Goal: Information Seeking & Learning: Learn about a topic

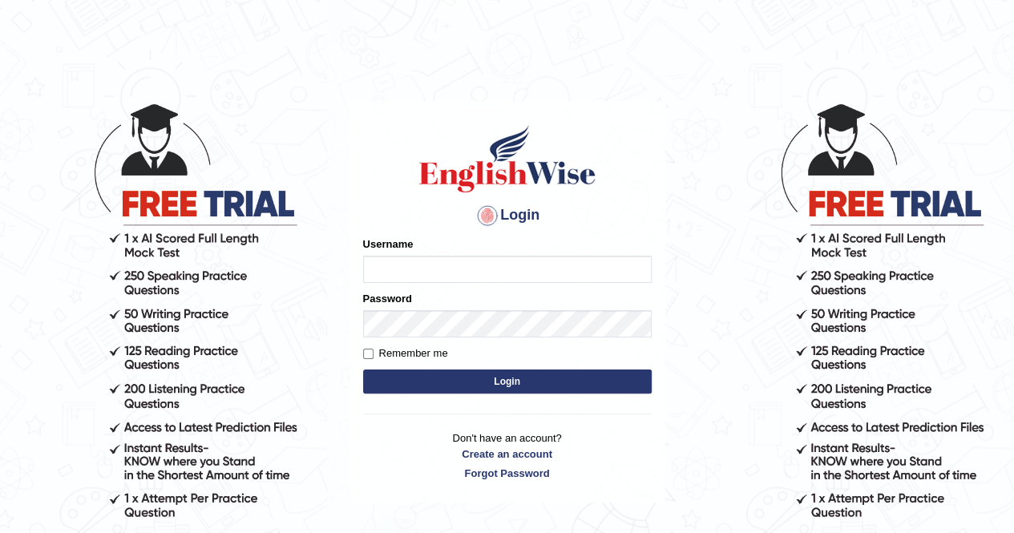
type input "poonam7777"
click at [502, 379] on button "Login" at bounding box center [507, 382] width 289 height 24
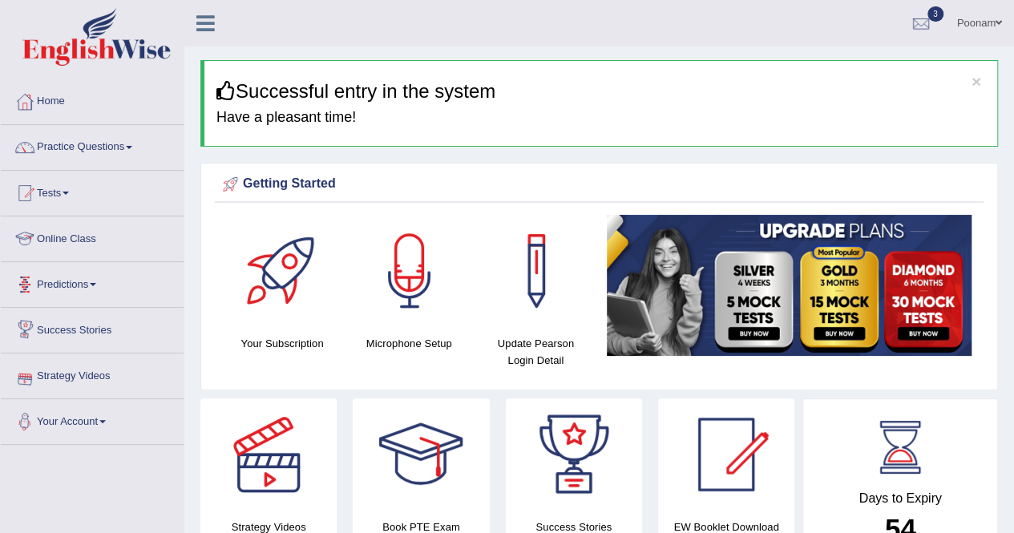
click at [68, 236] on link "Online Class" at bounding box center [92, 236] width 183 height 40
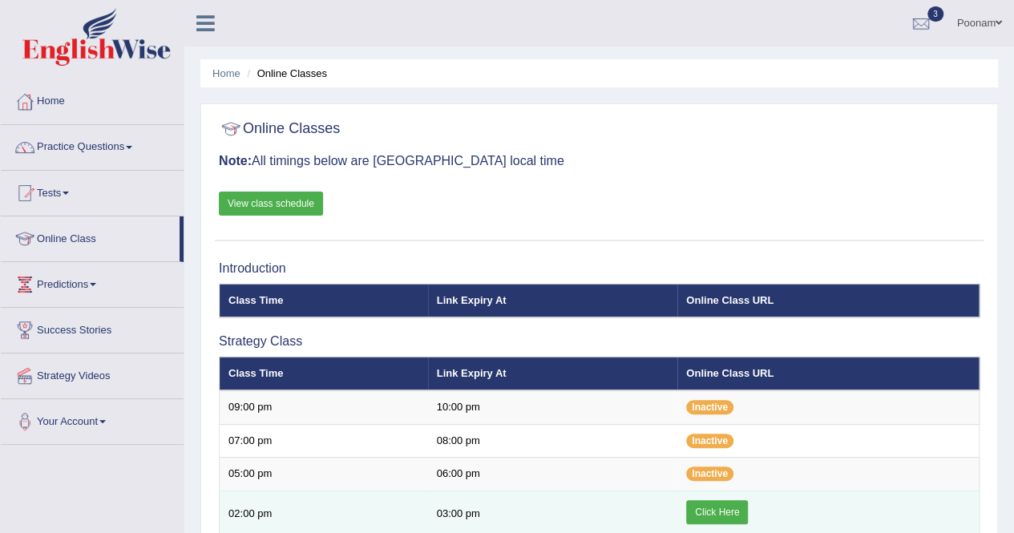
click at [701, 507] on link "Click Here" at bounding box center [717, 512] width 62 height 24
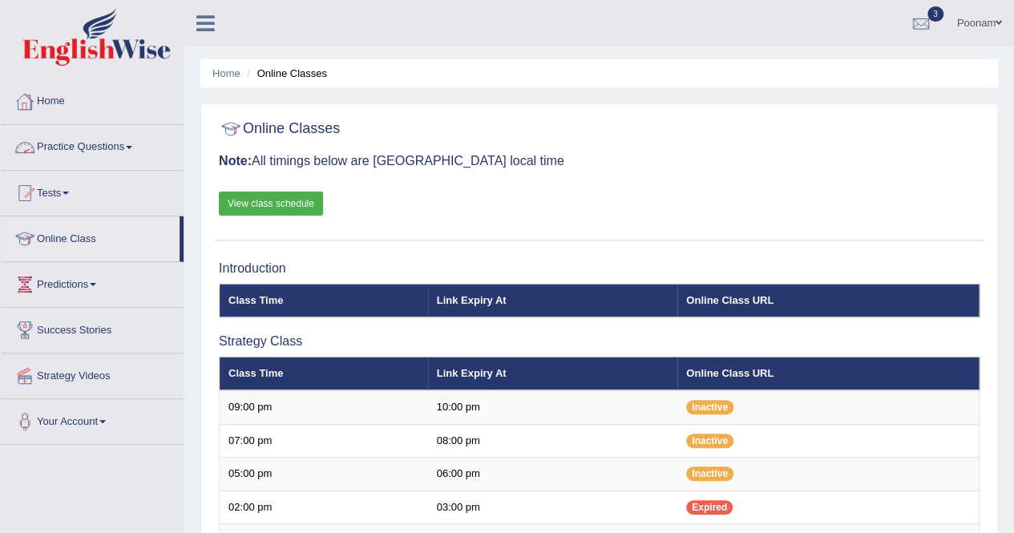
click at [99, 150] on link "Practice Questions" at bounding box center [92, 145] width 183 height 40
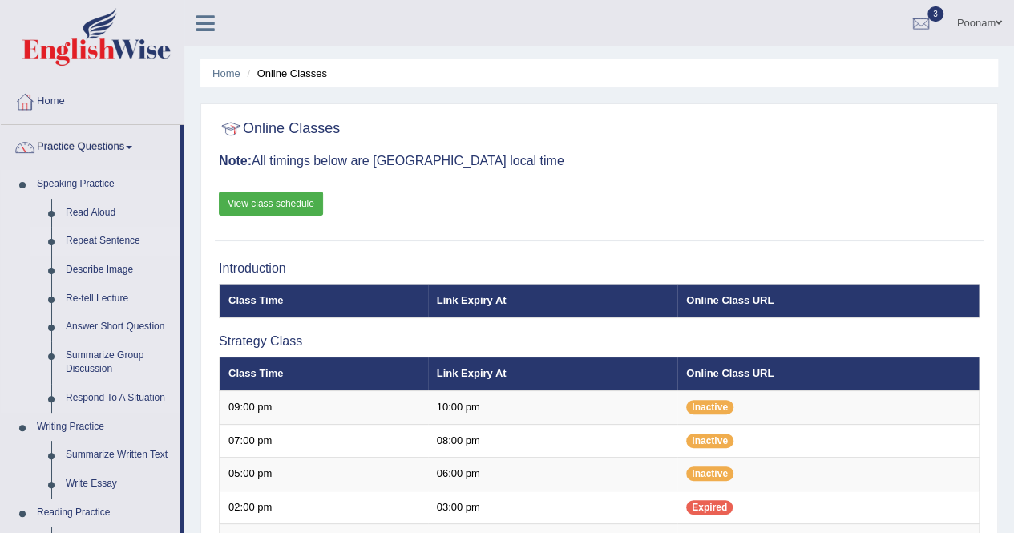
click at [88, 240] on link "Repeat Sentence" at bounding box center [119, 241] width 121 height 29
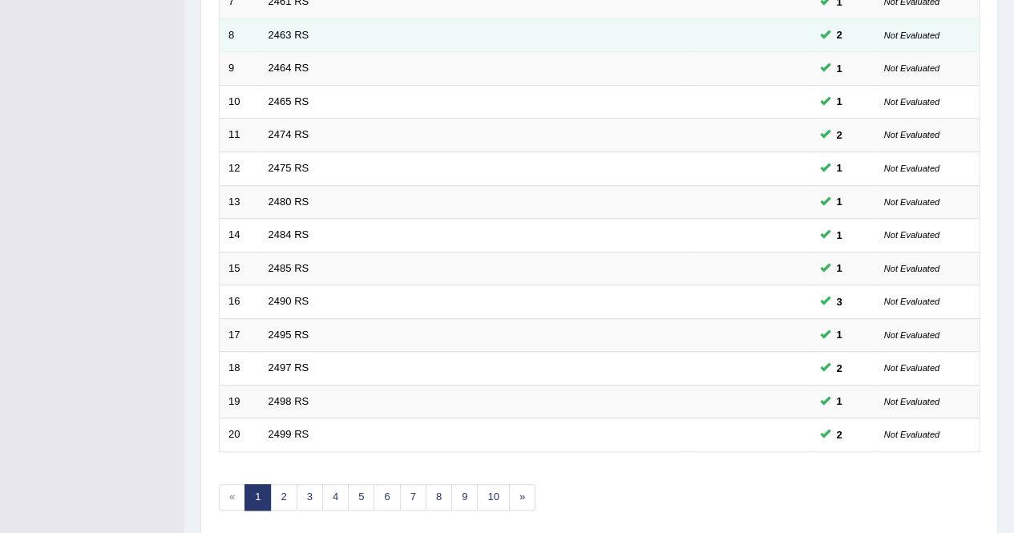
scroll to position [520, 0]
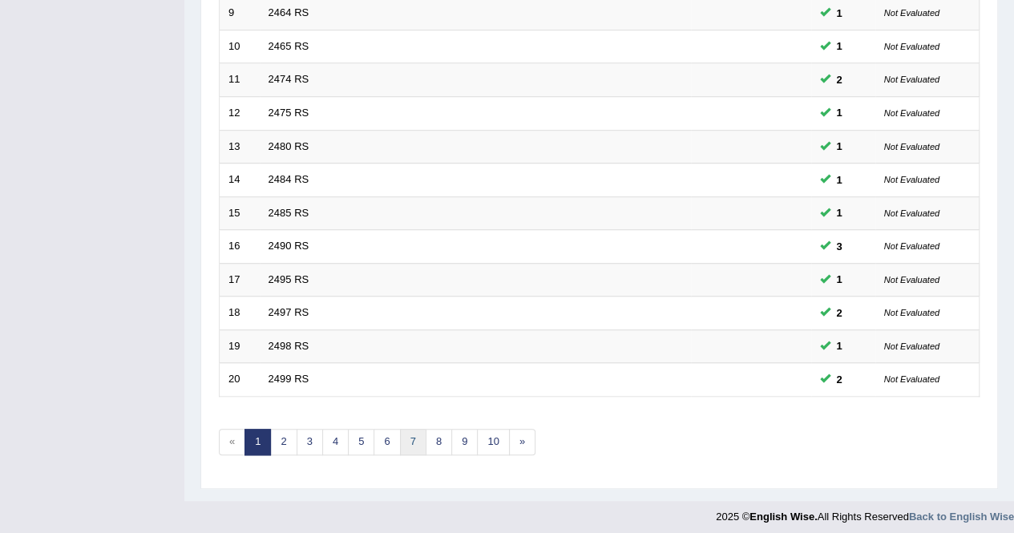
click at [406, 433] on link "7" at bounding box center [413, 442] width 26 height 26
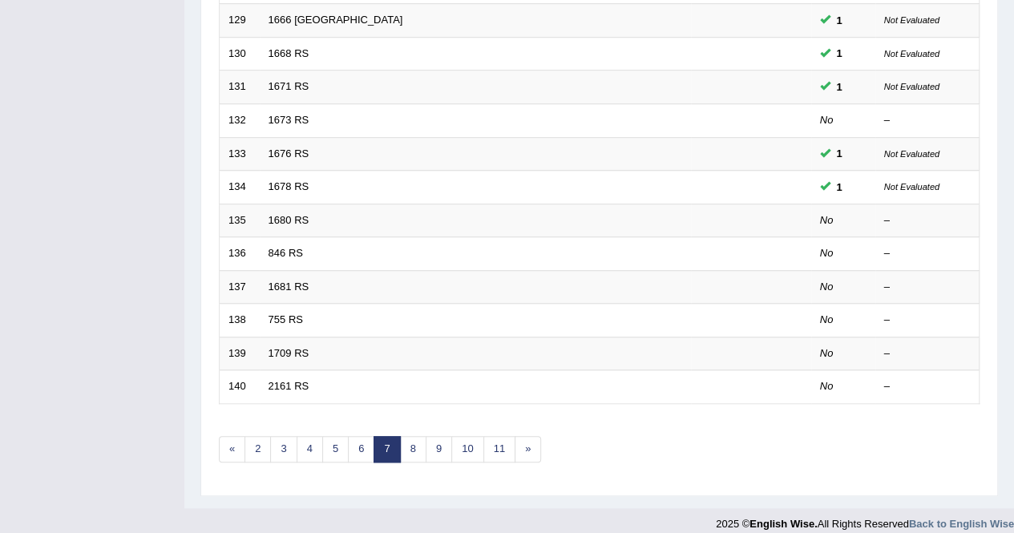
scroll to position [520, 0]
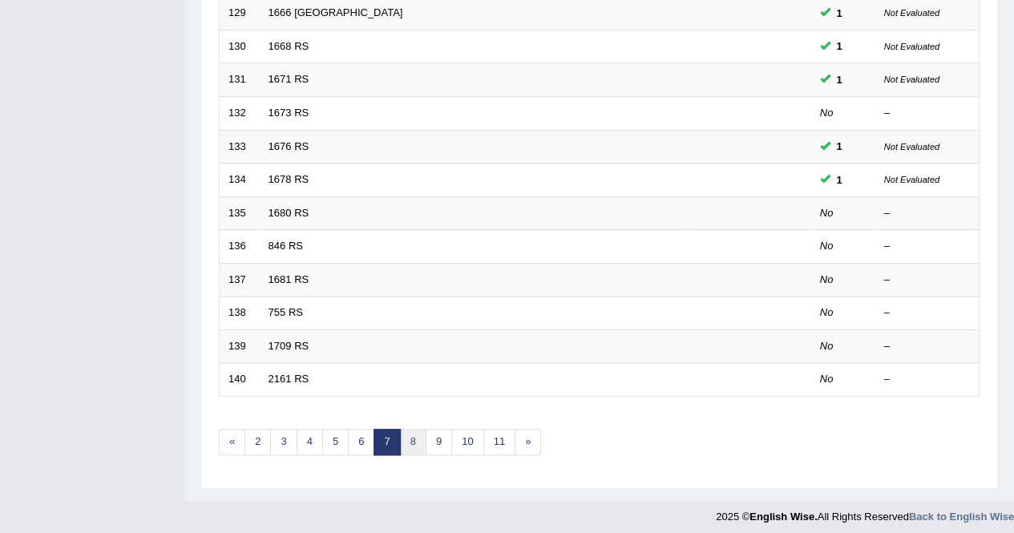
click at [410, 435] on link "8" at bounding box center [413, 442] width 26 height 26
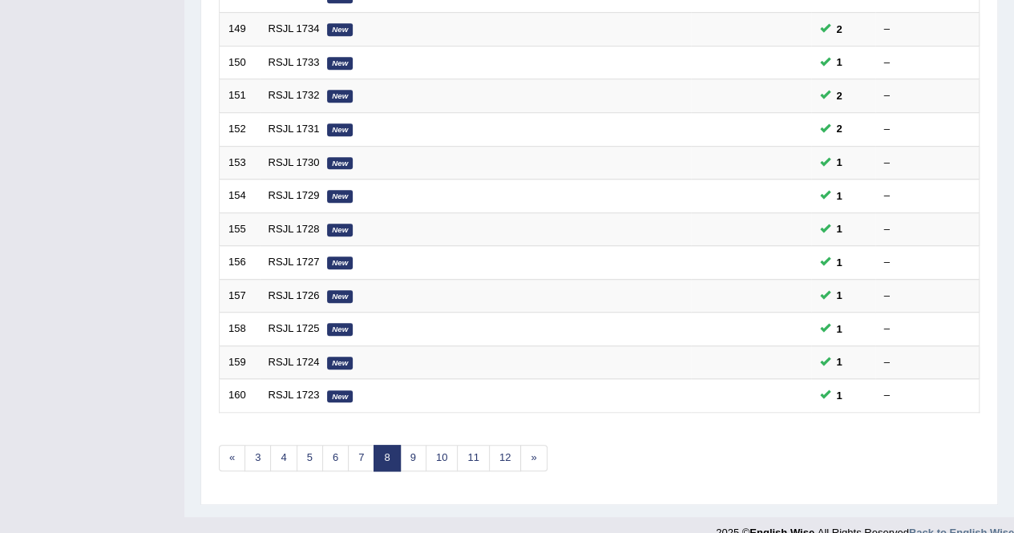
scroll to position [520, 0]
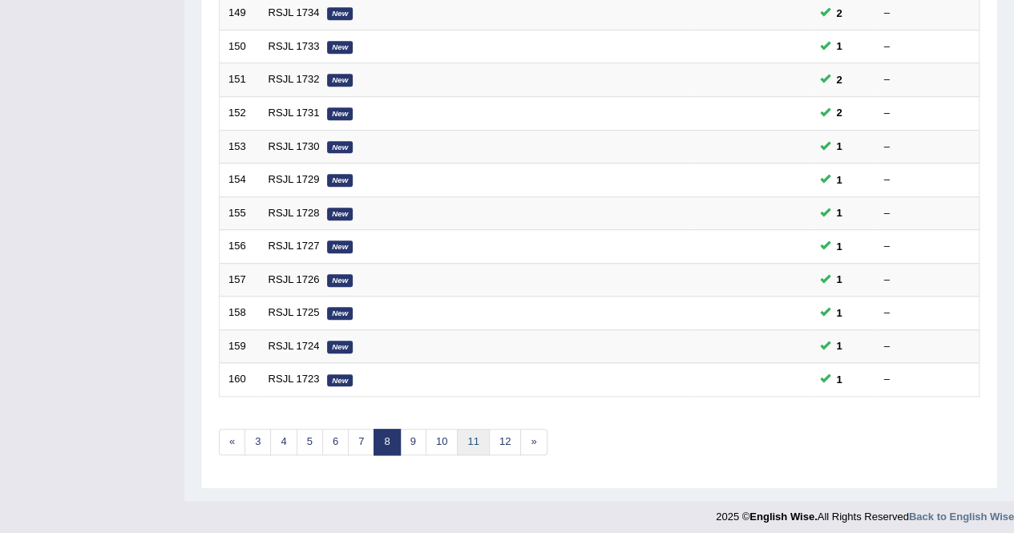
click at [471, 435] on link "11" at bounding box center [473, 442] width 32 height 26
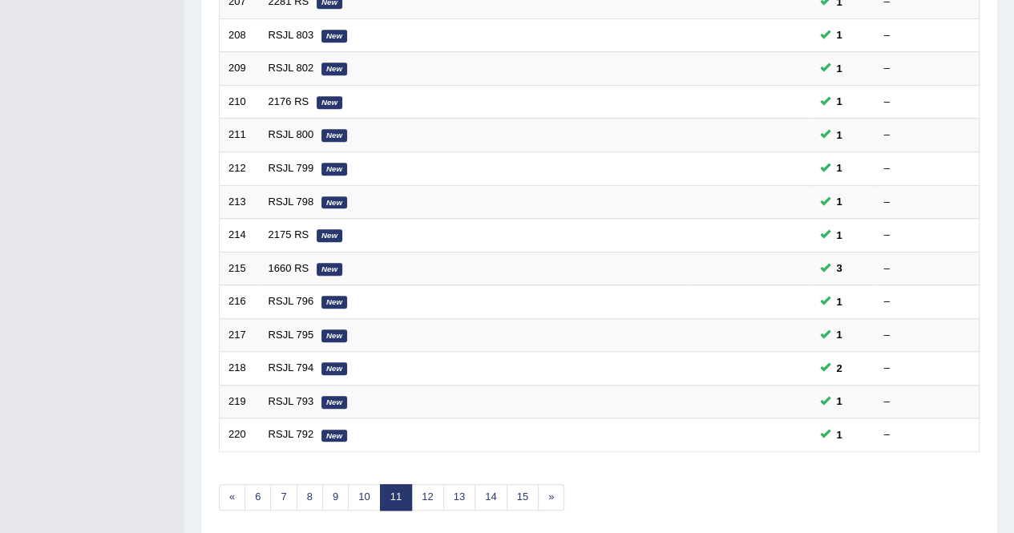
scroll to position [520, 0]
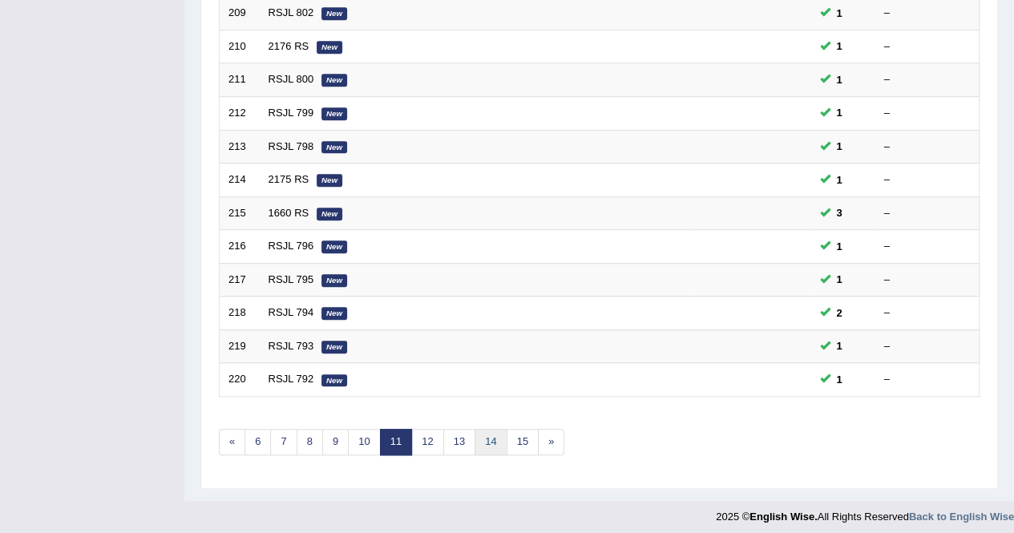
click at [484, 435] on link "14" at bounding box center [491, 442] width 32 height 26
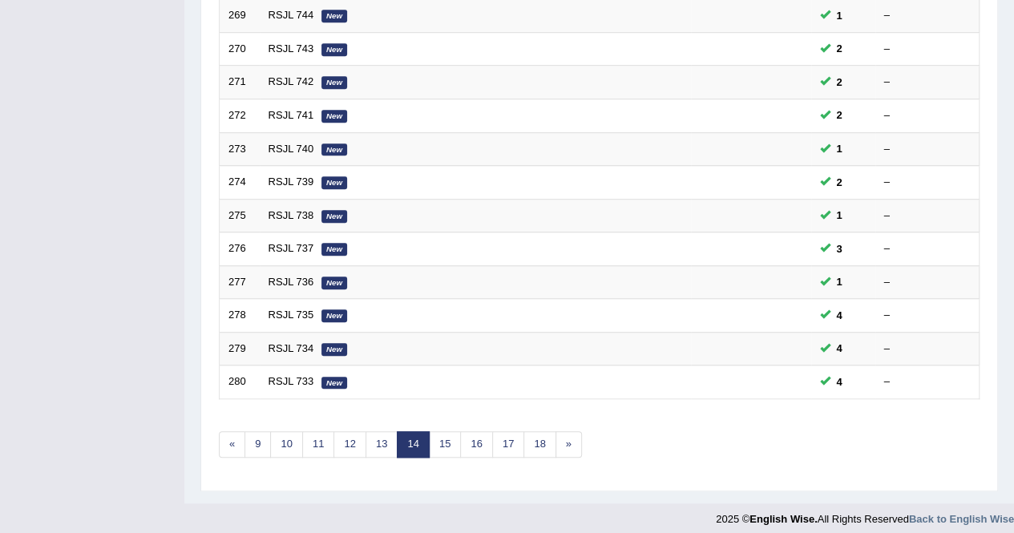
scroll to position [520, 0]
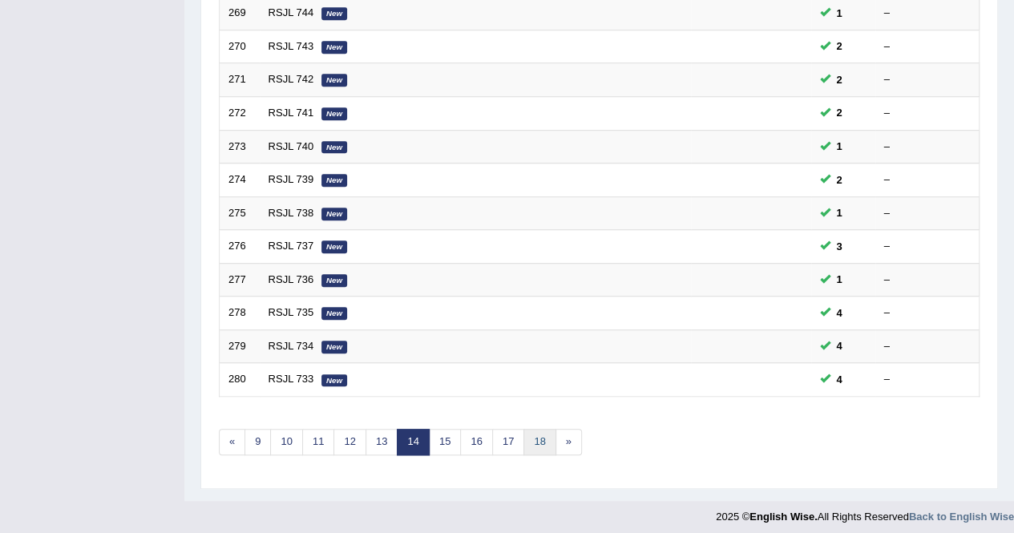
click at [535, 437] on link "18" at bounding box center [539, 442] width 32 height 26
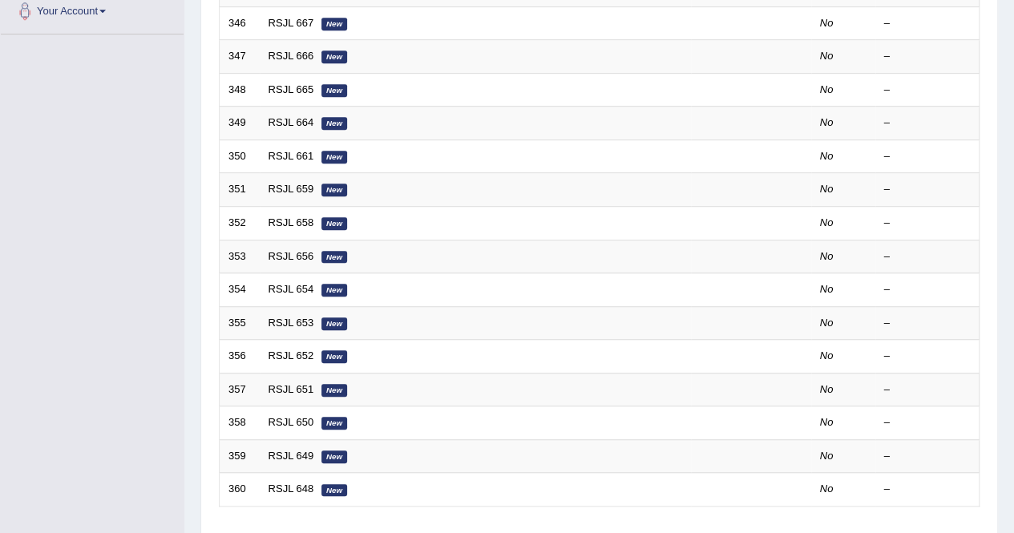
scroll to position [520, 0]
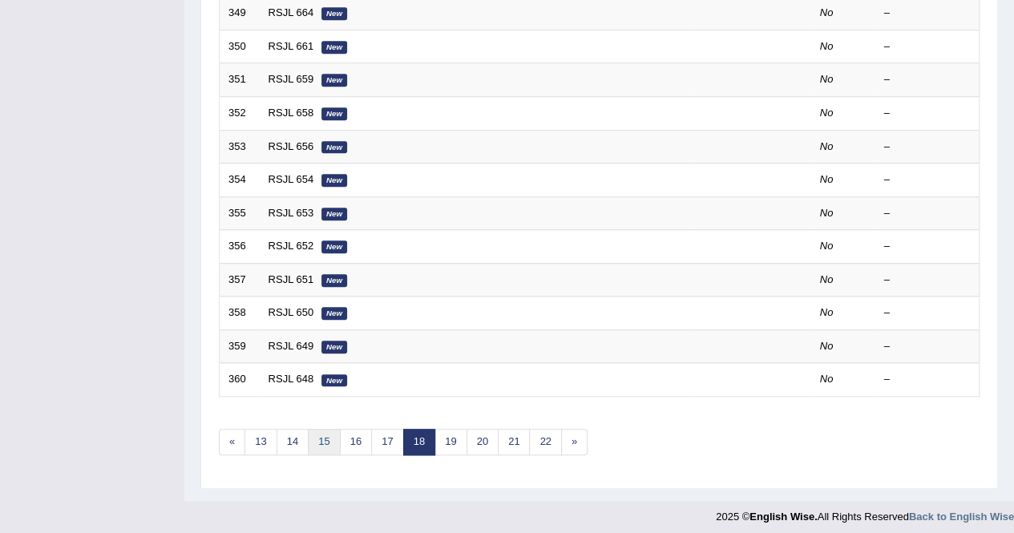
click at [325, 435] on link "15" at bounding box center [324, 442] width 32 height 26
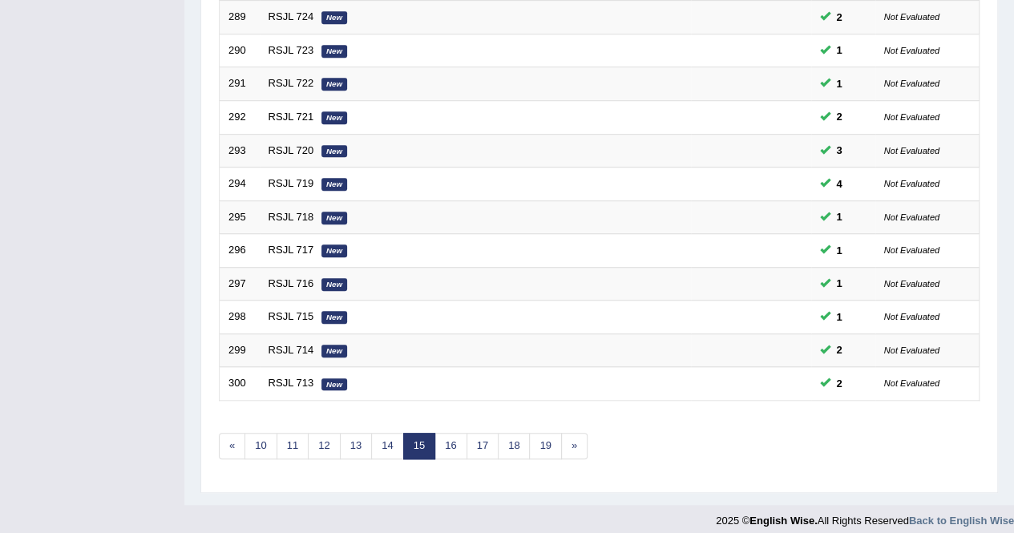
scroll to position [520, 0]
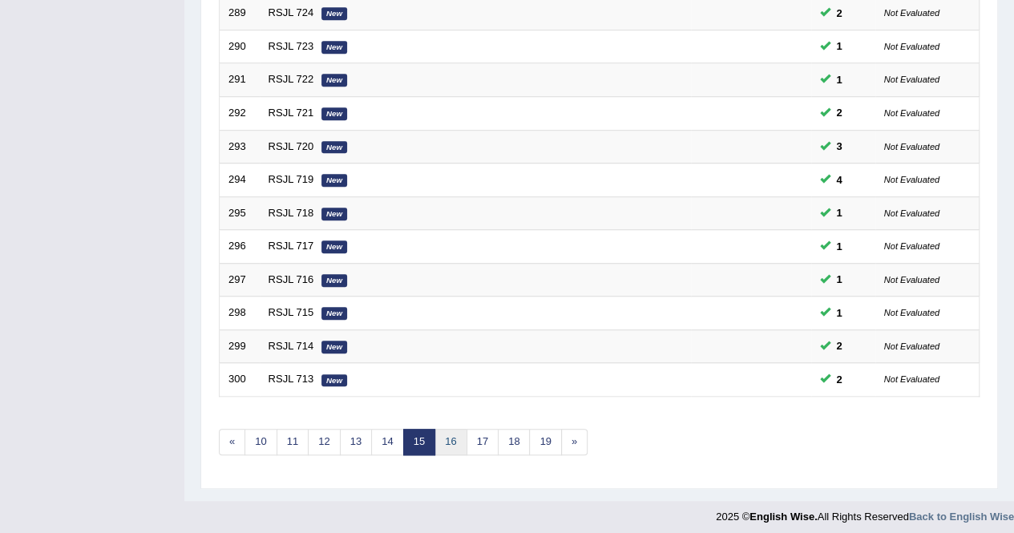
click at [442, 440] on link "16" at bounding box center [450, 442] width 32 height 26
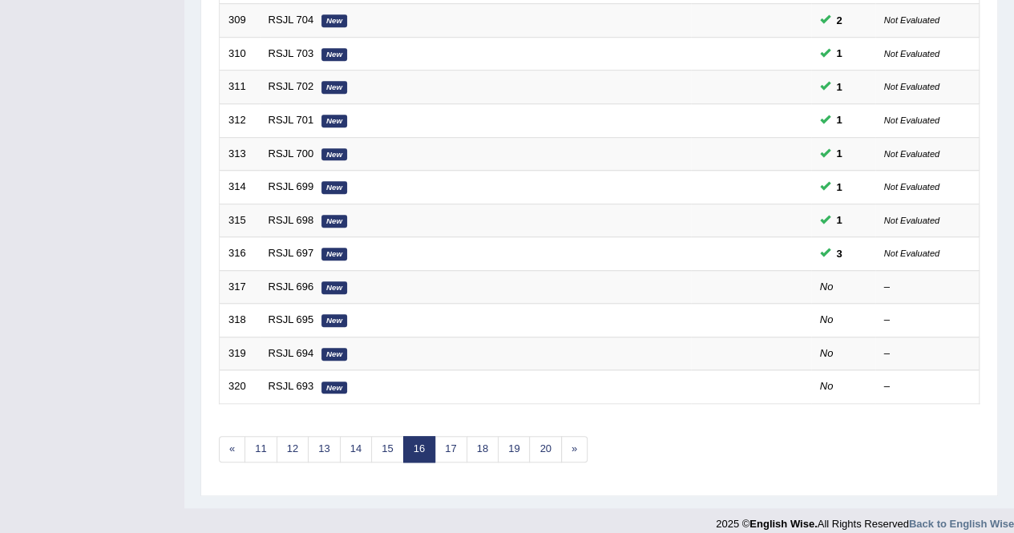
scroll to position [520, 0]
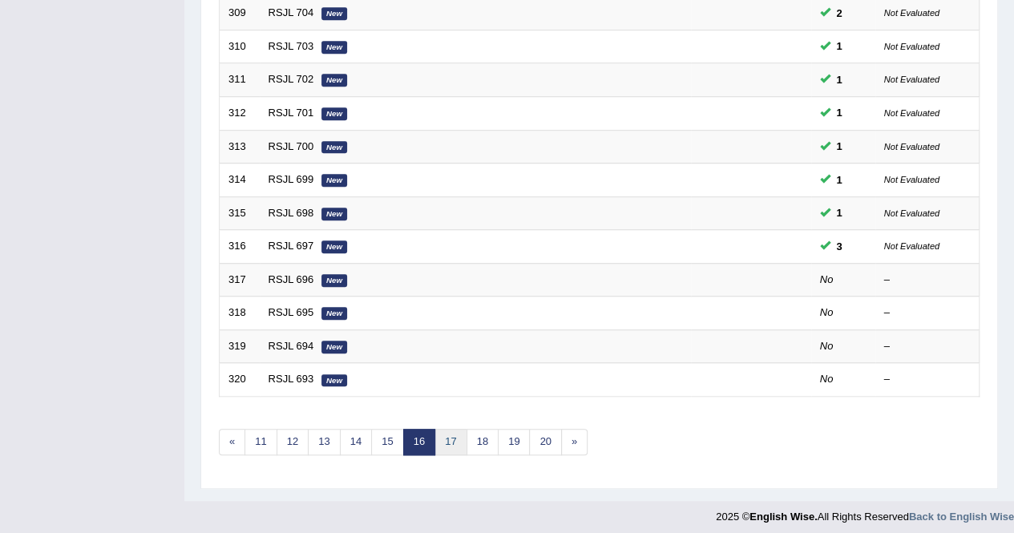
click at [447, 438] on link "17" at bounding box center [450, 442] width 32 height 26
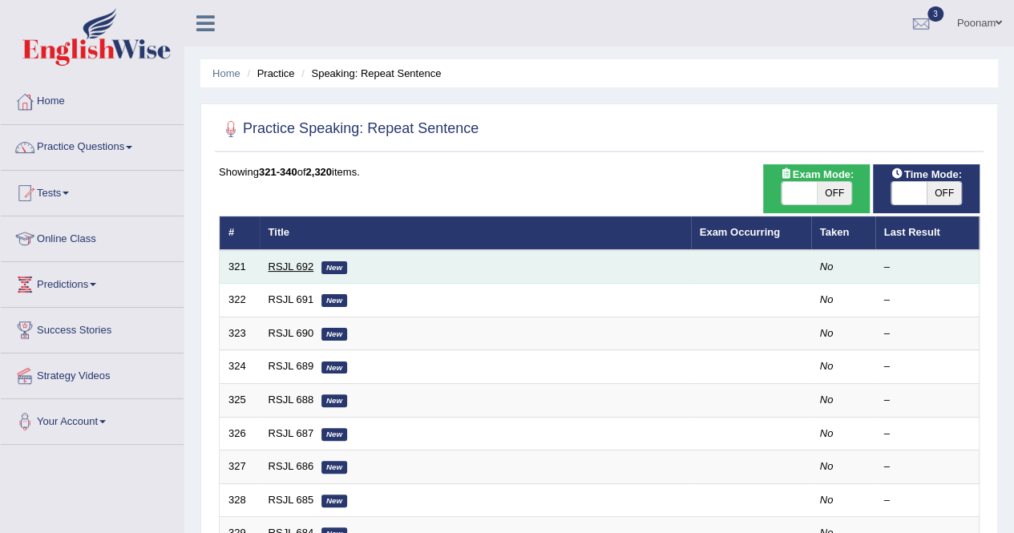
click at [282, 269] on link "RSJL 692" at bounding box center [292, 267] width 46 height 12
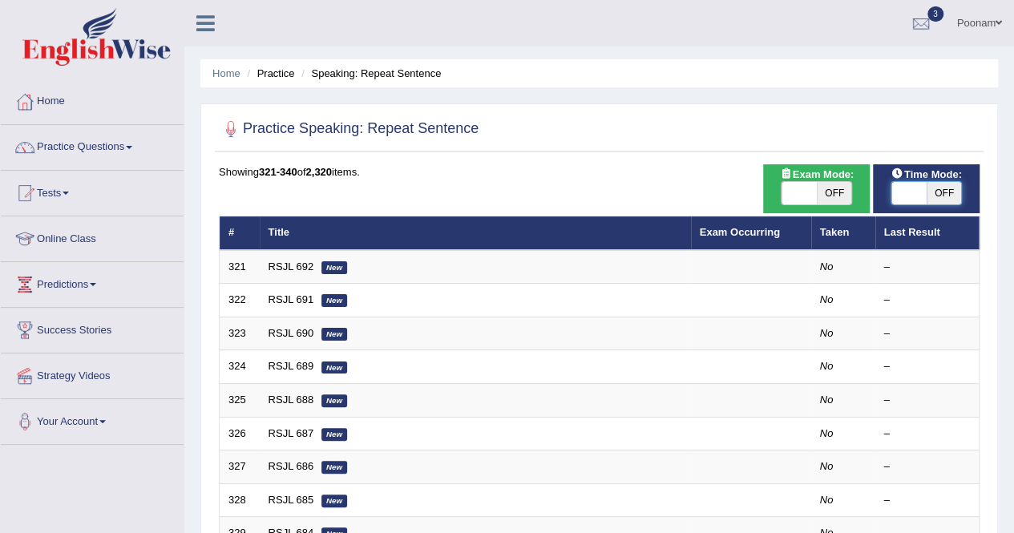
click at [902, 200] on span at bounding box center [908, 193] width 35 height 22
checkbox input "true"
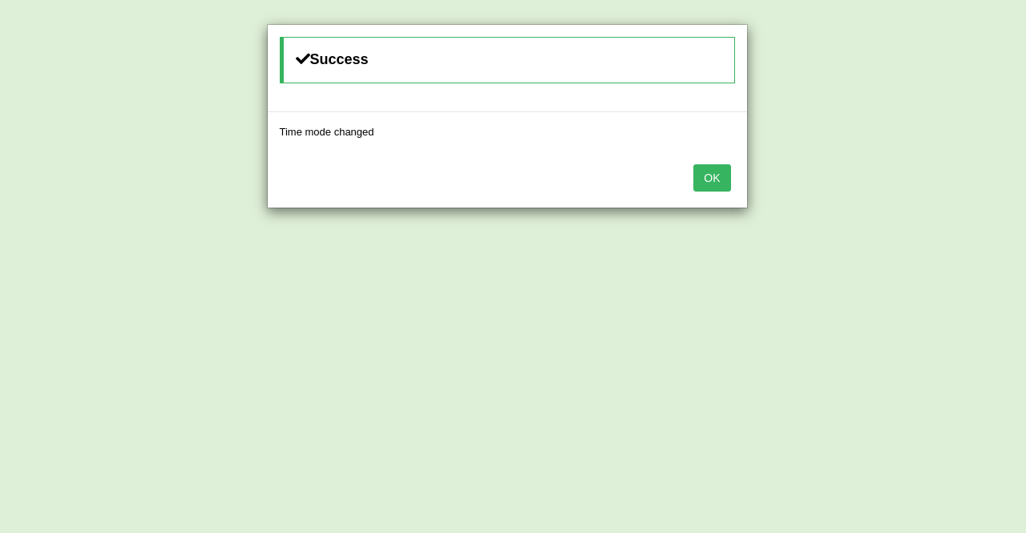
click at [709, 184] on button "OK" at bounding box center [711, 177] width 37 height 27
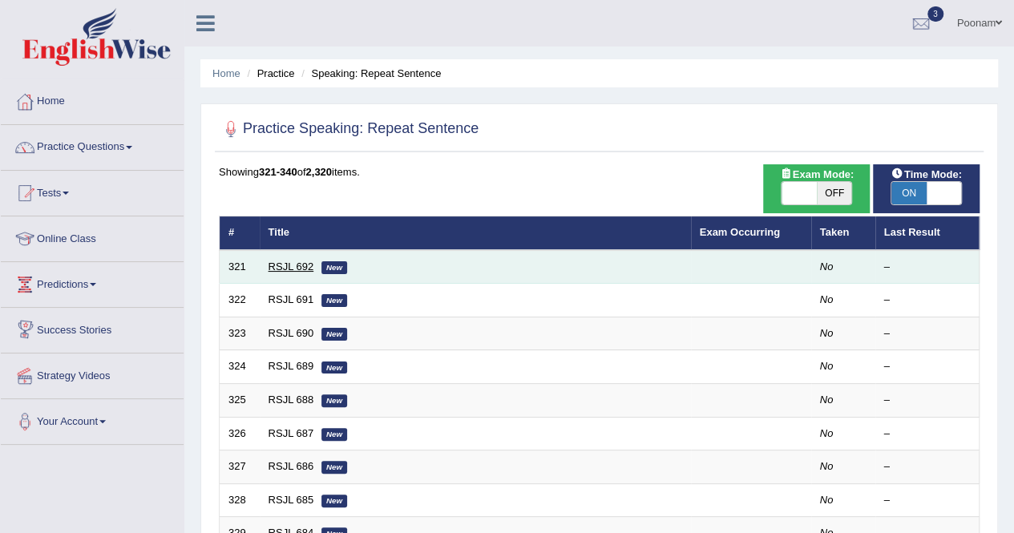
click at [289, 269] on link "RSJL 692" at bounding box center [292, 267] width 46 height 12
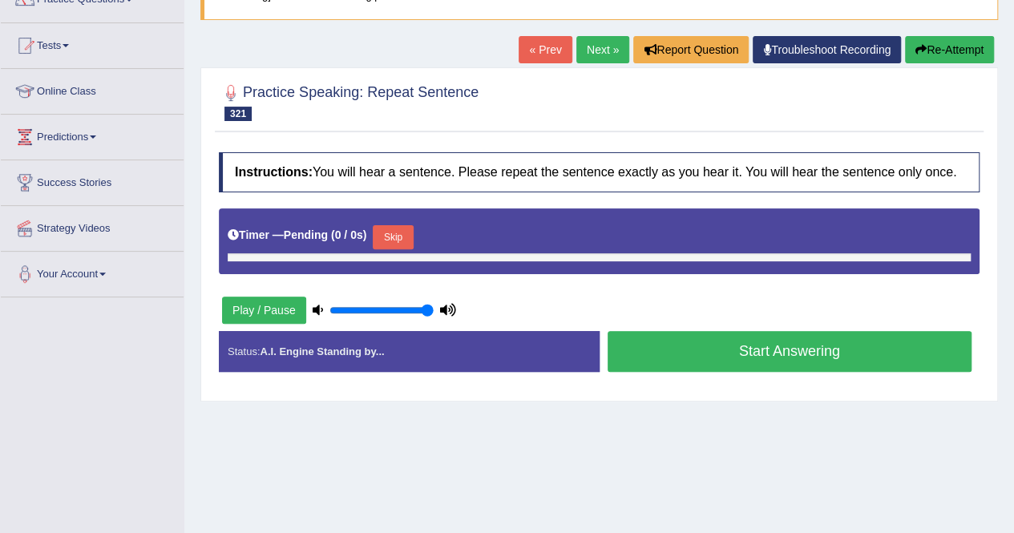
scroll to position [160, 0]
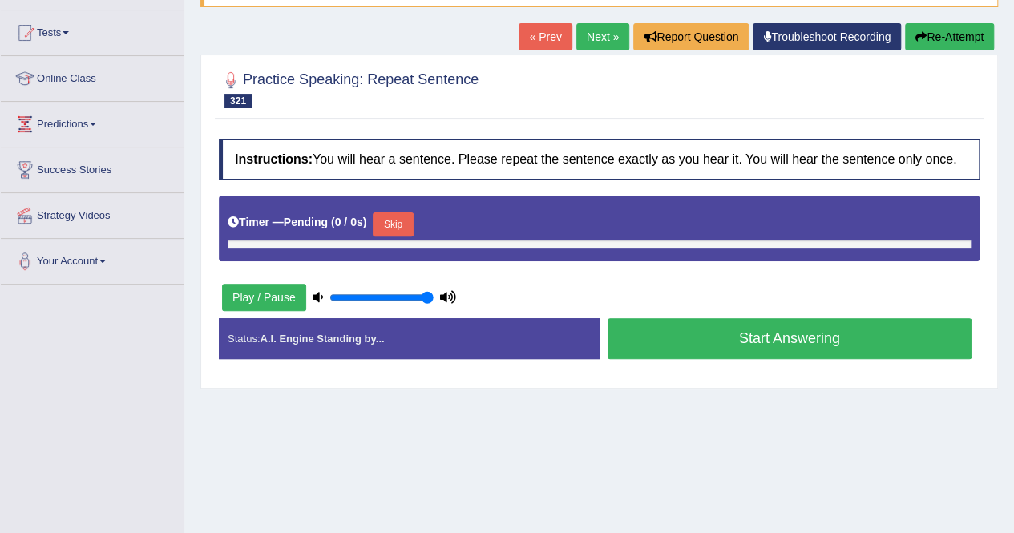
click at [397, 220] on button "Skip" at bounding box center [393, 224] width 40 height 24
click at [594, 39] on link "Next »" at bounding box center [602, 36] width 53 height 27
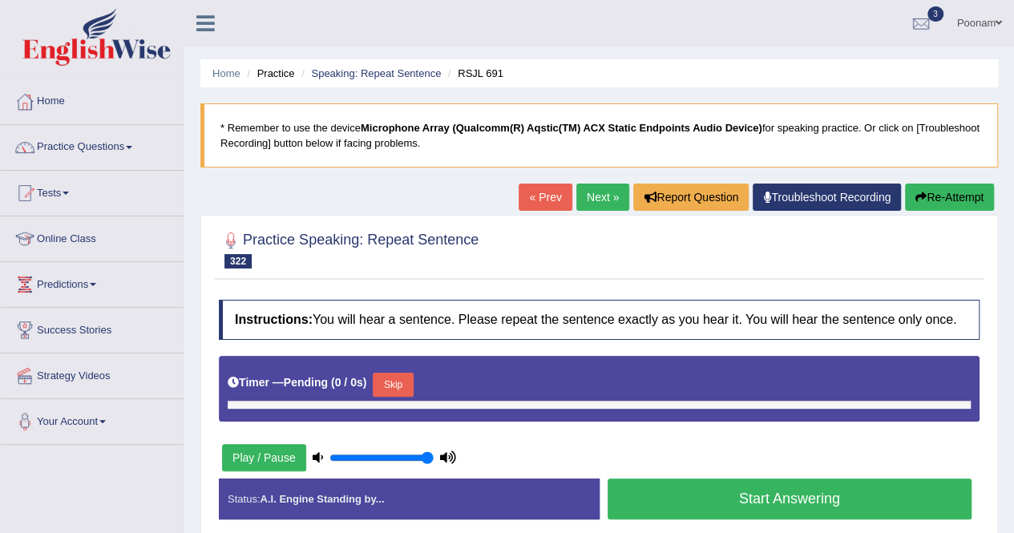
click at [408, 381] on button "Skip" at bounding box center [393, 385] width 40 height 24
click at [669, 454] on div "Instructions: You will hear a sentence. Please repeat the sentence exactly as y…" at bounding box center [599, 416] width 769 height 248
click at [603, 195] on link "Next »" at bounding box center [602, 197] width 53 height 27
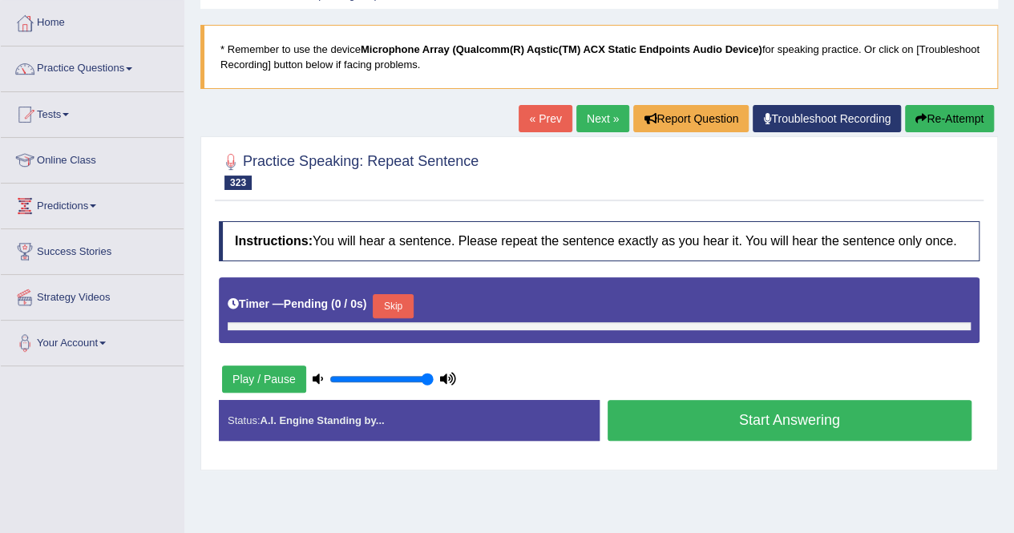
scroll to position [128, 0]
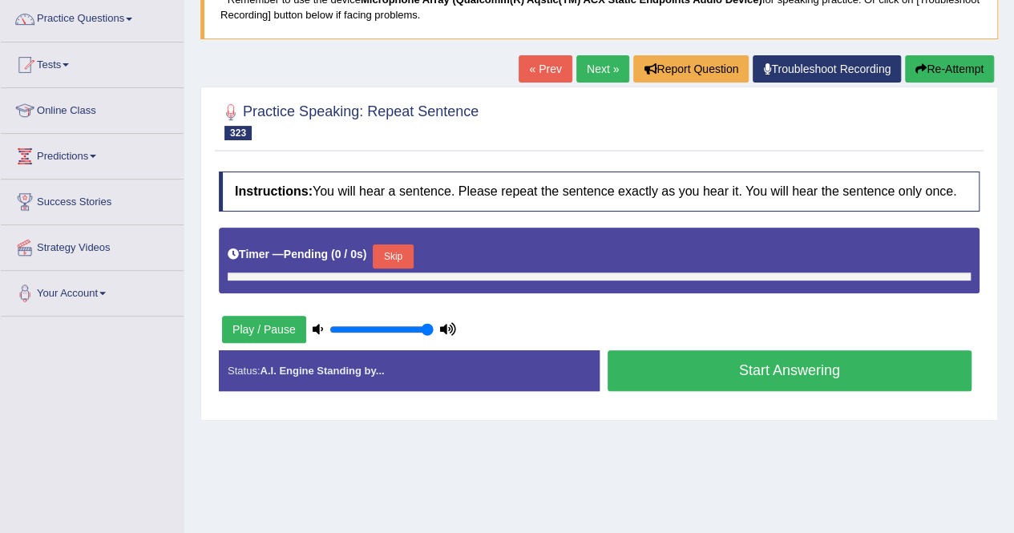
click at [394, 255] on button "Skip" at bounding box center [393, 256] width 40 height 24
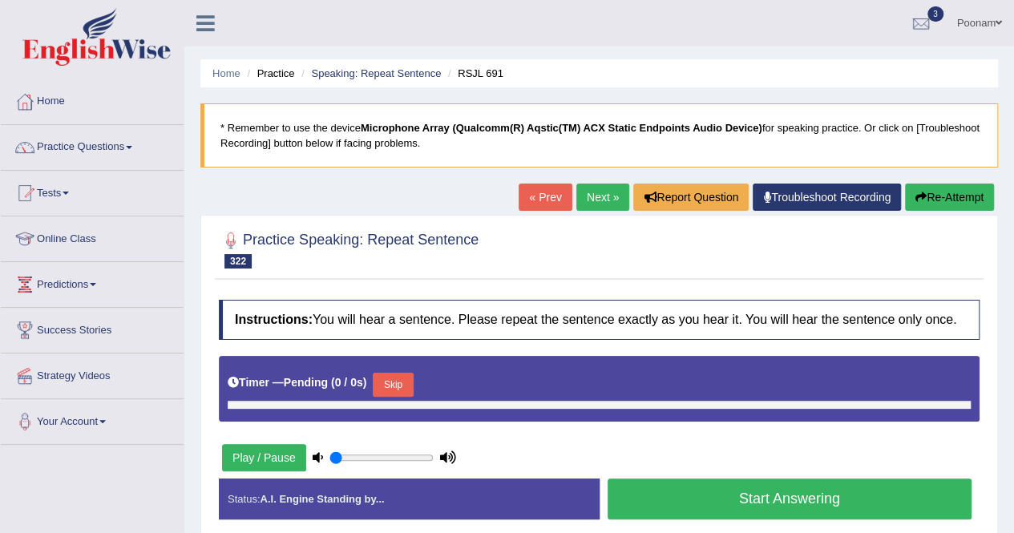
type input "1"
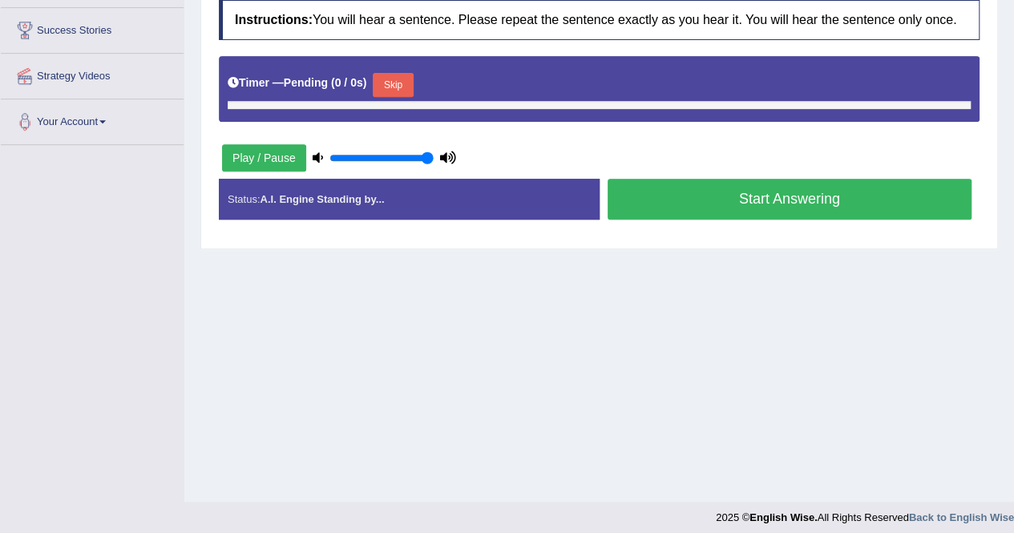
scroll to position [308, 0]
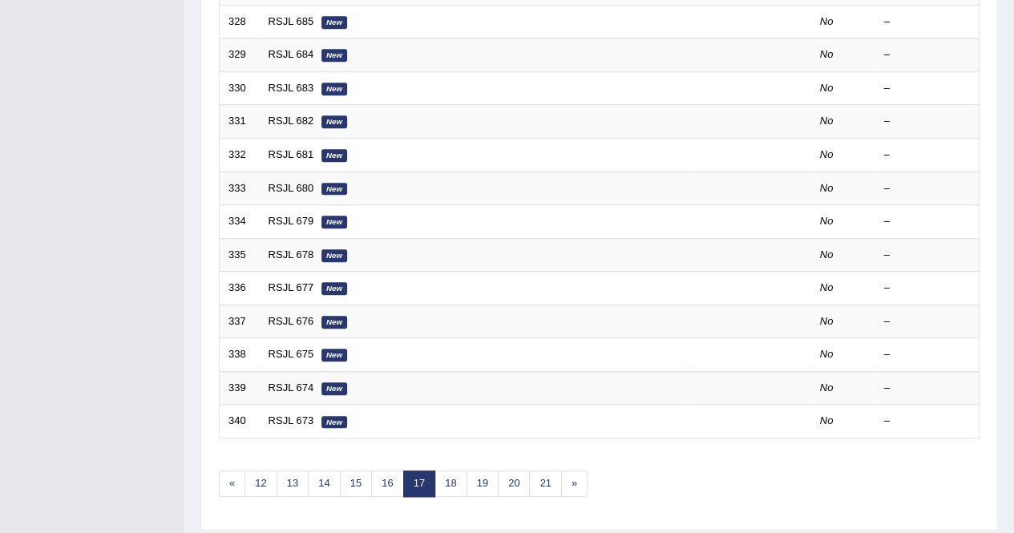
scroll to position [520, 0]
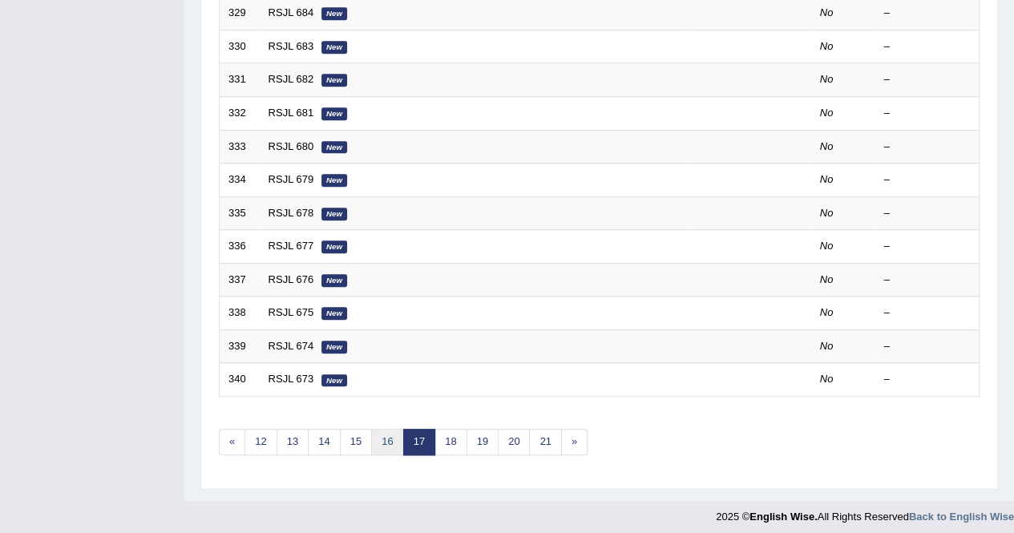
click at [387, 438] on link "16" at bounding box center [387, 442] width 32 height 26
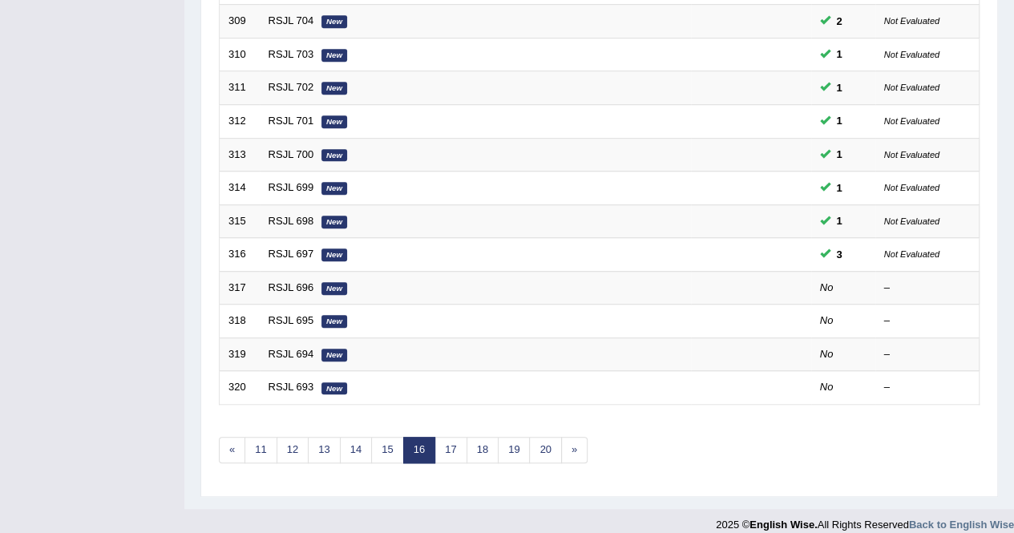
scroll to position [520, 0]
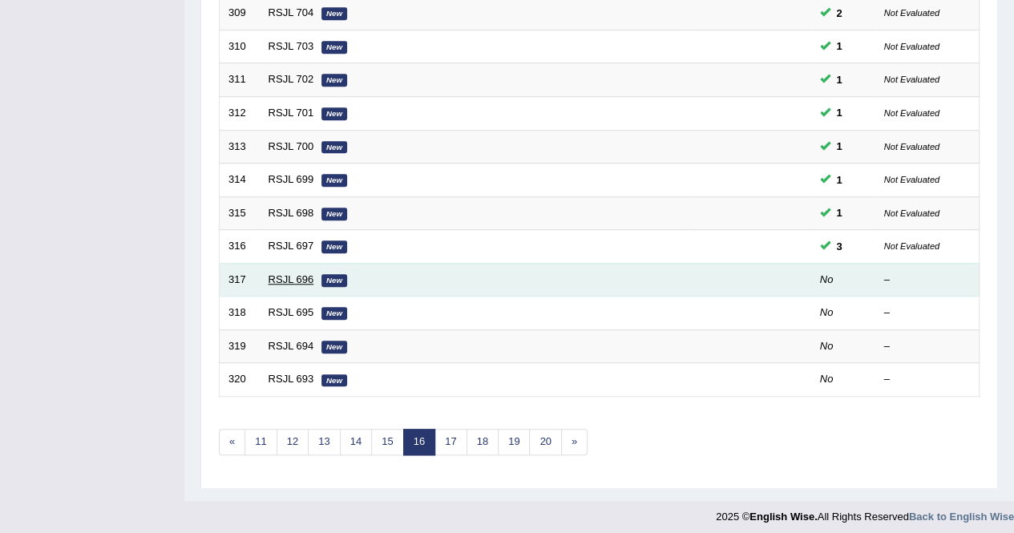
click at [278, 273] on link "RSJL 696" at bounding box center [292, 279] width 46 height 12
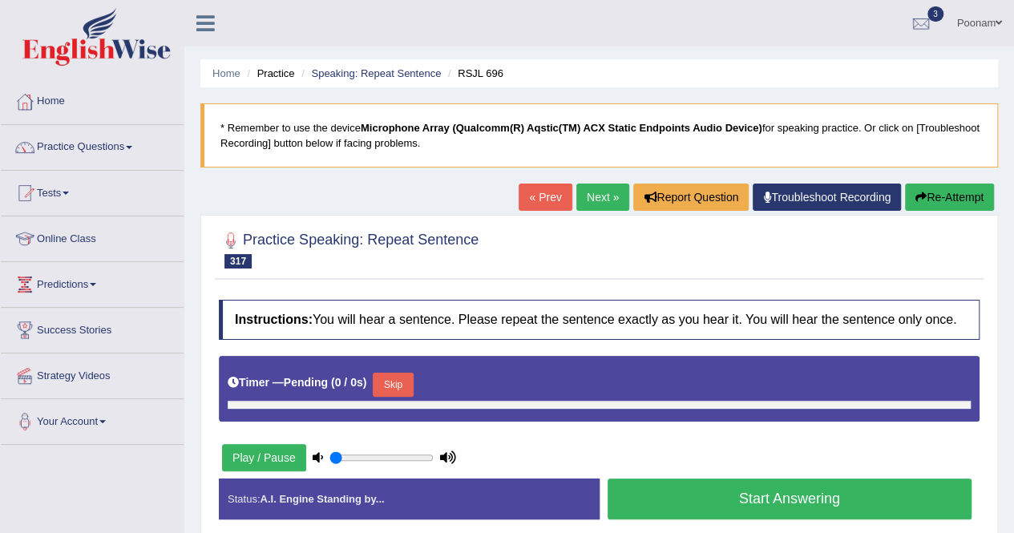
type input "1"
click at [402, 387] on button "Skip" at bounding box center [393, 385] width 40 height 24
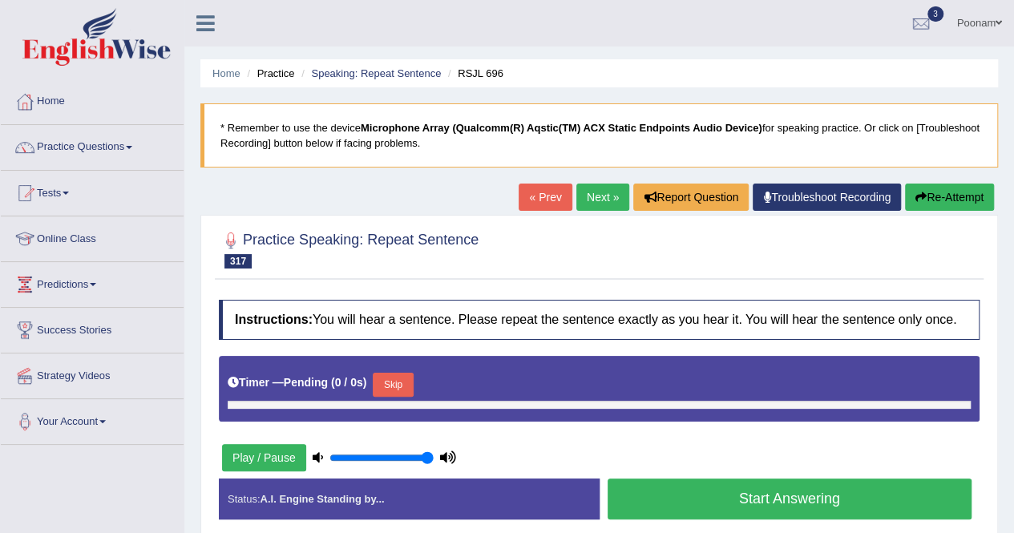
click at [792, 505] on button "Start Answering" at bounding box center [790, 499] width 365 height 41
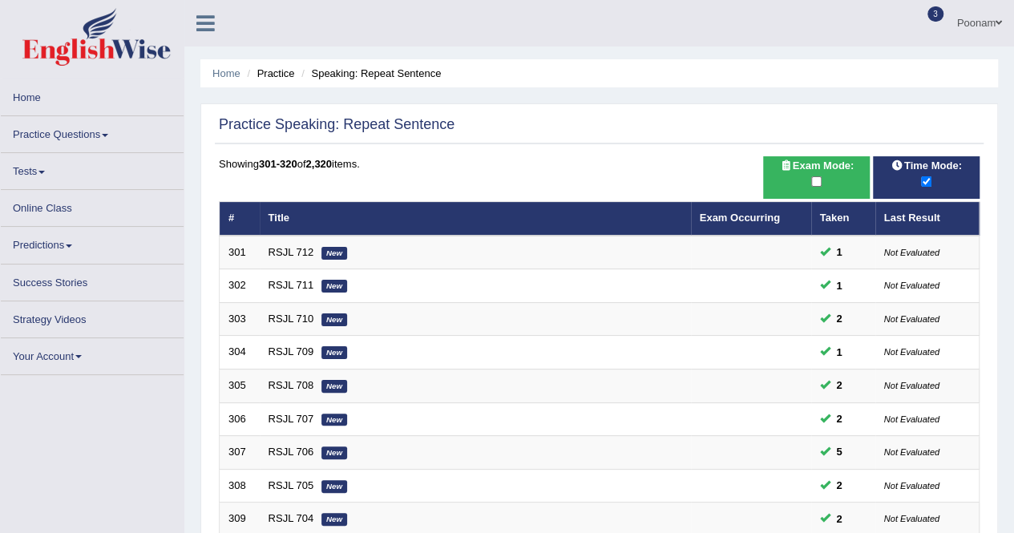
scroll to position [510, 0]
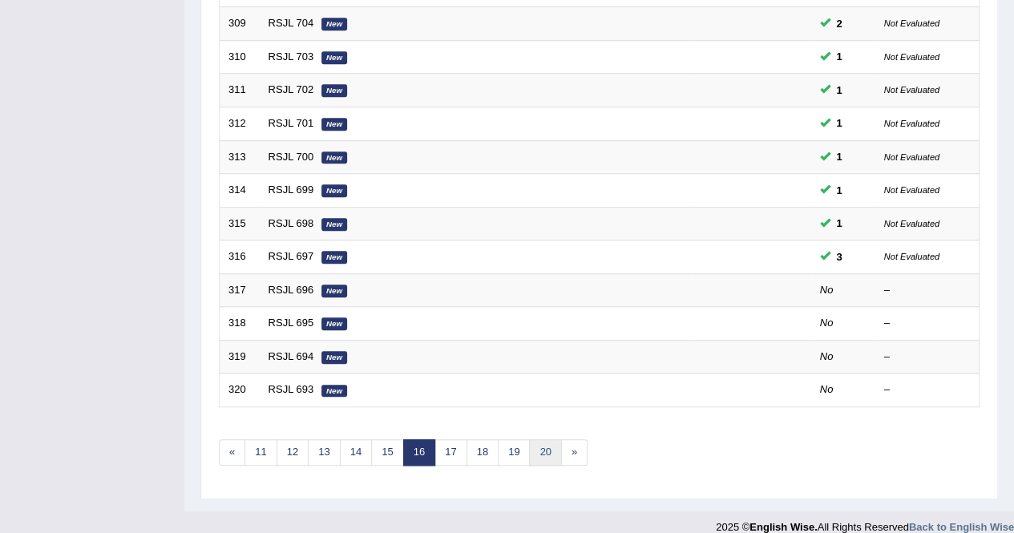
click at [548, 450] on link "20" at bounding box center [545, 452] width 32 height 26
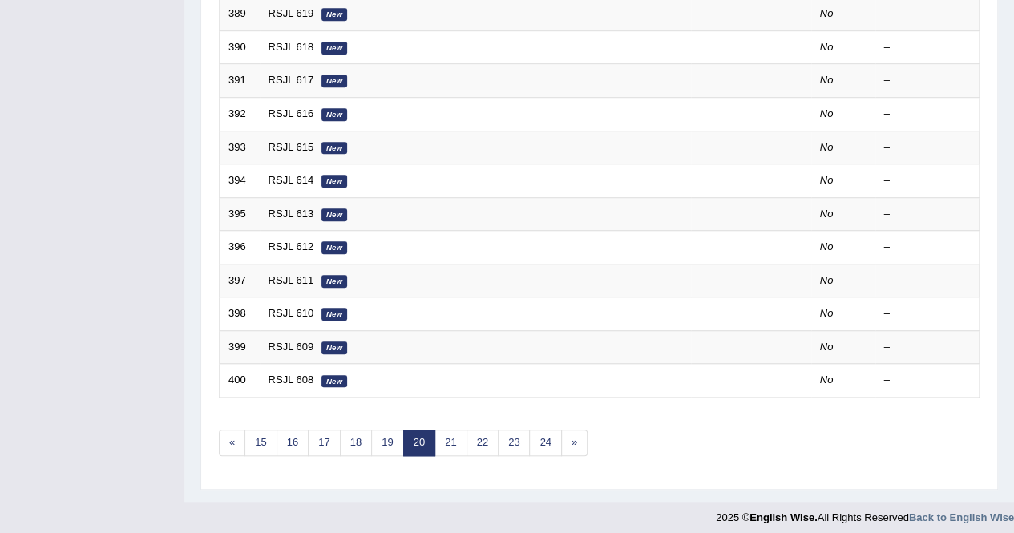
scroll to position [520, 0]
click at [537, 435] on link "24" at bounding box center [545, 442] width 32 height 26
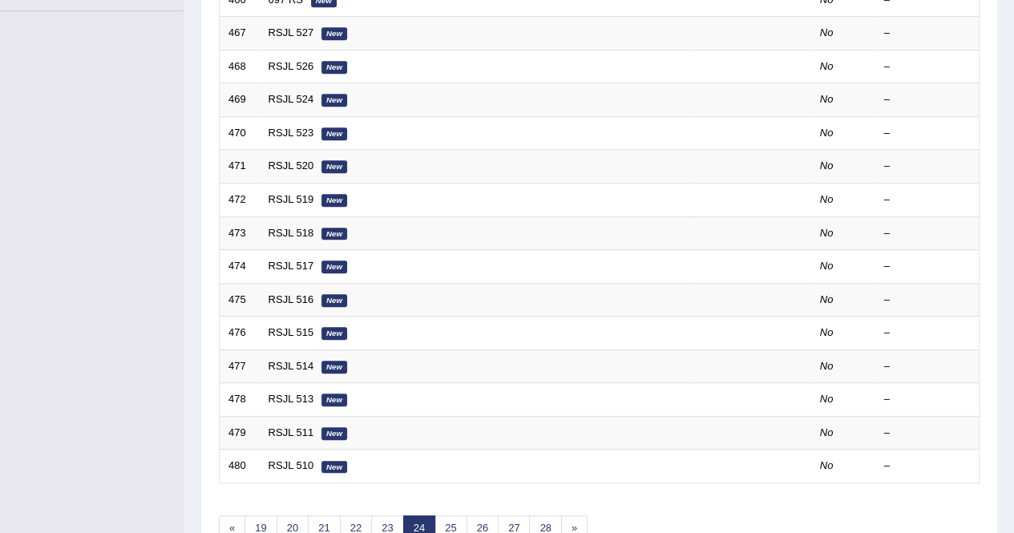
scroll to position [520, 0]
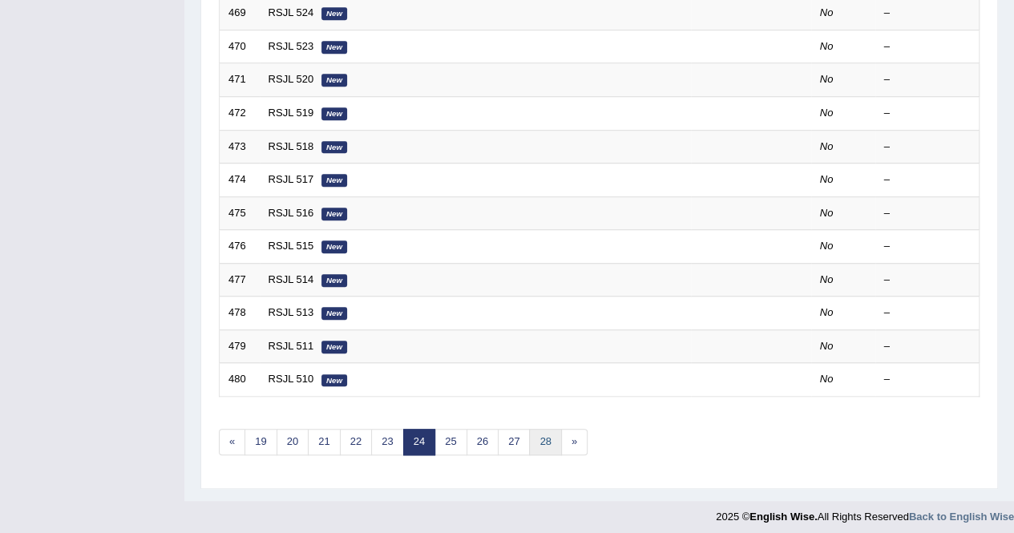
click at [545, 434] on link "28" at bounding box center [545, 442] width 32 height 26
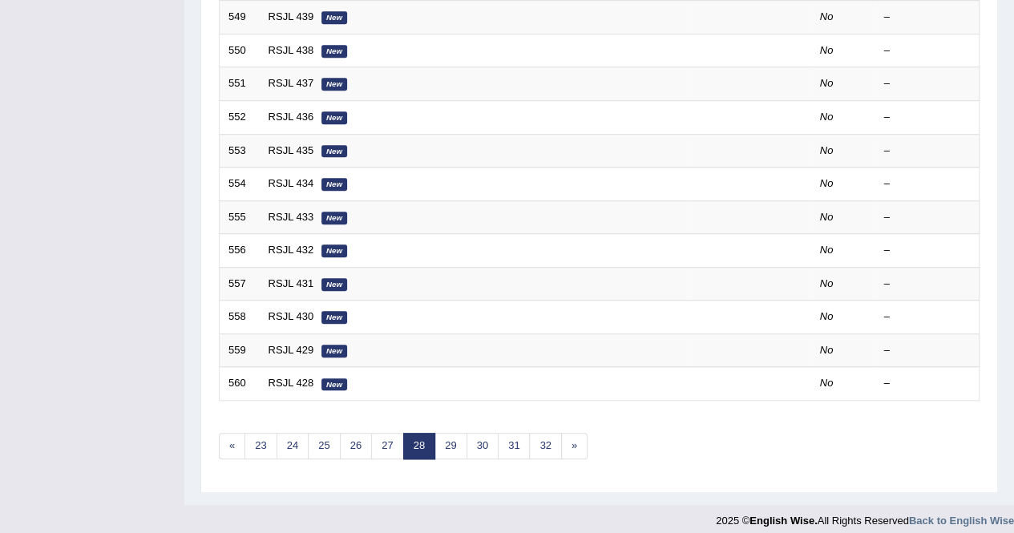
scroll to position [520, 0]
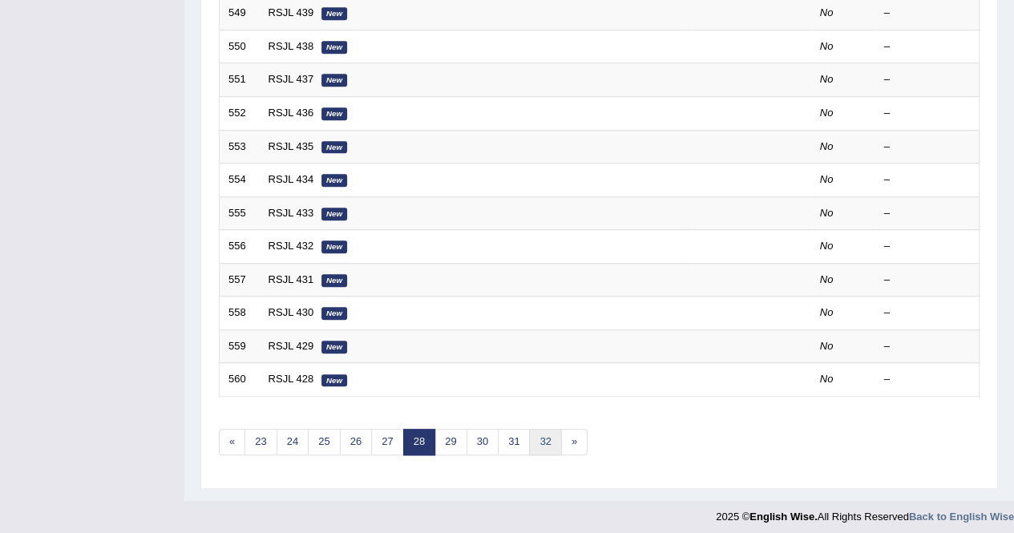
click at [545, 434] on link "32" at bounding box center [545, 442] width 32 height 26
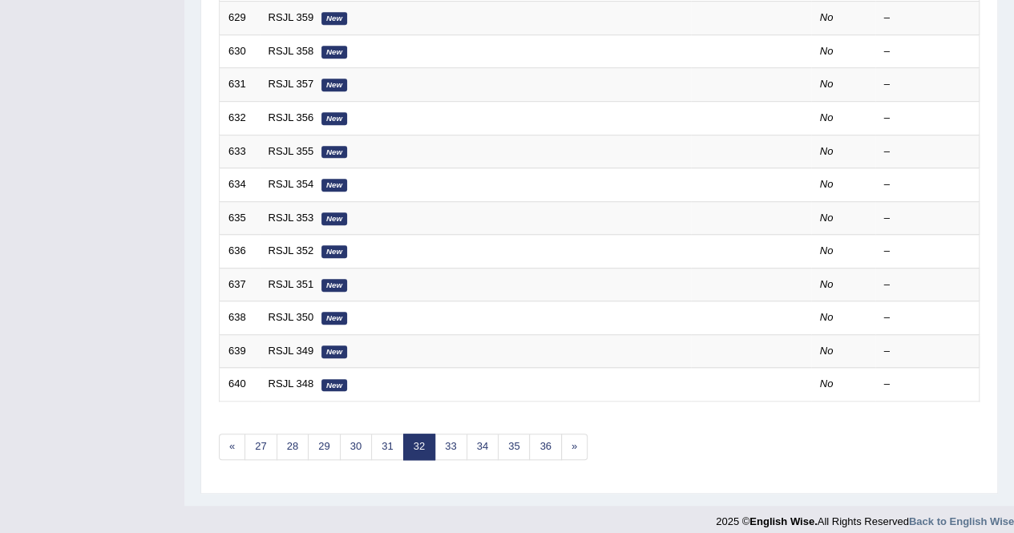
scroll to position [520, 0]
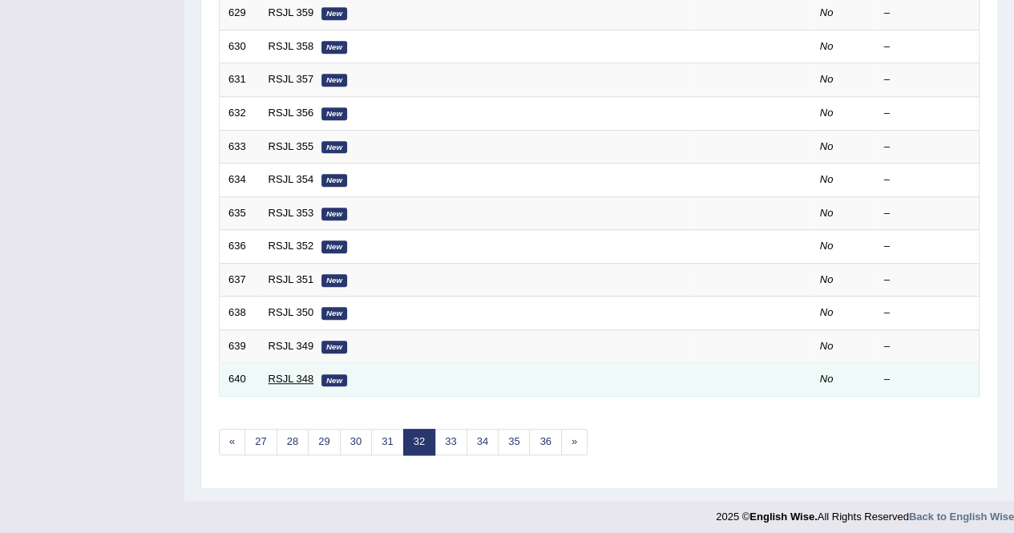
click at [279, 373] on link "RSJL 348" at bounding box center [292, 379] width 46 height 12
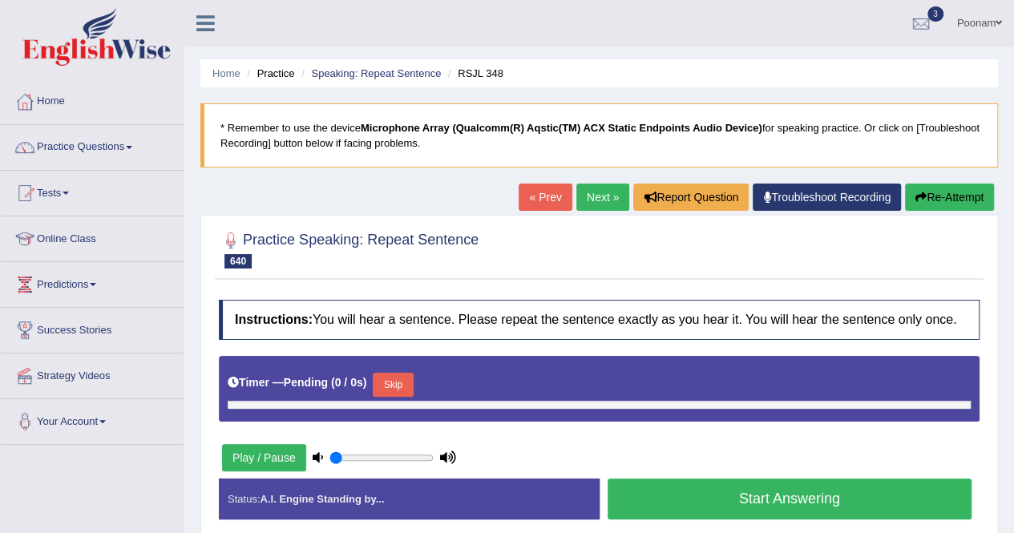
type input "1"
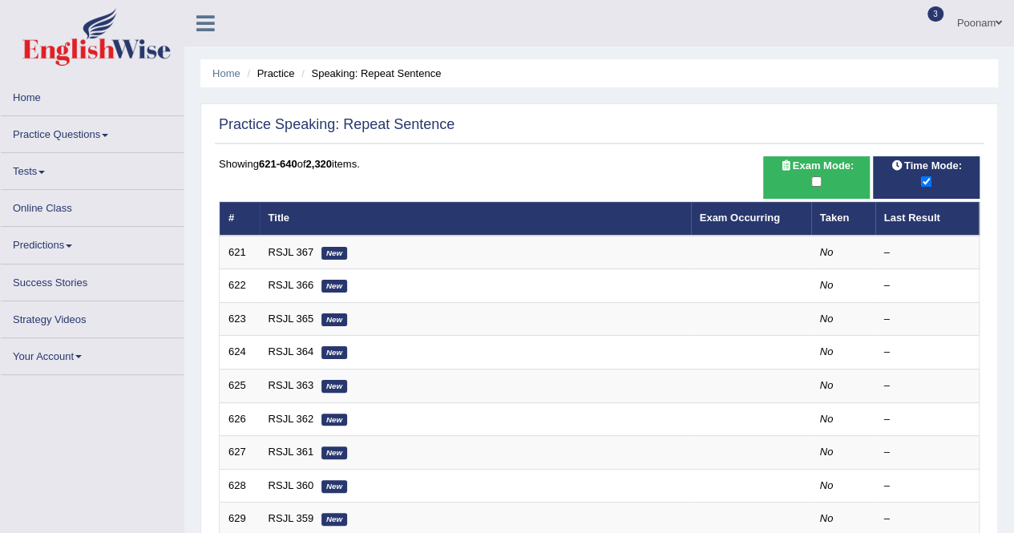
scroll to position [510, 0]
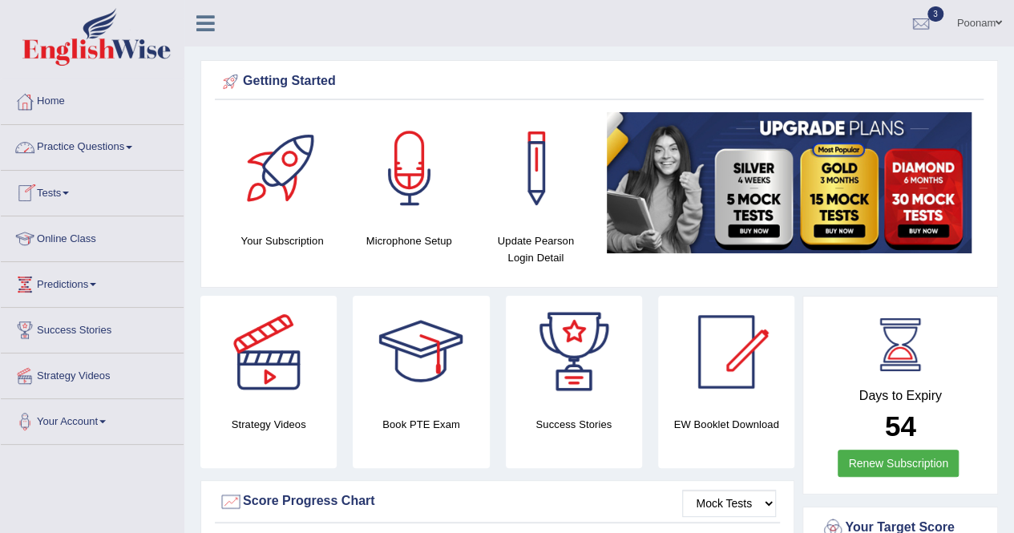
click at [58, 145] on link "Practice Questions" at bounding box center [92, 145] width 183 height 40
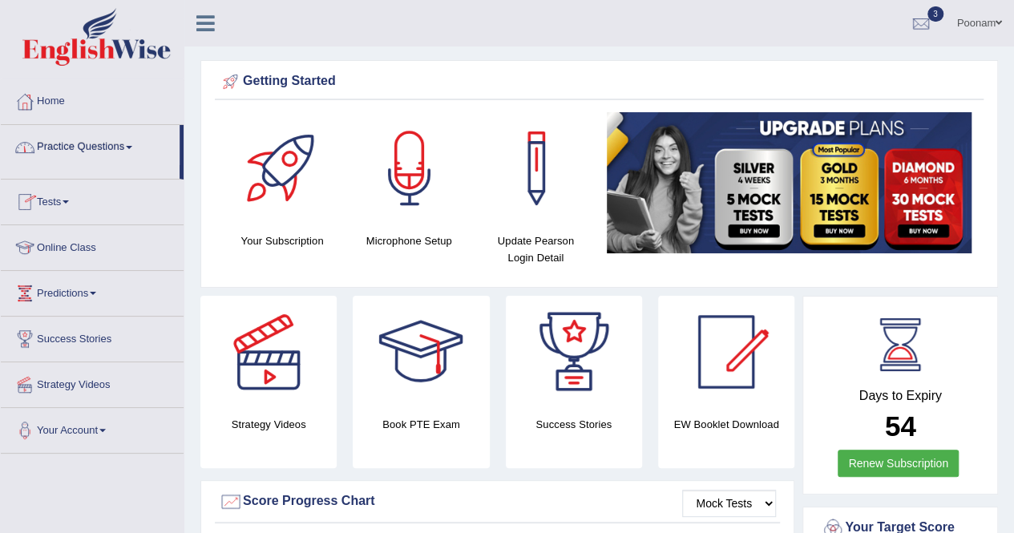
click at [58, 145] on link "Practice Questions" at bounding box center [90, 145] width 179 height 40
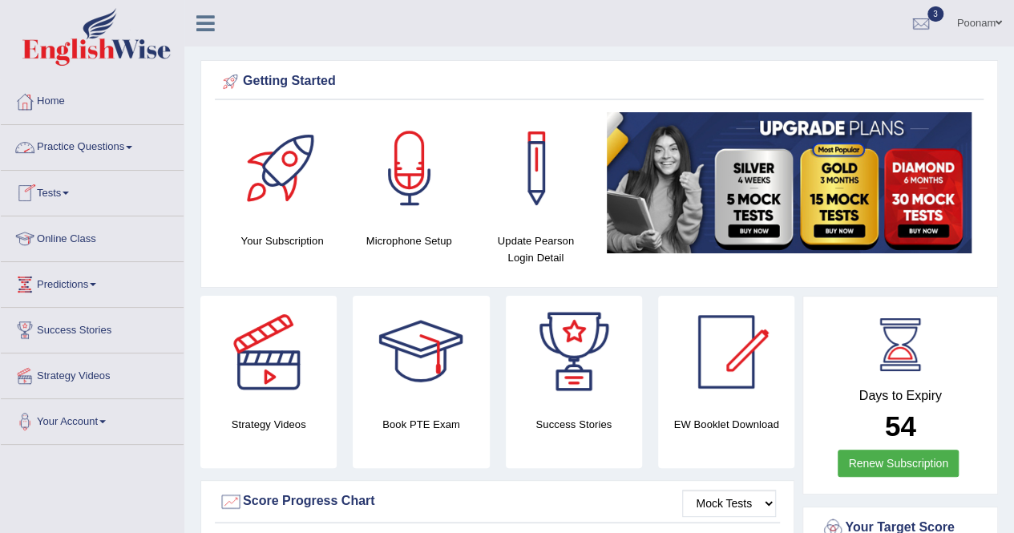
click at [103, 147] on link "Practice Questions" at bounding box center [92, 145] width 183 height 40
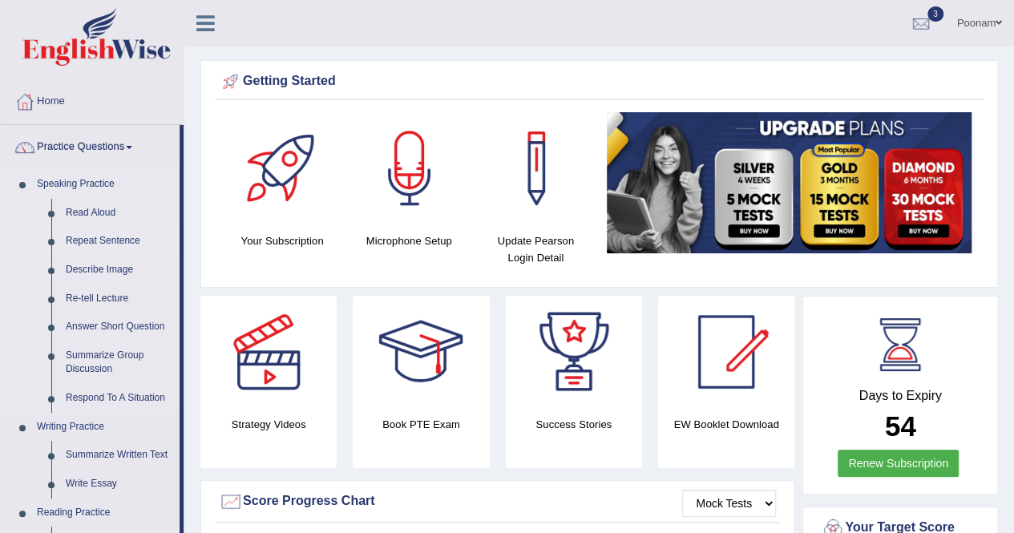
click at [96, 238] on link "Repeat Sentence" at bounding box center [119, 241] width 121 height 29
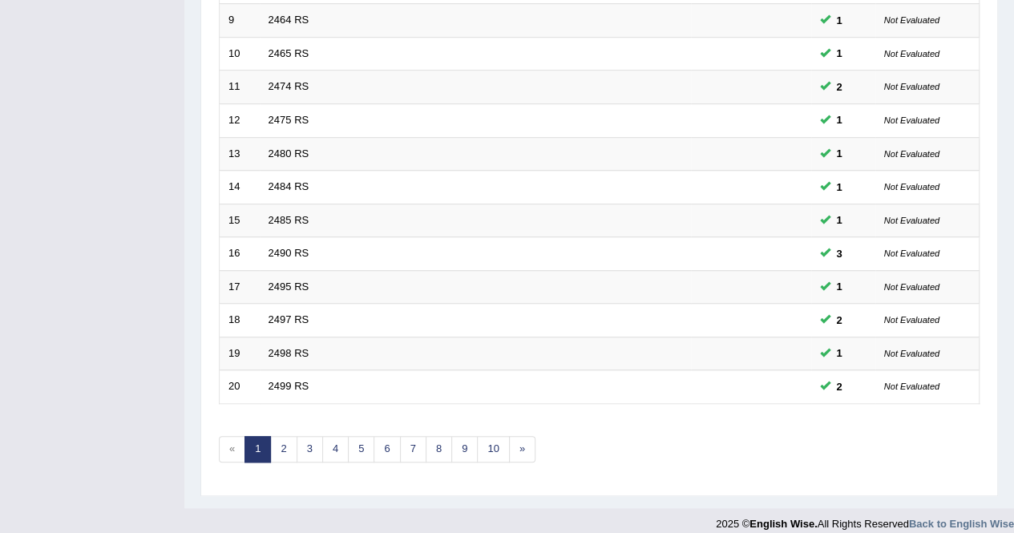
scroll to position [520, 0]
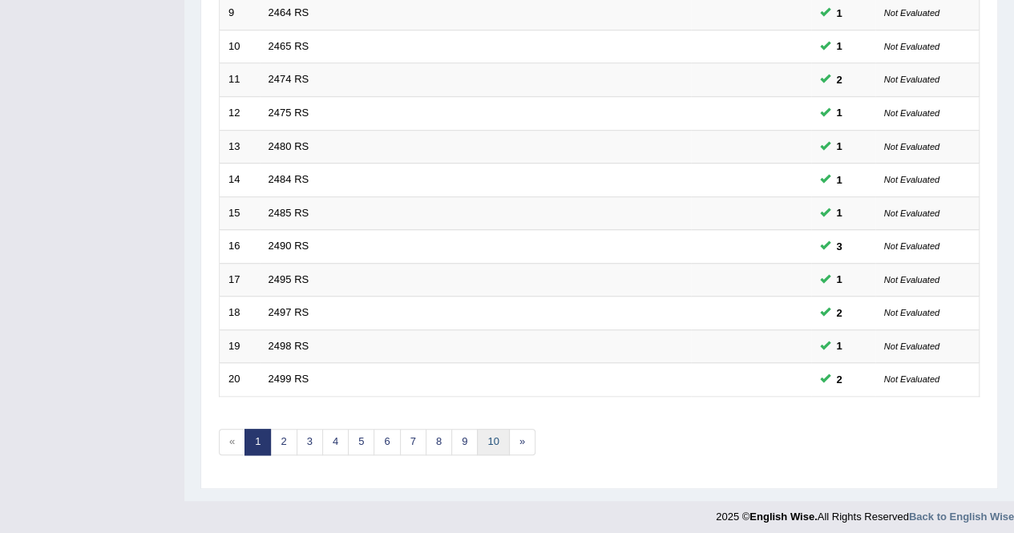
click at [490, 431] on link "10" at bounding box center [493, 442] width 32 height 26
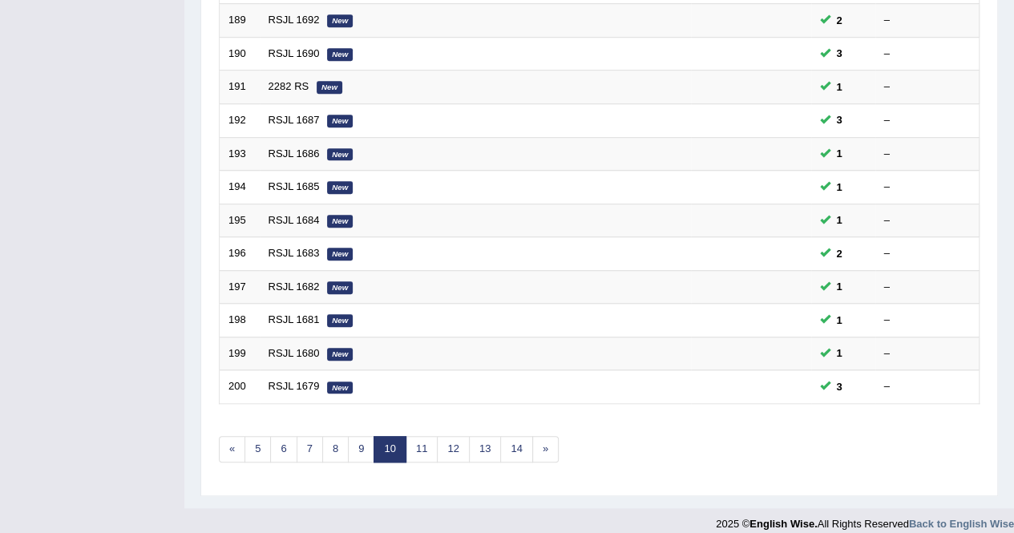
scroll to position [520, 0]
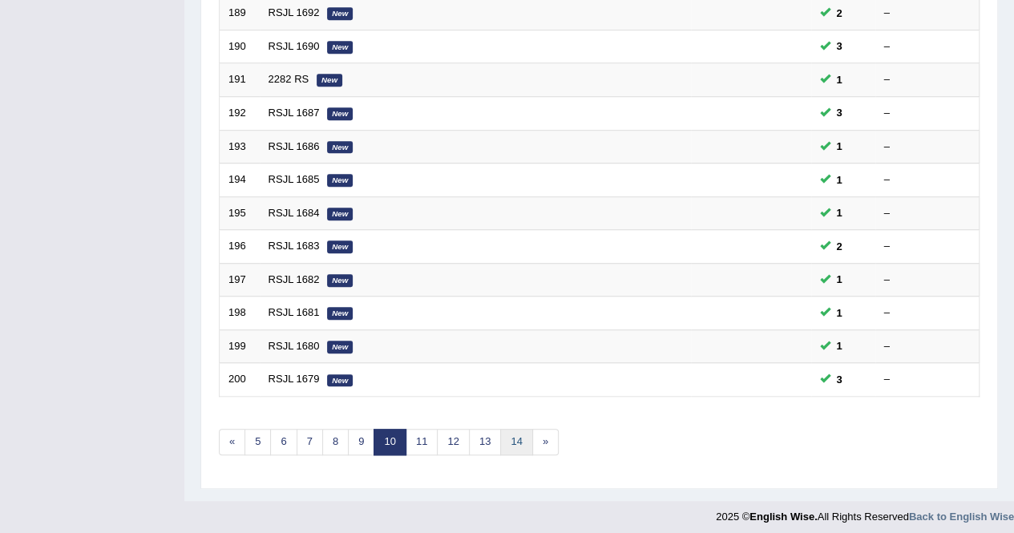
click at [508, 434] on link "14" at bounding box center [516, 442] width 32 height 26
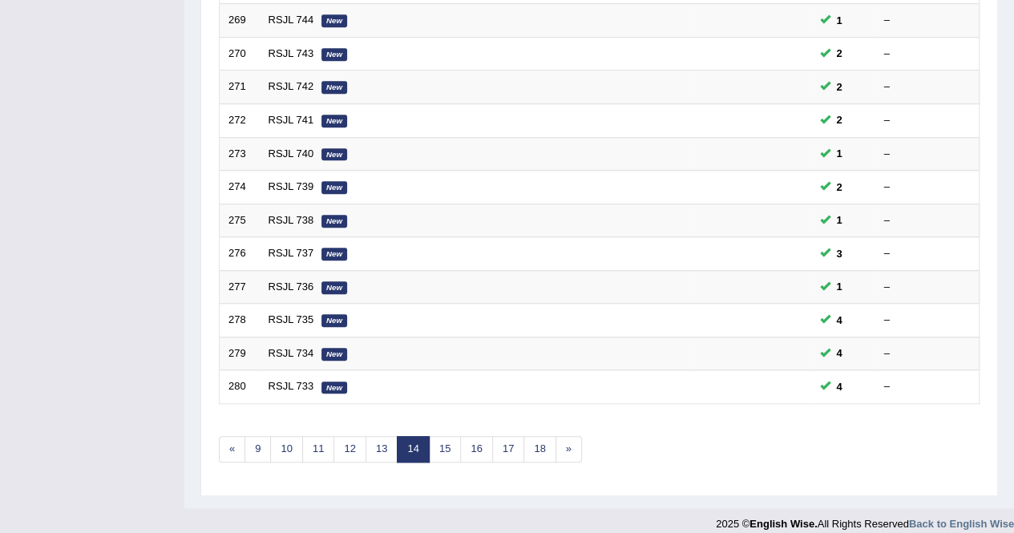
scroll to position [520, 0]
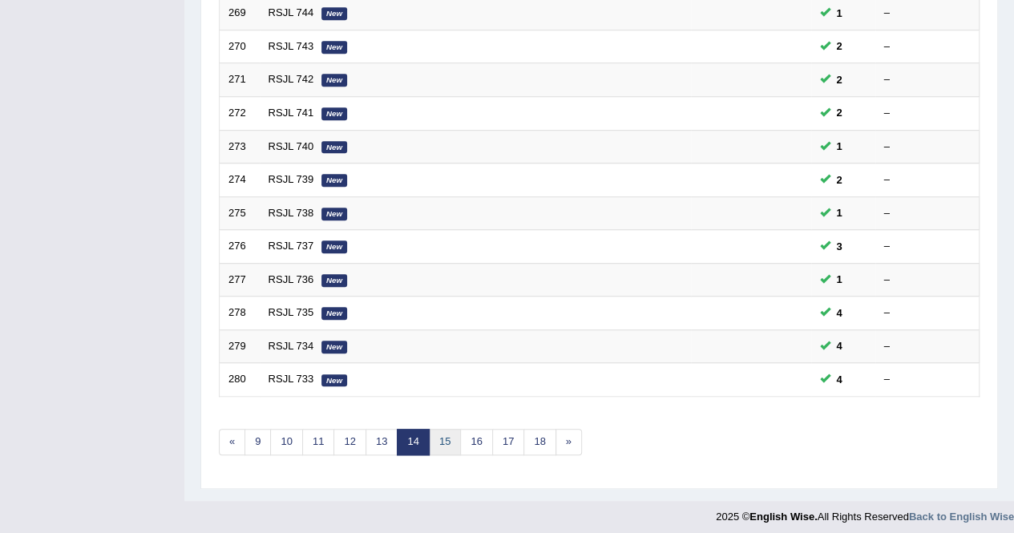
click at [449, 440] on link "15" at bounding box center [445, 442] width 32 height 26
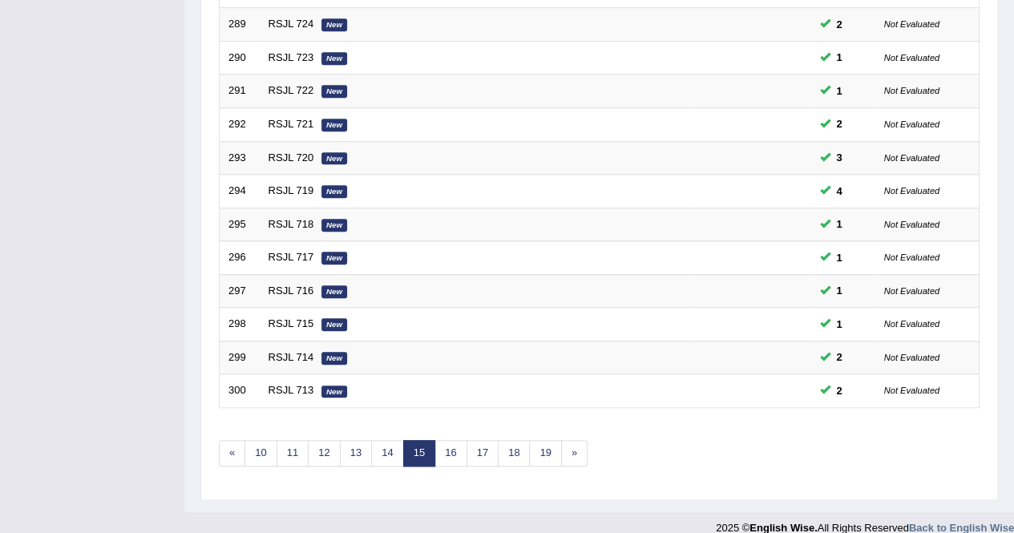
scroll to position [520, 0]
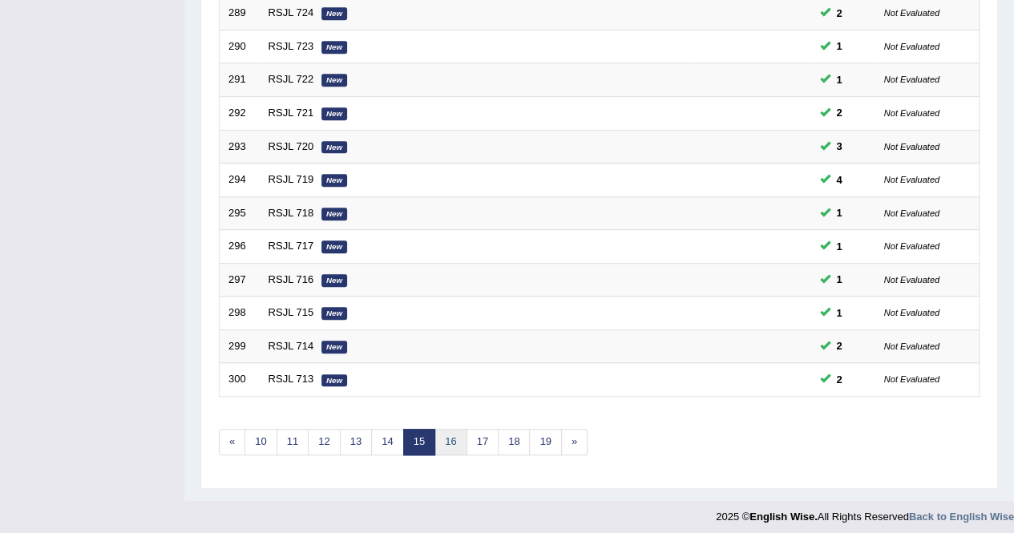
click at [453, 438] on link "16" at bounding box center [450, 442] width 32 height 26
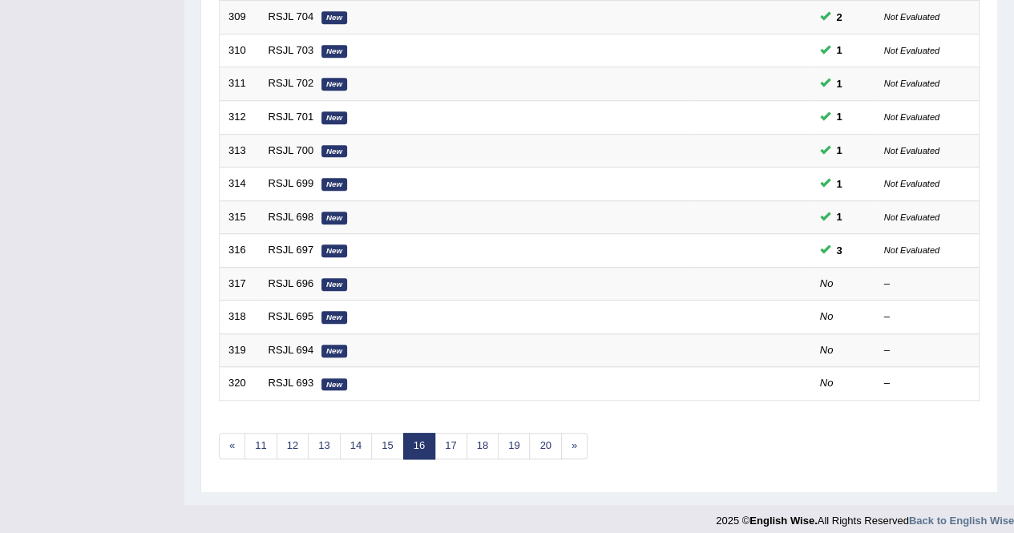
scroll to position [520, 0]
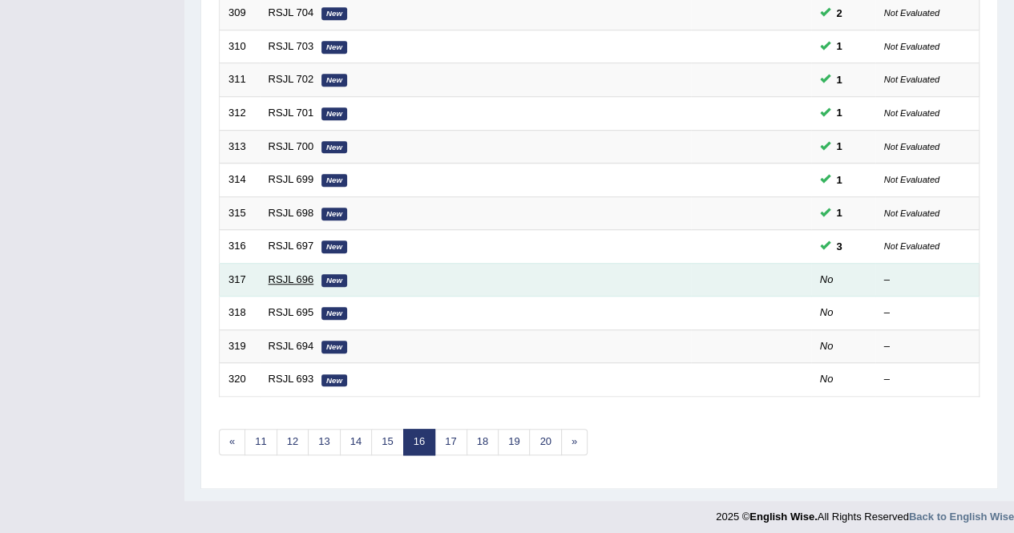
click at [276, 273] on link "RSJL 696" at bounding box center [292, 279] width 46 height 12
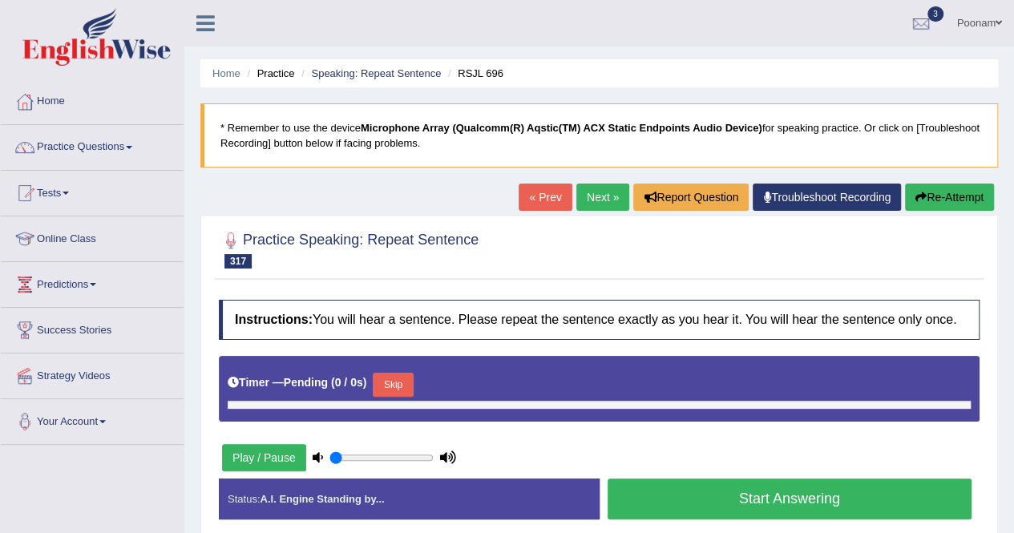
type input "1"
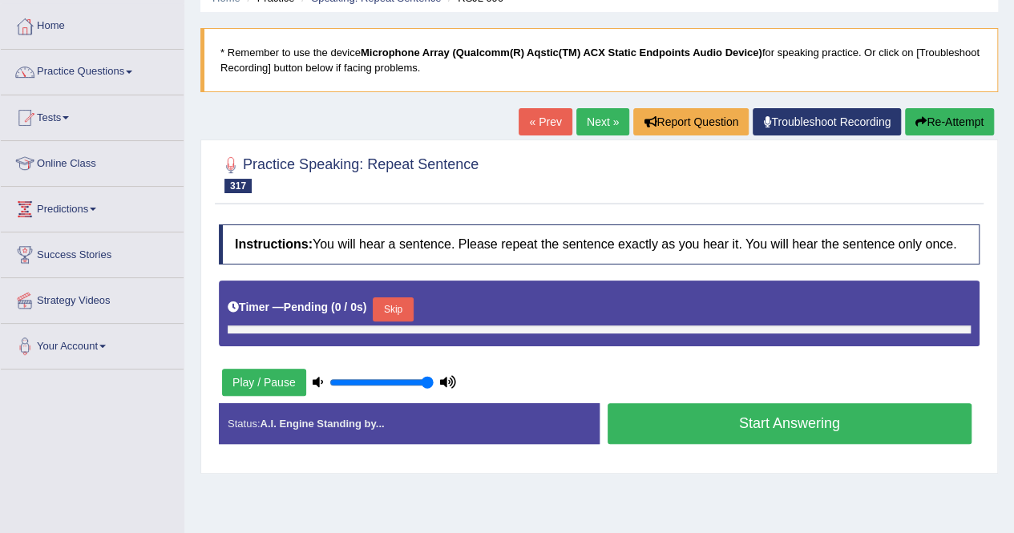
scroll to position [96, 0]
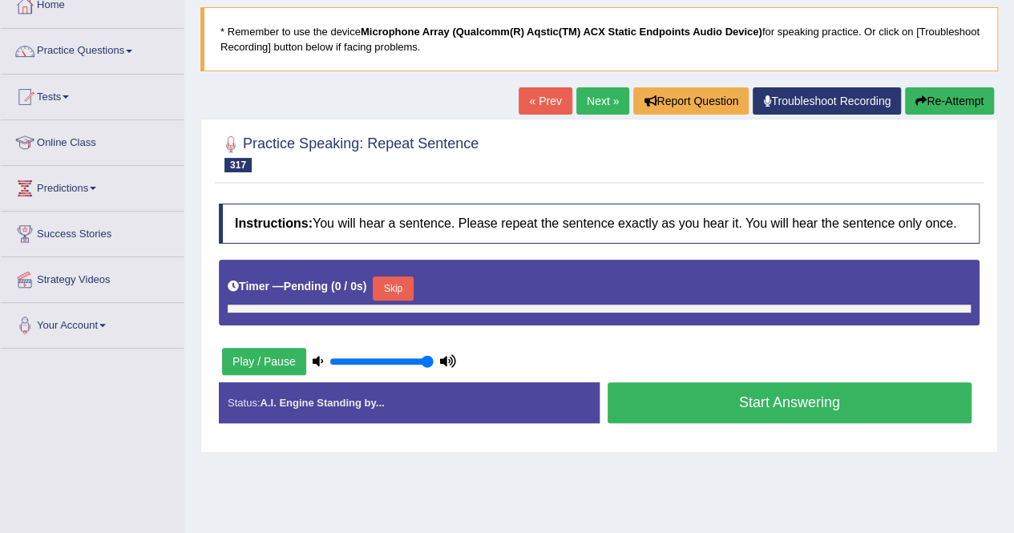
click at [532, 101] on link "« Prev" at bounding box center [545, 100] width 53 height 27
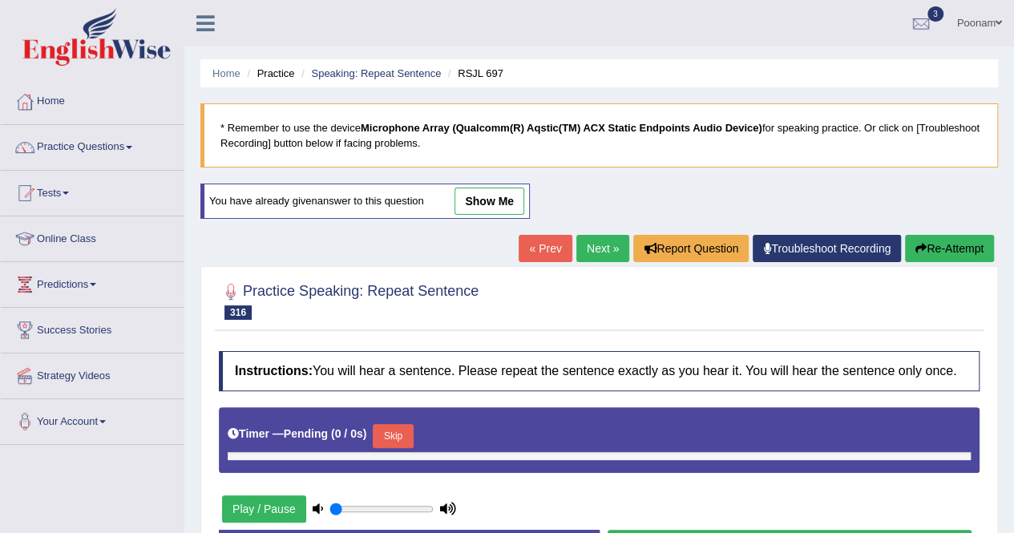
type input "1"
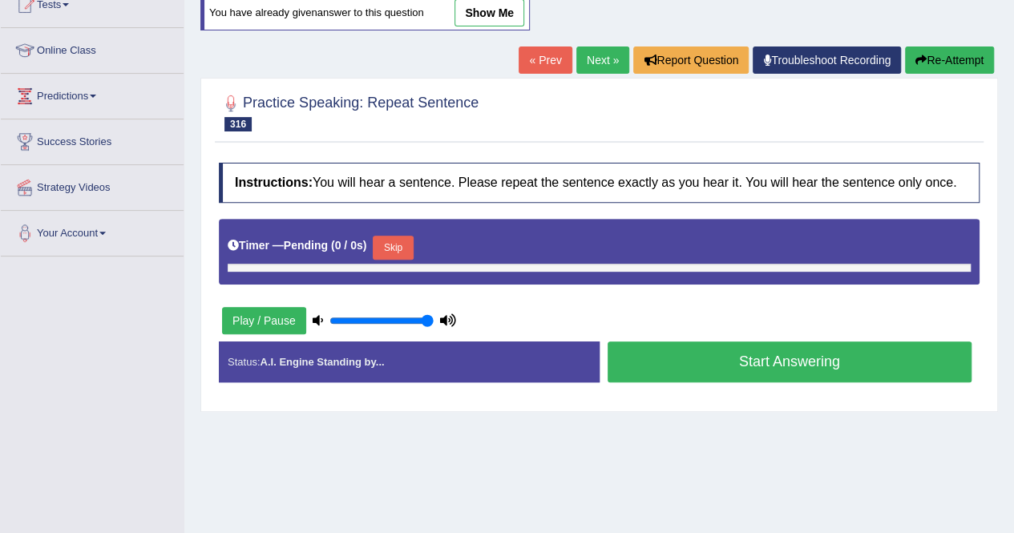
scroll to position [224, 0]
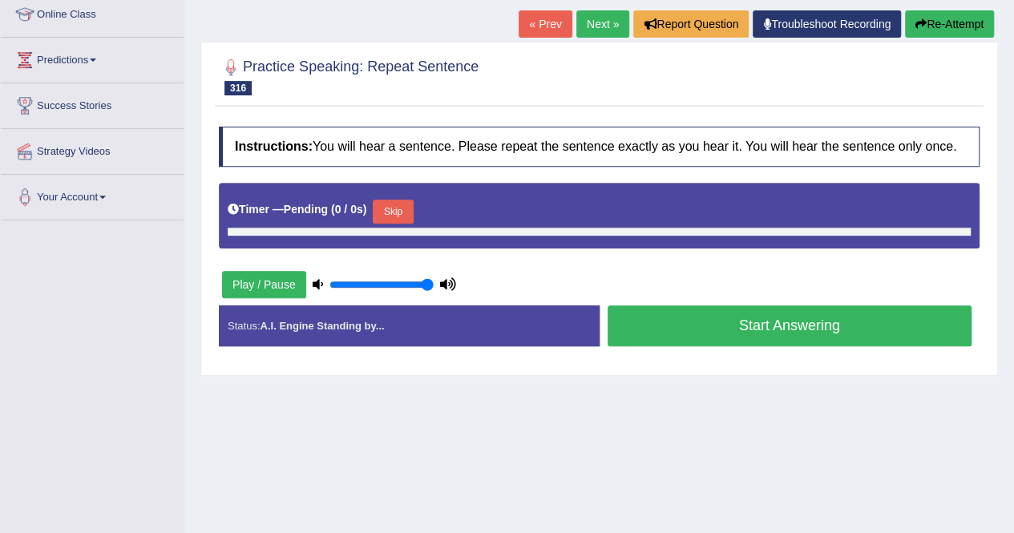
click at [394, 204] on button "Skip" at bounding box center [393, 212] width 40 height 24
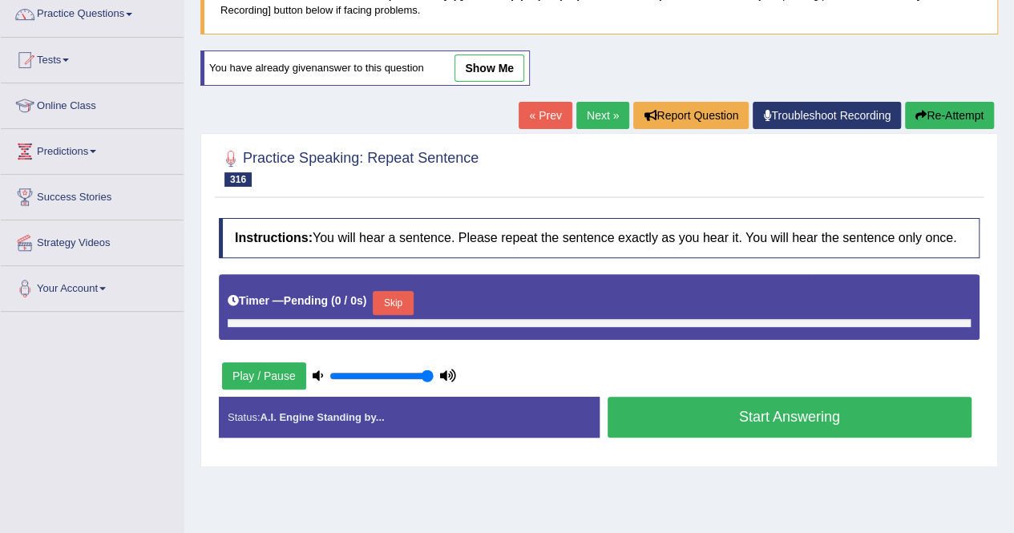
scroll to position [64, 0]
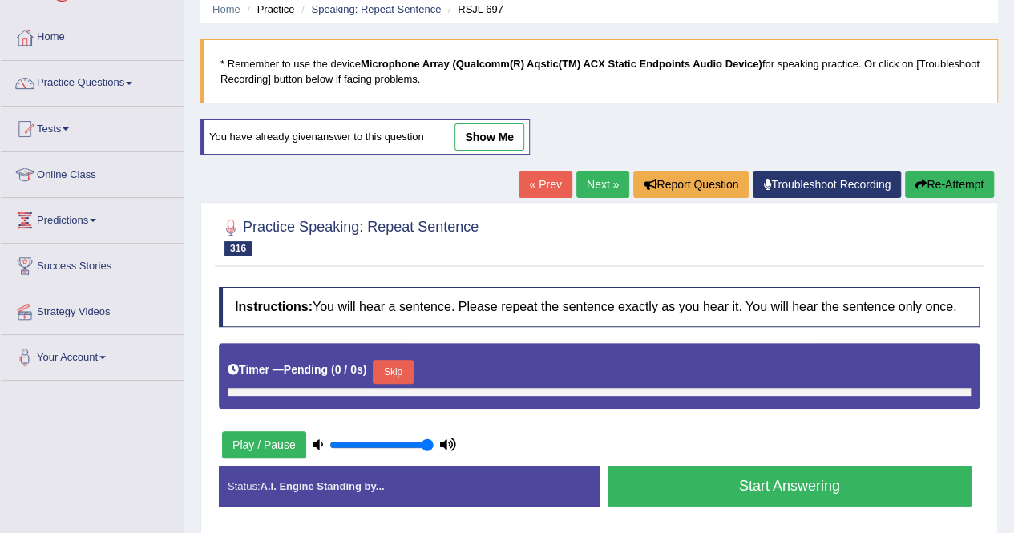
click at [502, 127] on link "show me" at bounding box center [490, 136] width 70 height 27
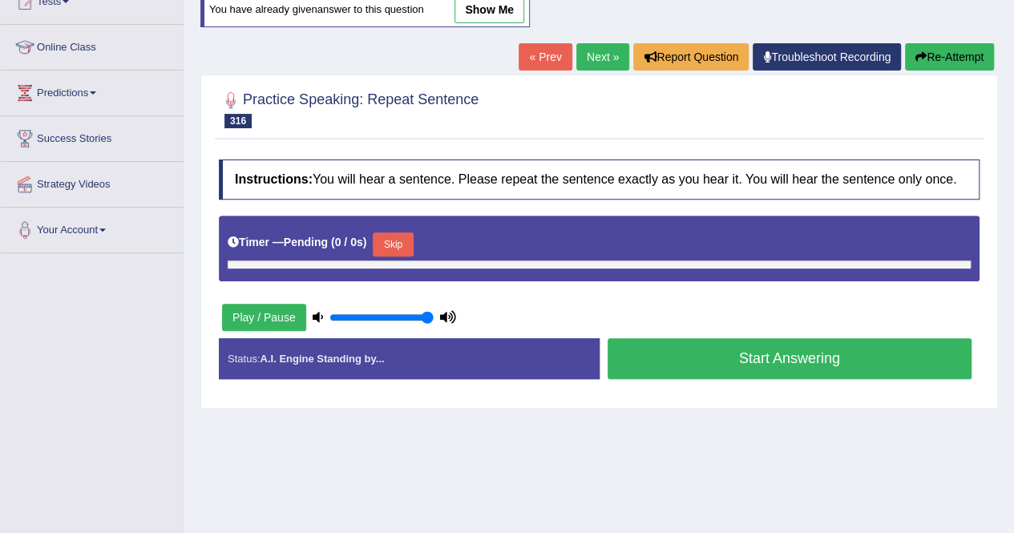
scroll to position [192, 0]
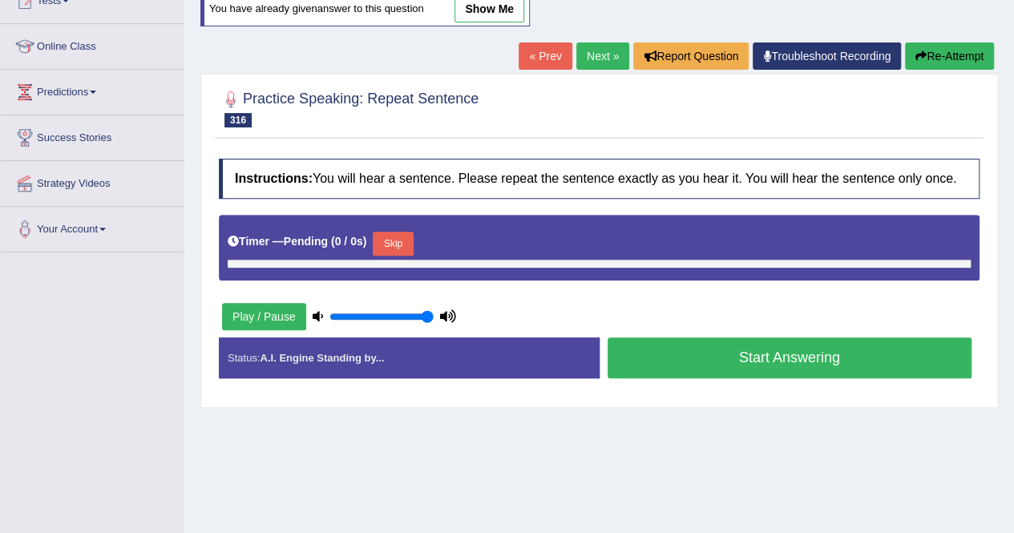
click at [495, 10] on link "show me" at bounding box center [490, 8] width 70 height 27
click at [491, 4] on link "show me" at bounding box center [490, 8] width 70 height 27
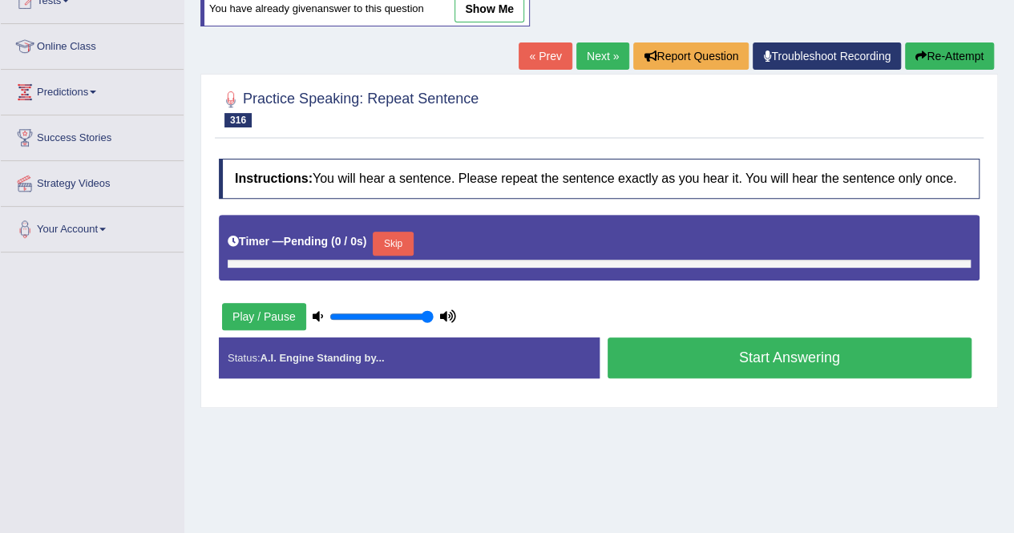
click at [491, 4] on link "show me" at bounding box center [490, 8] width 70 height 27
click at [641, 430] on div "Home Practice Speaking: Repeat Sentence RSJL 697 * Remember to use the device M…" at bounding box center [599, 209] width 830 height 802
click at [537, 61] on link "« Prev" at bounding box center [545, 55] width 53 height 27
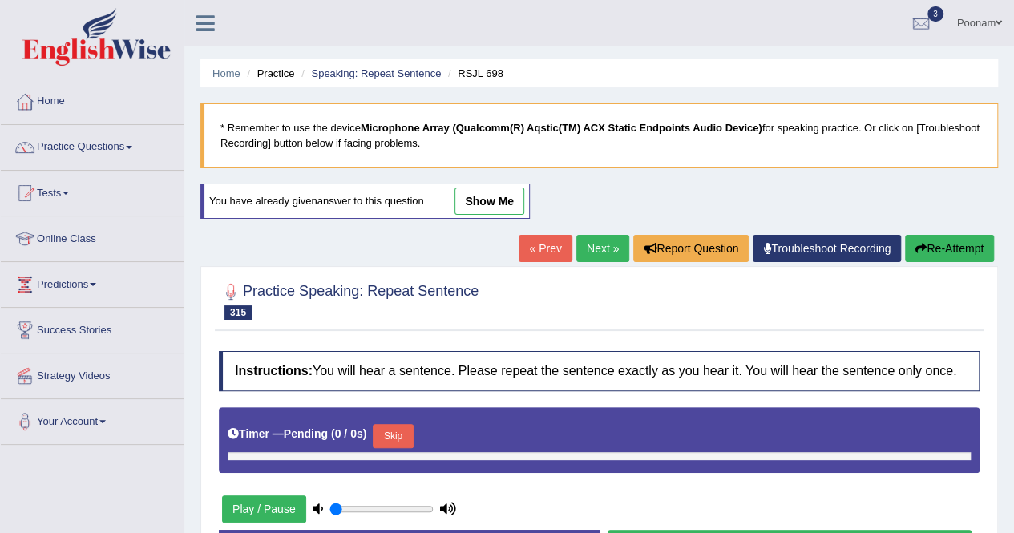
type input "1"
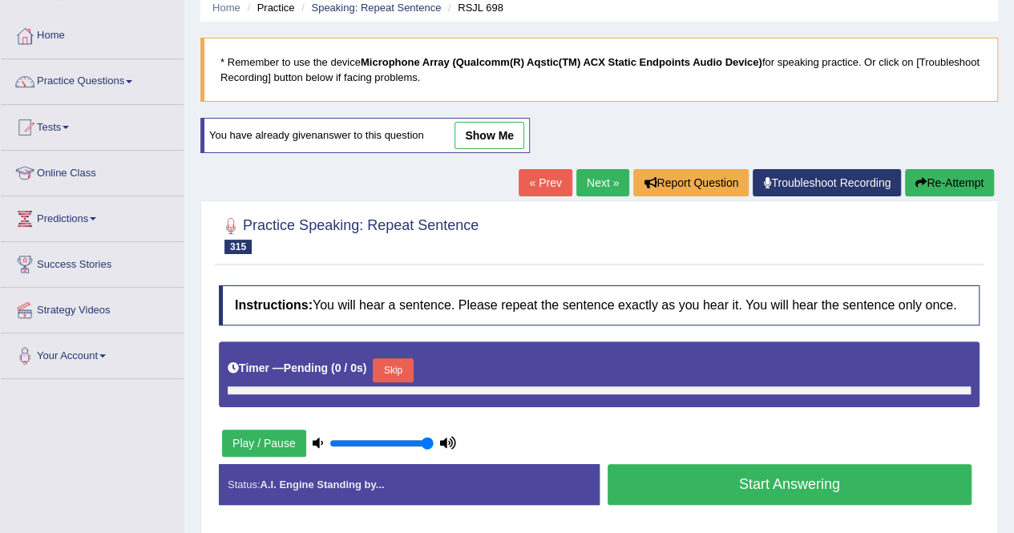
scroll to position [64, 0]
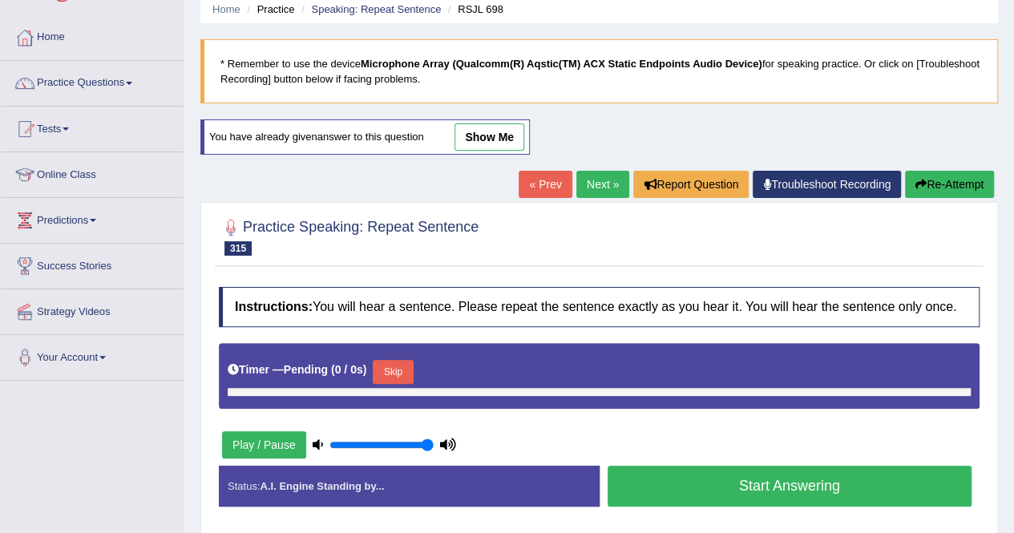
click at [498, 132] on link "show me" at bounding box center [490, 136] width 70 height 27
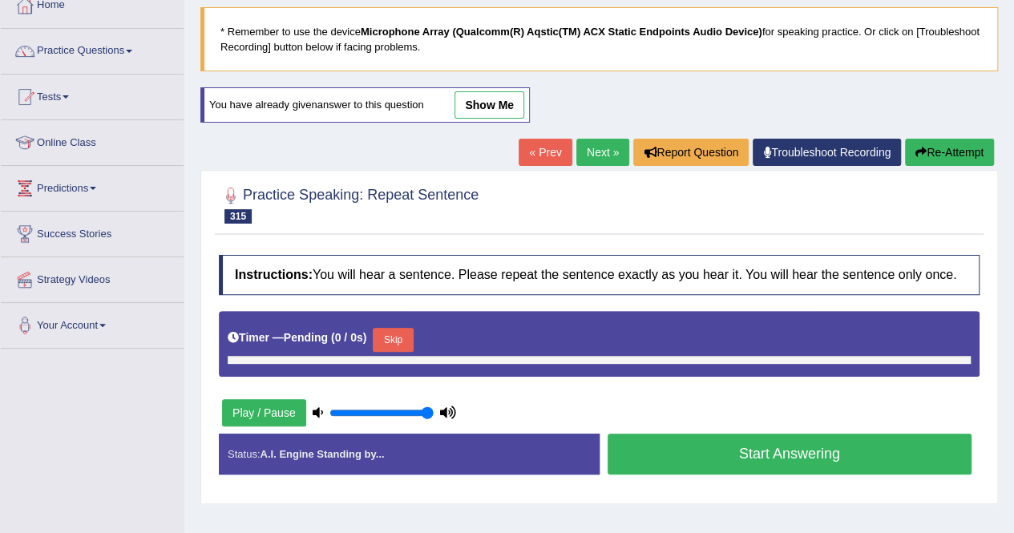
click at [500, 101] on link "show me" at bounding box center [490, 104] width 70 height 27
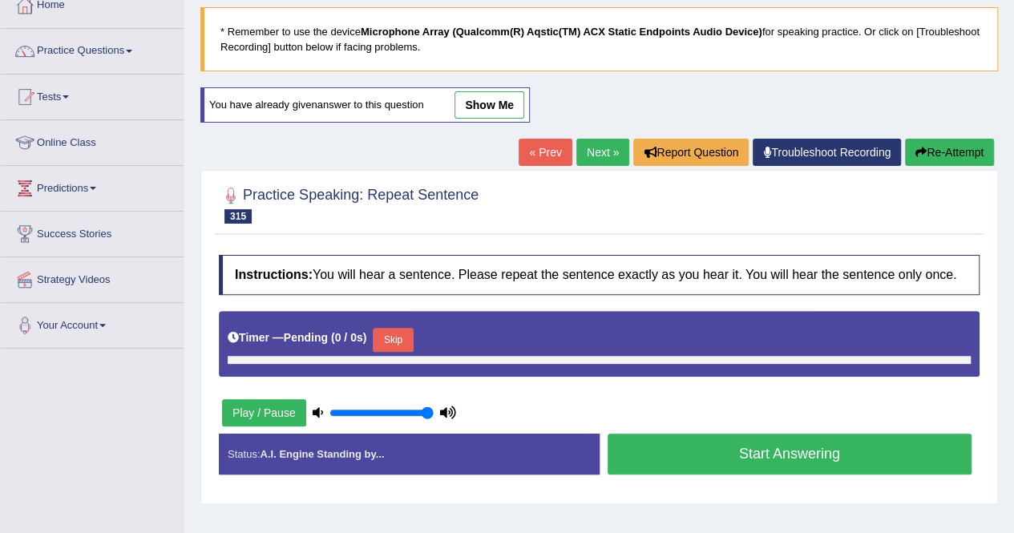
click at [500, 101] on link "show me" at bounding box center [490, 104] width 70 height 27
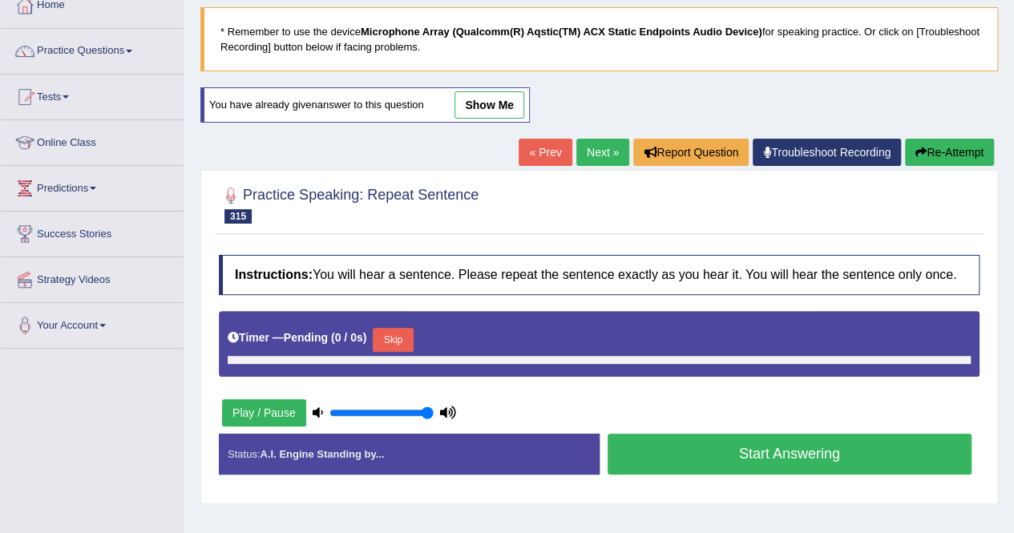
click at [500, 101] on link "show me" at bounding box center [490, 104] width 70 height 27
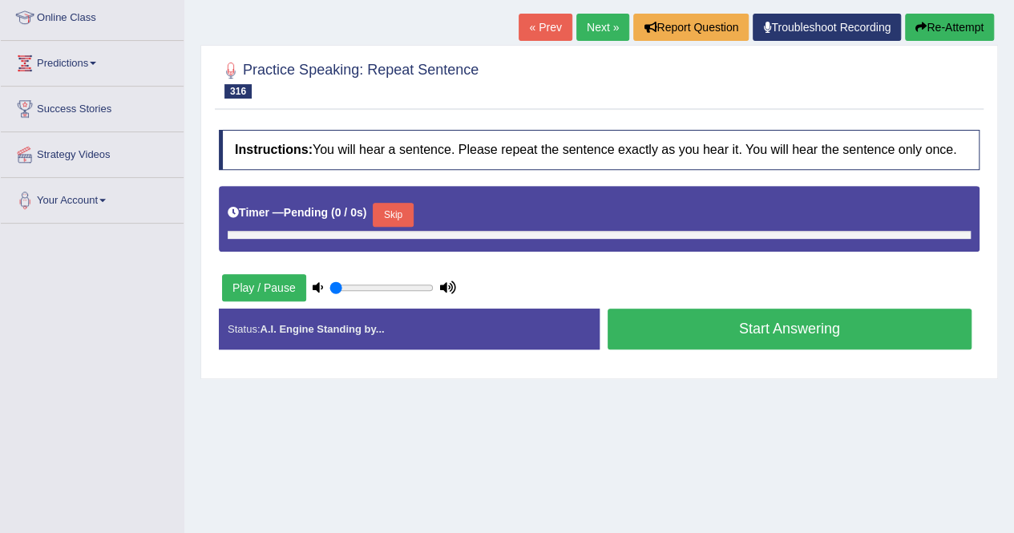
type input "1"
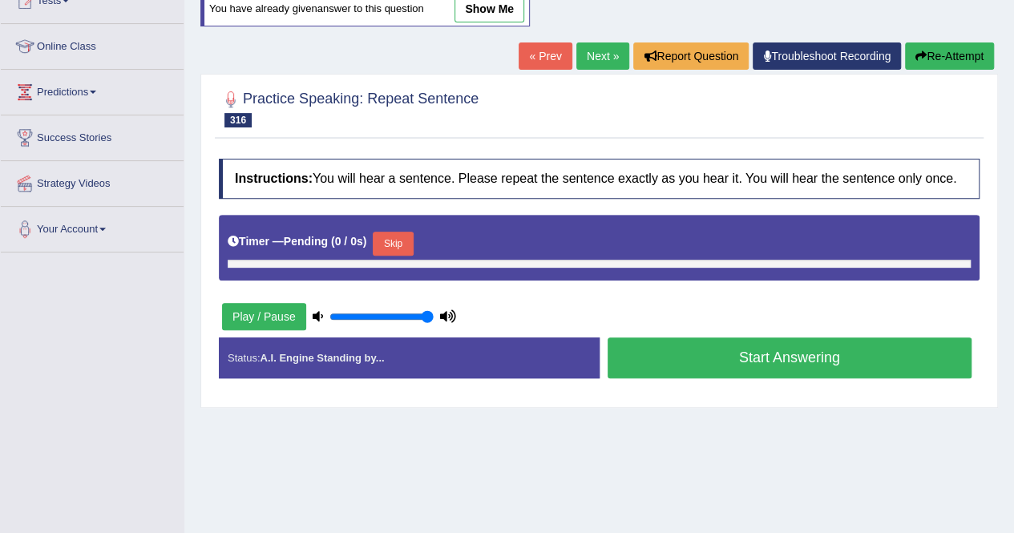
click at [598, 497] on div "Home Practice Speaking: Repeat Sentence RSJL 697 * Remember to use the device M…" at bounding box center [599, 209] width 830 height 802
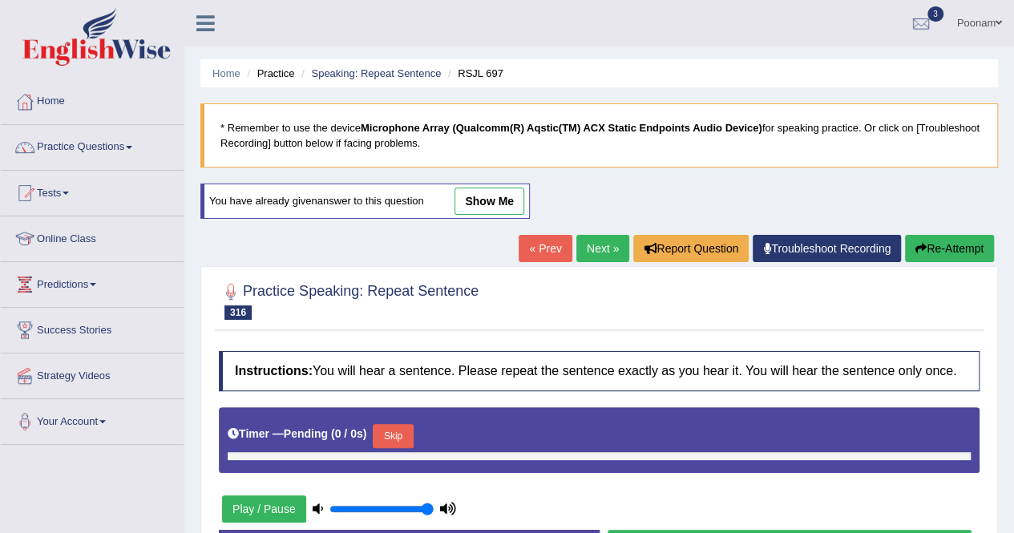
click at [63, 147] on link "Practice Questions" at bounding box center [92, 145] width 183 height 40
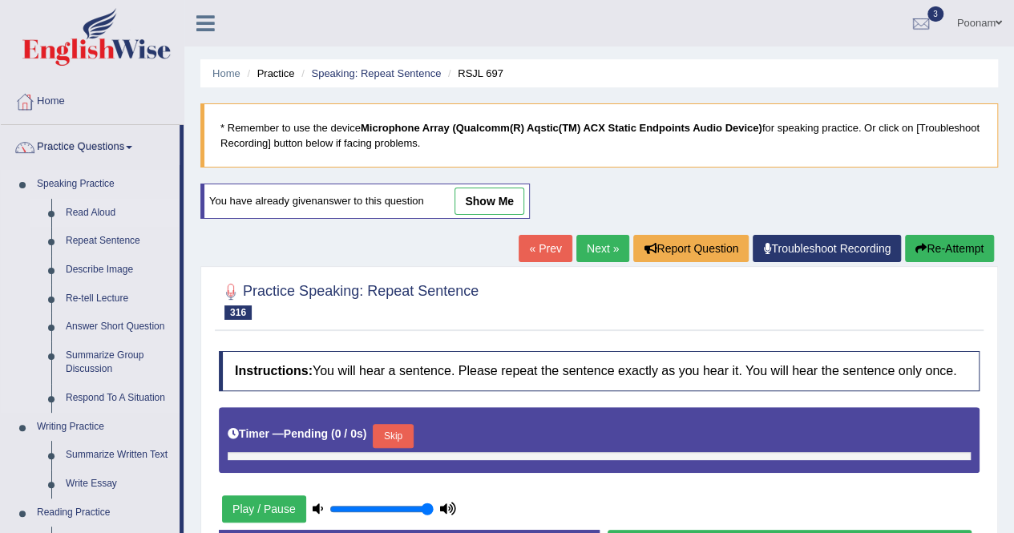
click at [88, 209] on link "Read Aloud" at bounding box center [119, 213] width 121 height 29
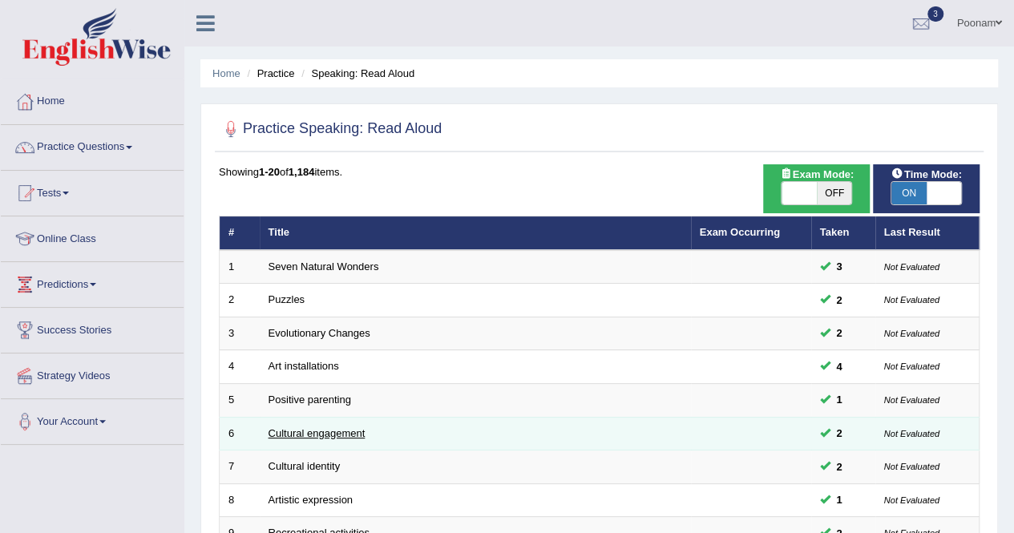
click at [324, 435] on link "Cultural engagement" at bounding box center [317, 433] width 97 height 12
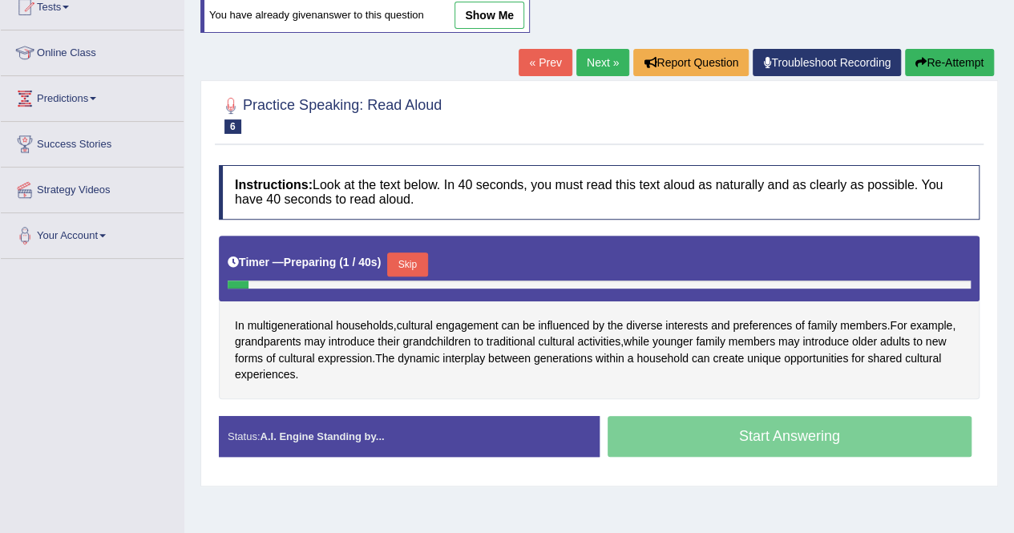
scroll to position [192, 0]
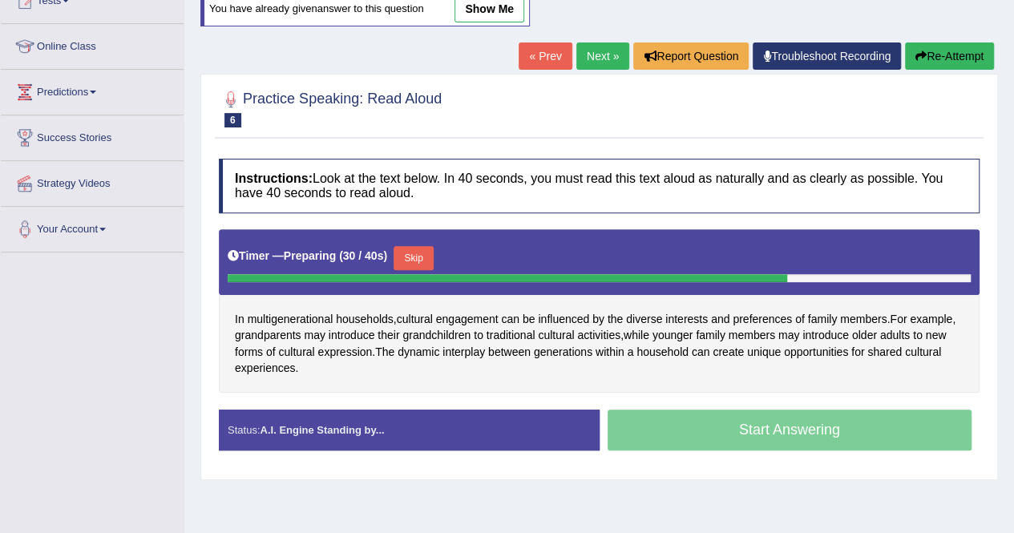
click at [410, 250] on button "Skip" at bounding box center [414, 258] width 40 height 24
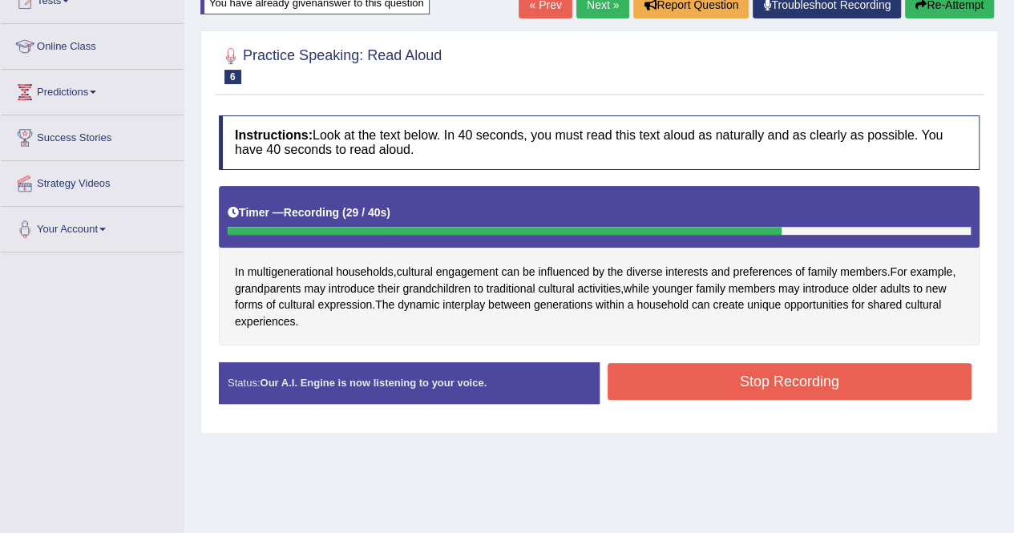
click at [720, 379] on button "Stop Recording" at bounding box center [790, 381] width 365 height 37
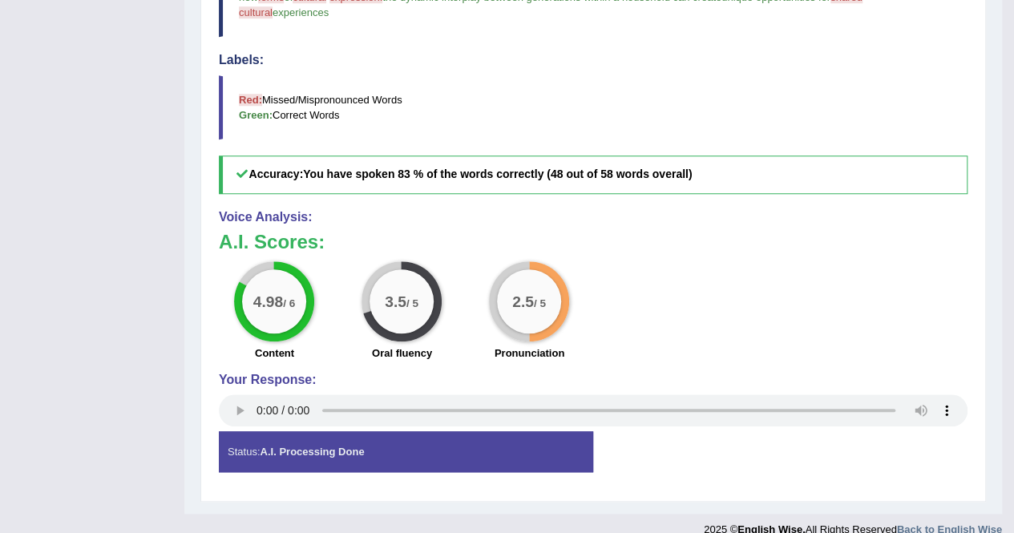
scroll to position [176, 0]
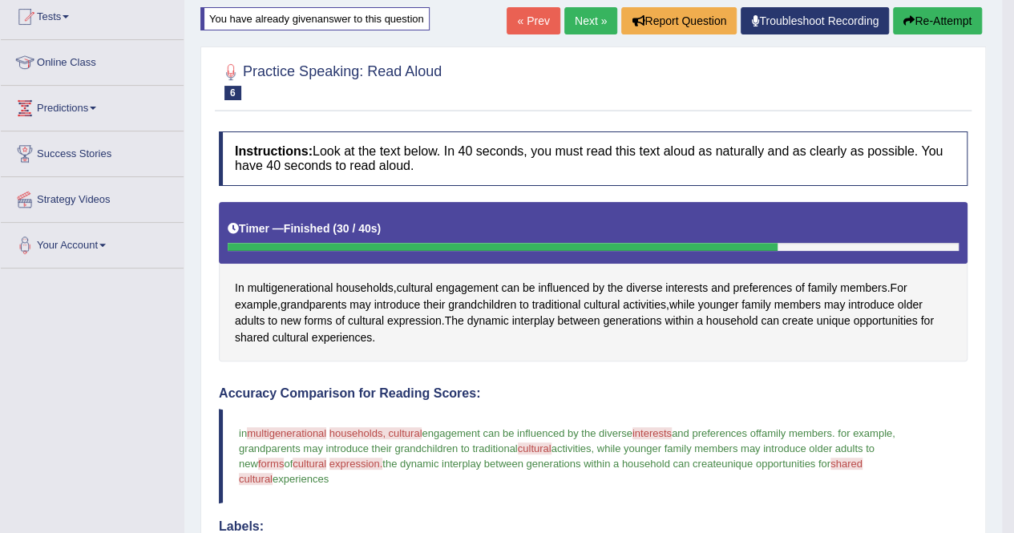
click at [938, 30] on button "Re-Attempt" at bounding box center [937, 20] width 89 height 27
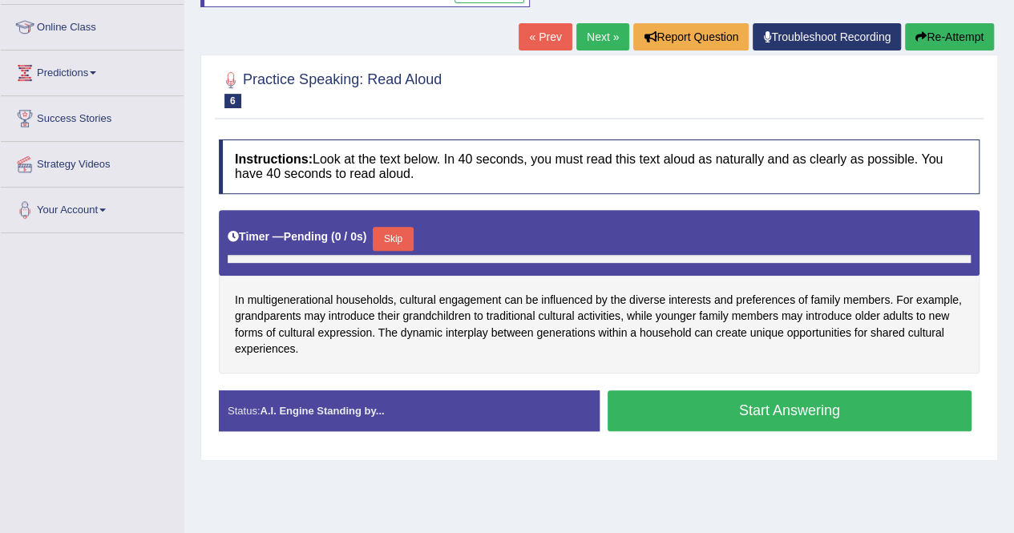
scroll to position [213, 0]
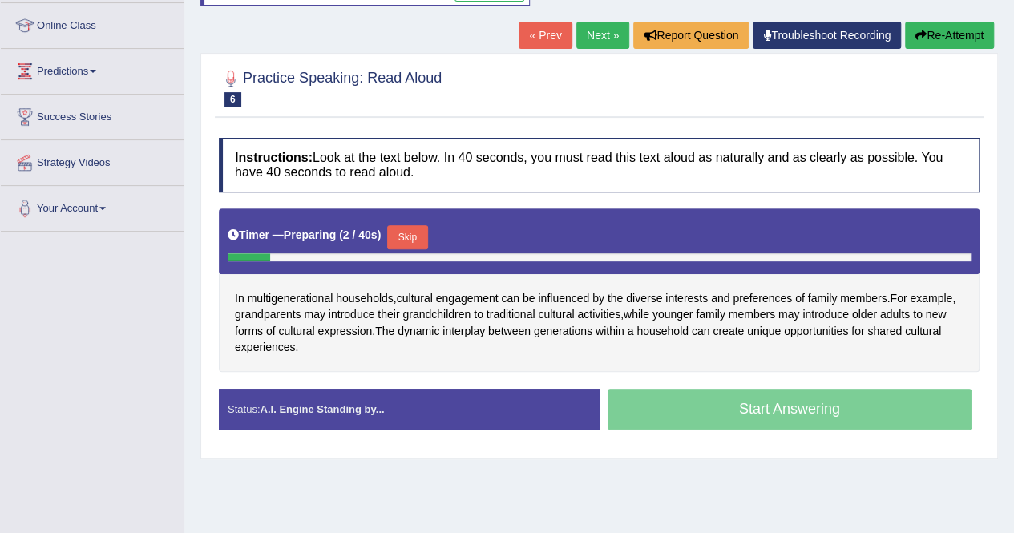
click at [415, 235] on button "Skip" at bounding box center [407, 237] width 40 height 24
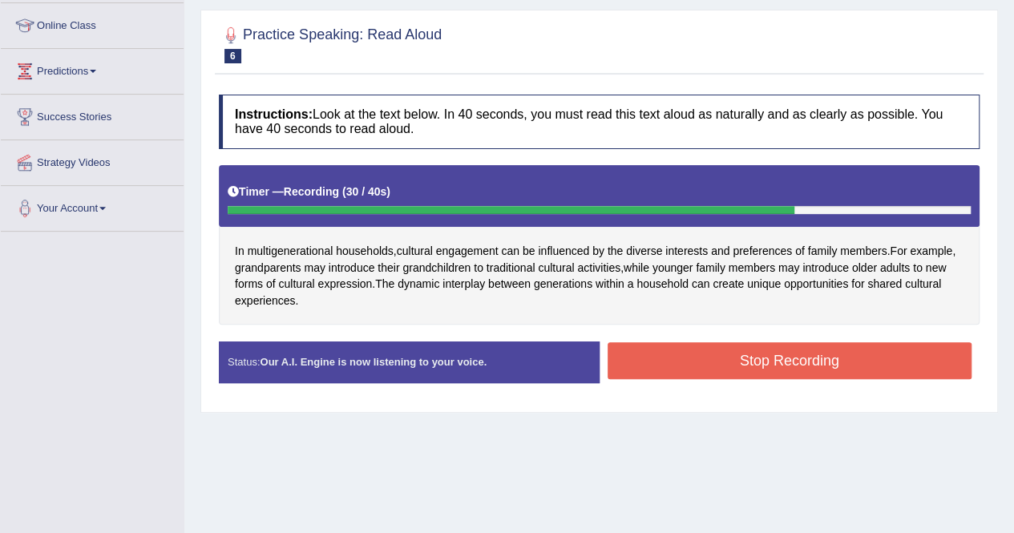
click at [727, 357] on button "Stop Recording" at bounding box center [790, 360] width 365 height 37
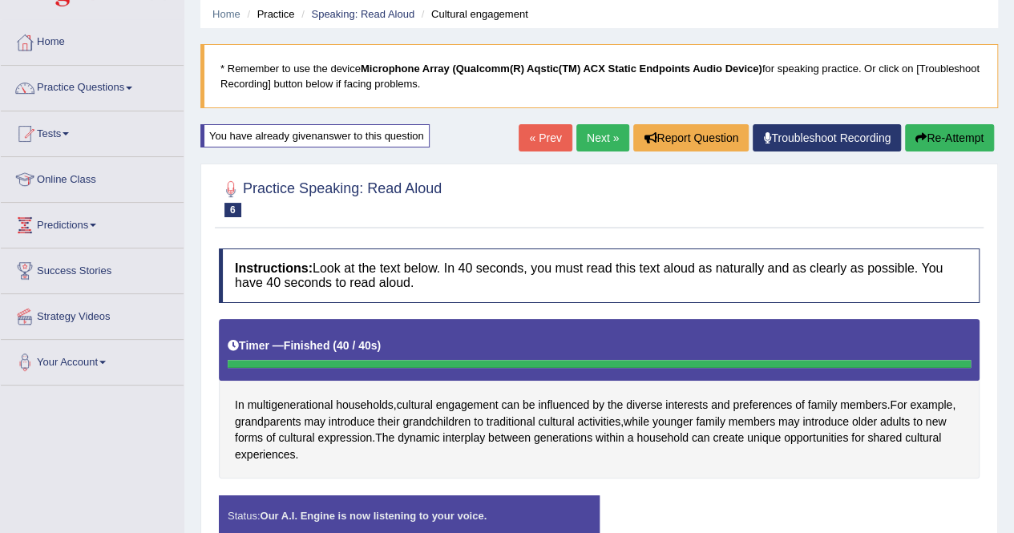
scroll to position [53, 0]
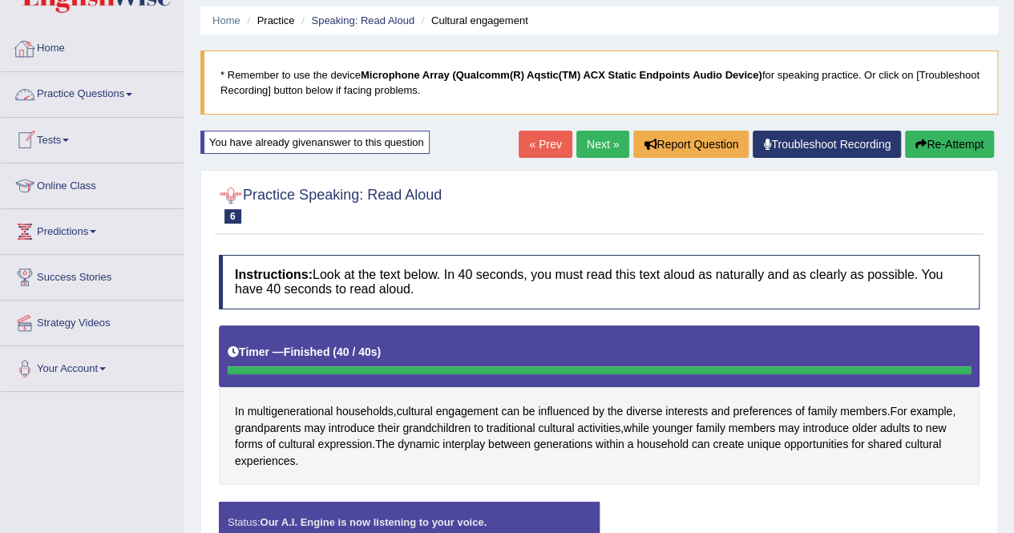
click at [99, 91] on link "Practice Questions" at bounding box center [92, 92] width 183 height 40
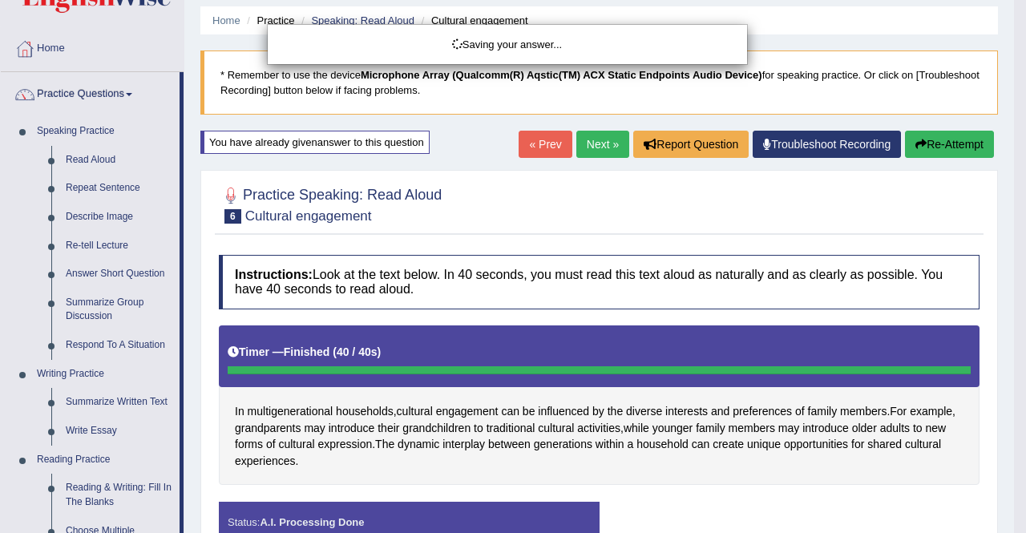
click at [90, 185] on div "Saving your answer..." at bounding box center [513, 266] width 1026 height 533
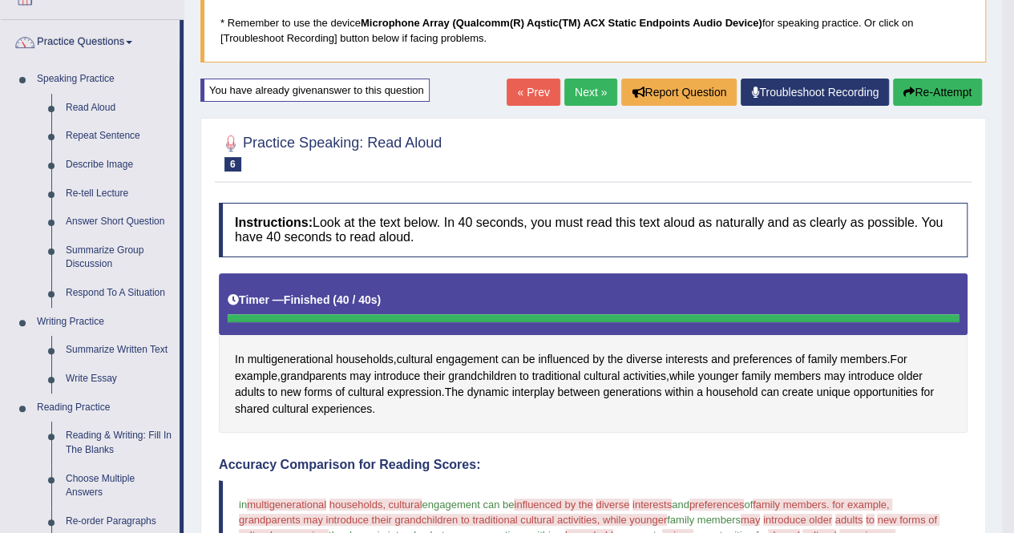
scroll to position [85, 0]
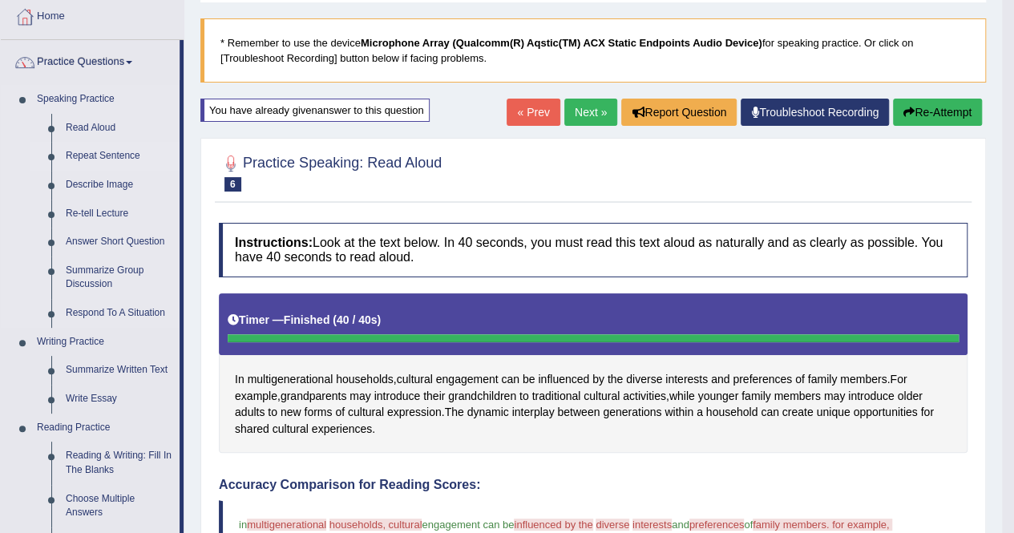
click at [88, 153] on link "Repeat Sentence" at bounding box center [119, 156] width 121 height 29
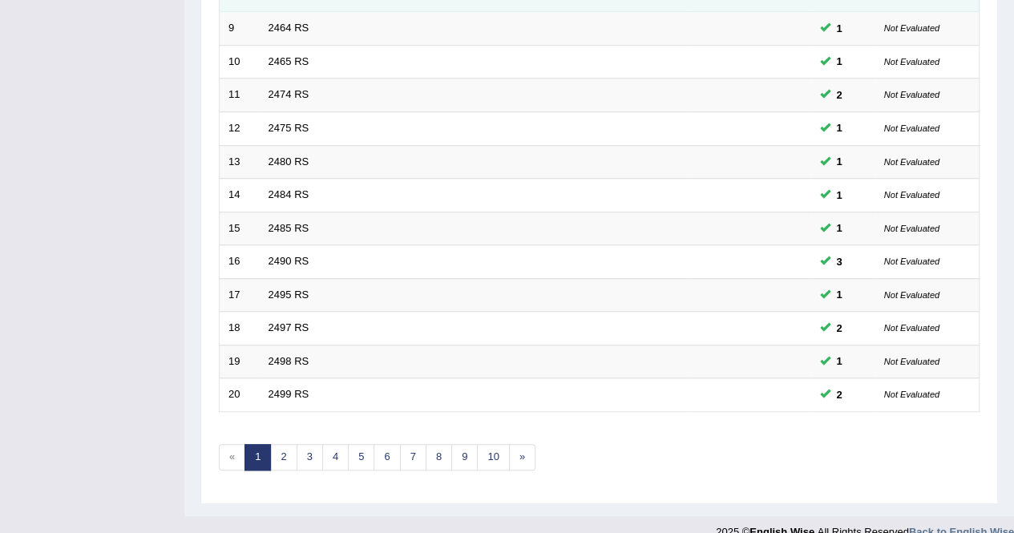
scroll to position [520, 0]
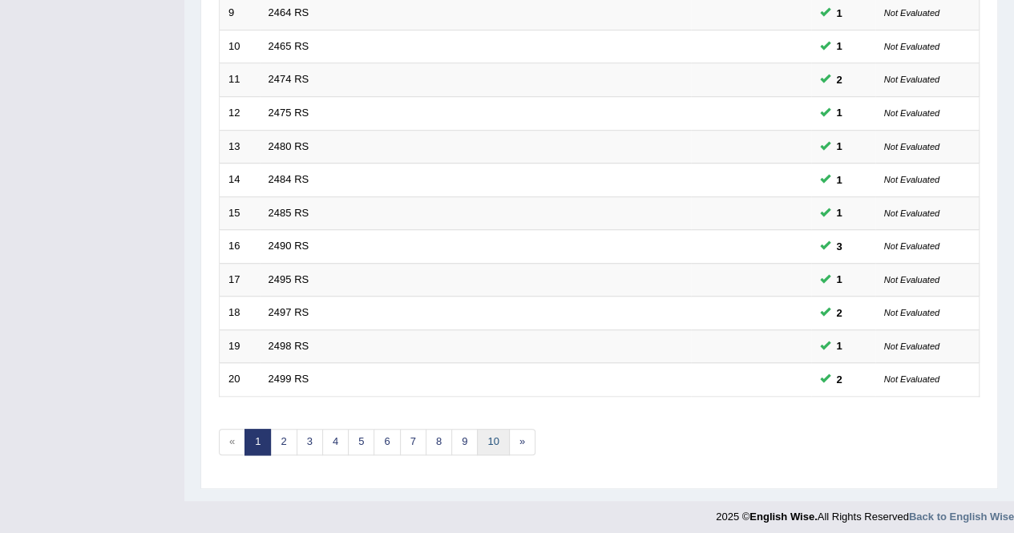
click at [488, 440] on link "10" at bounding box center [493, 442] width 32 height 26
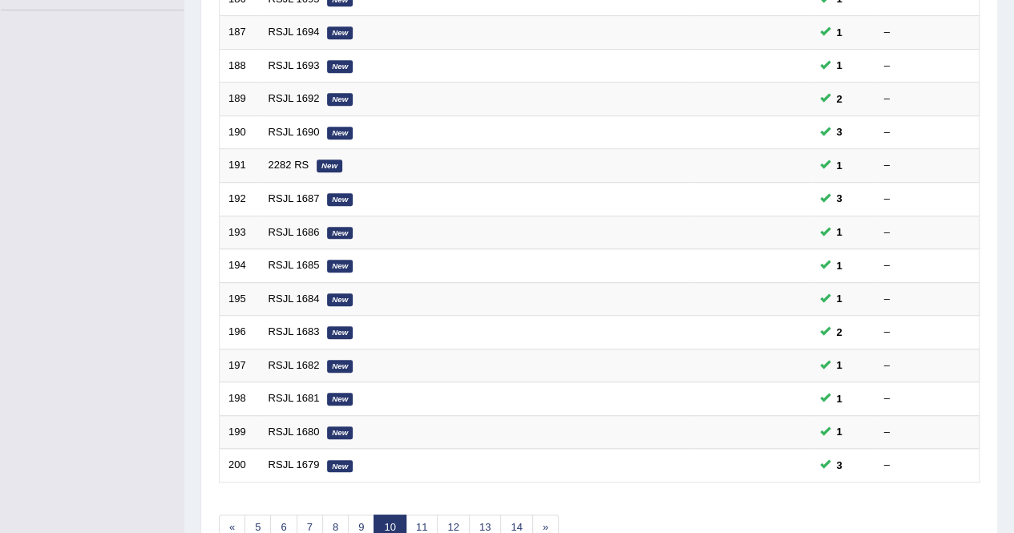
scroll to position [520, 0]
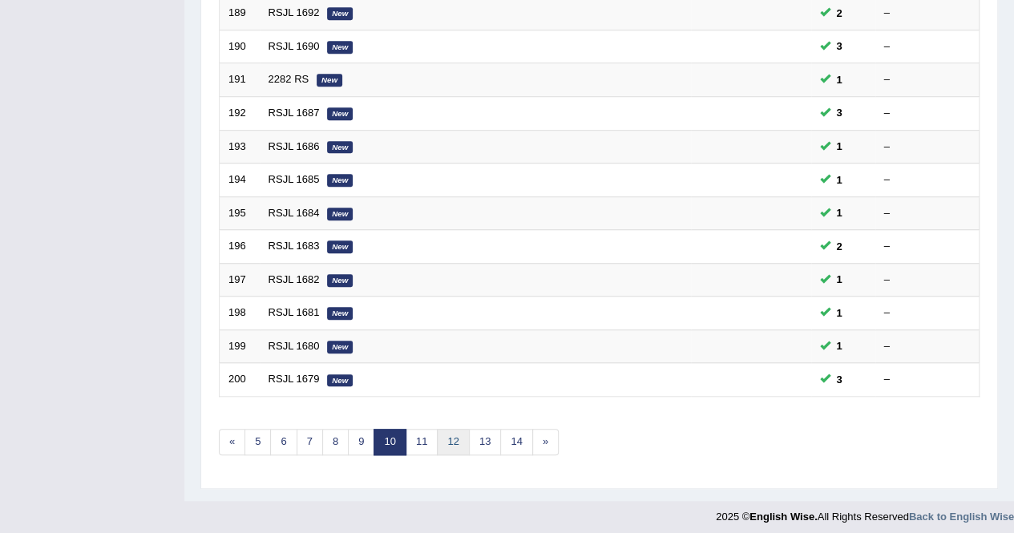
click at [459, 434] on link "12" at bounding box center [453, 442] width 32 height 26
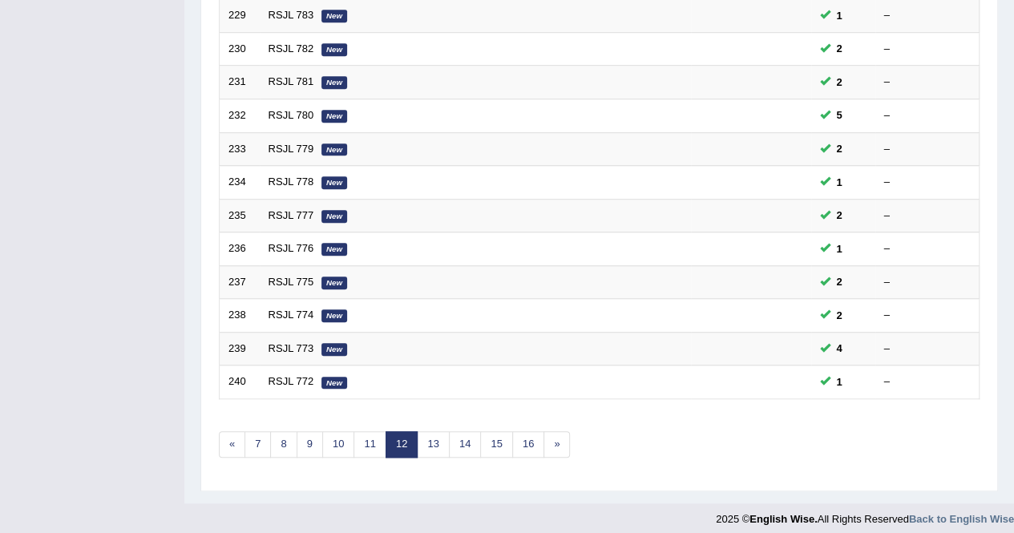
scroll to position [520, 0]
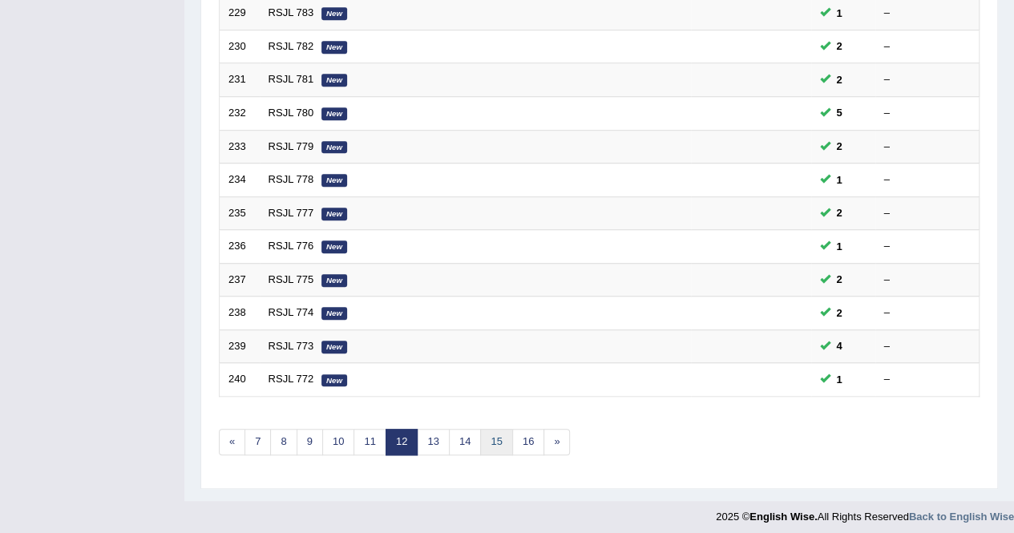
click at [490, 434] on link "15" at bounding box center [496, 442] width 32 height 26
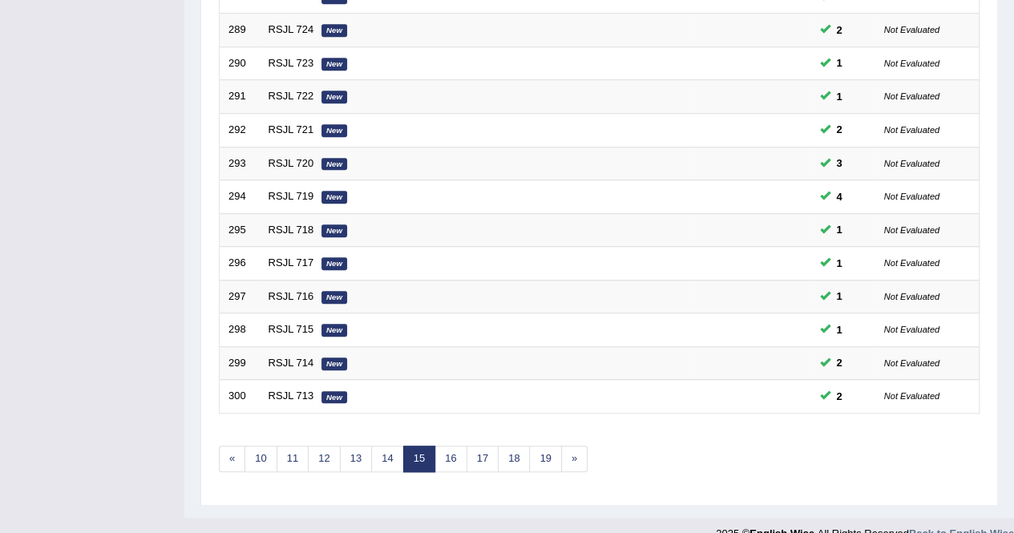
scroll to position [520, 0]
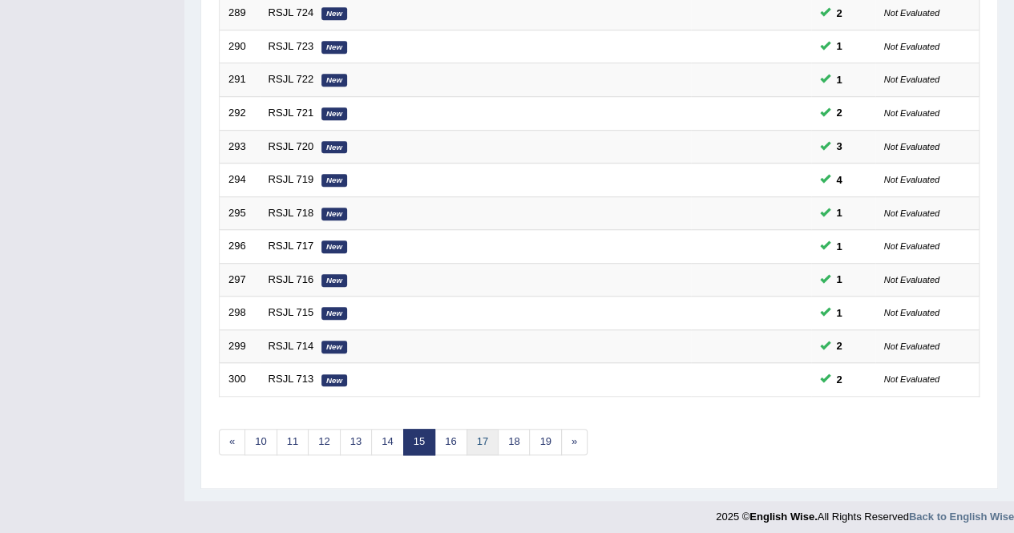
click at [490, 434] on link "17" at bounding box center [483, 442] width 32 height 26
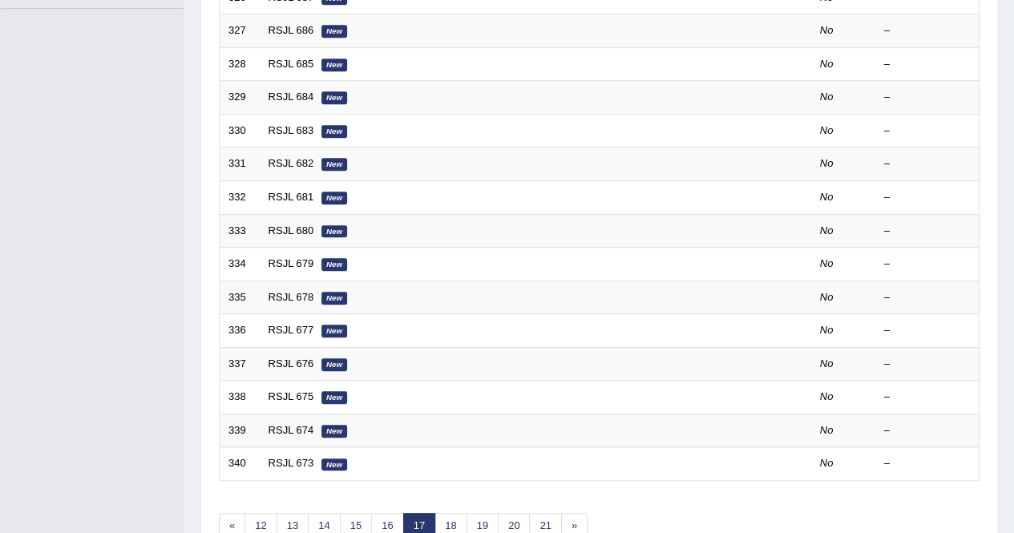
scroll to position [520, 0]
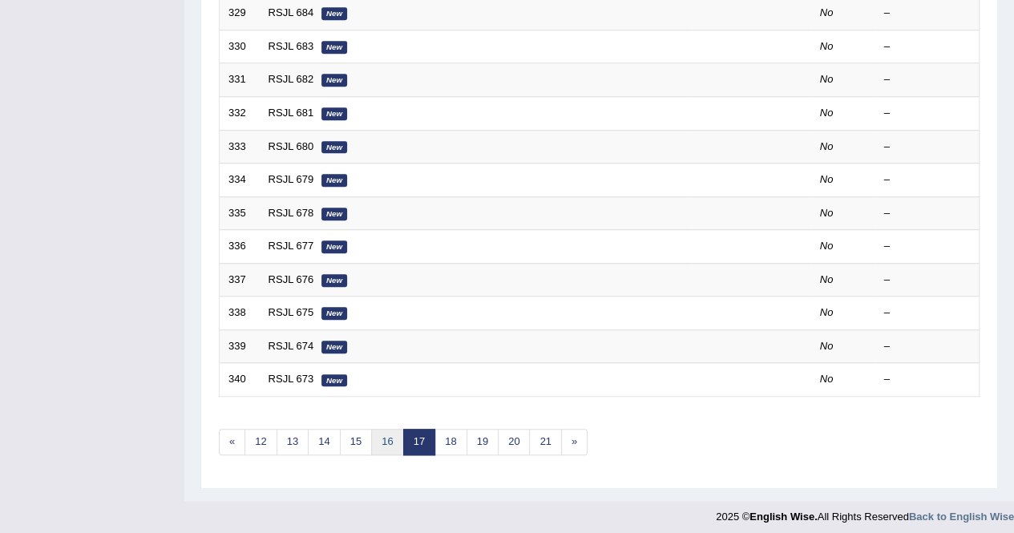
click at [388, 445] on link "16" at bounding box center [387, 442] width 32 height 26
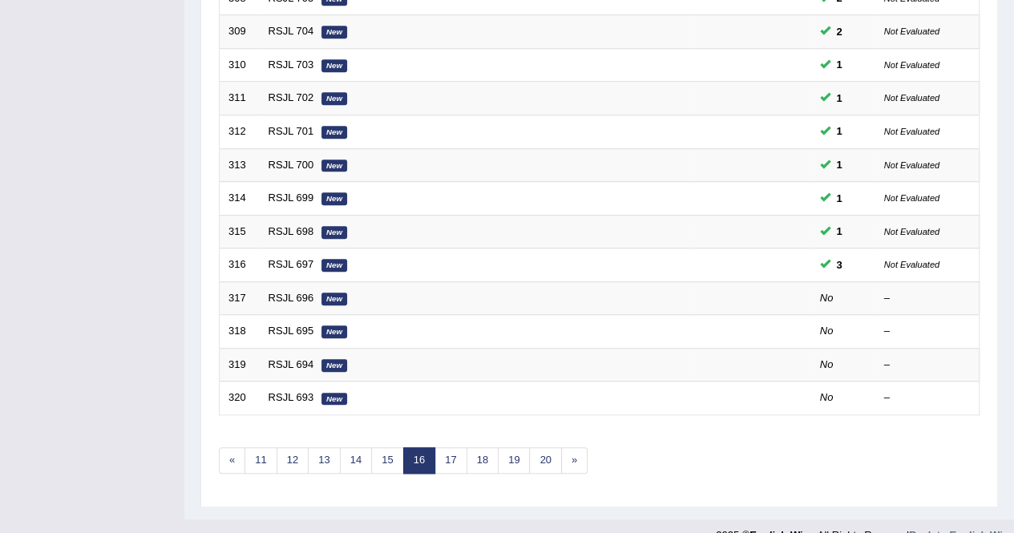
scroll to position [520, 0]
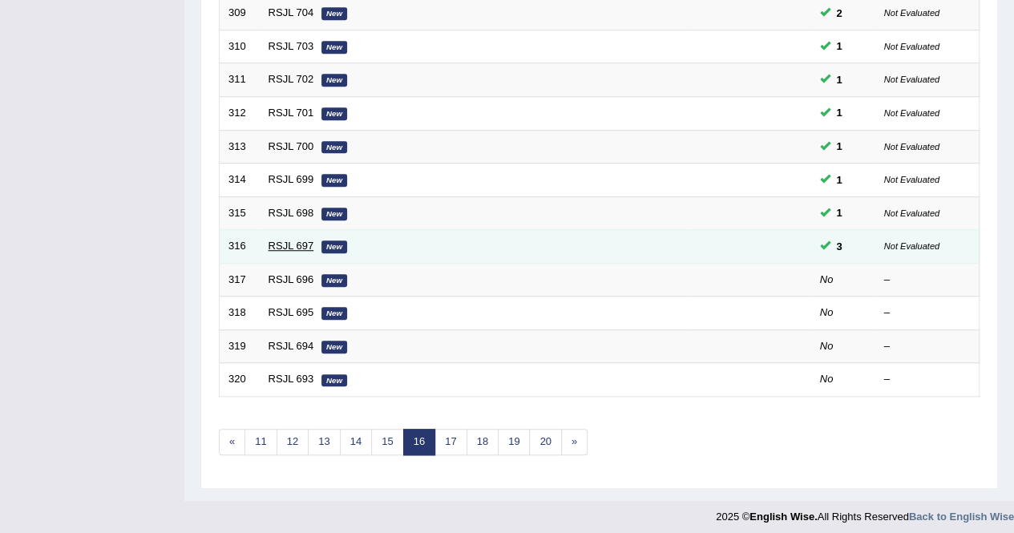
click at [300, 240] on link "RSJL 697" at bounding box center [292, 246] width 46 height 12
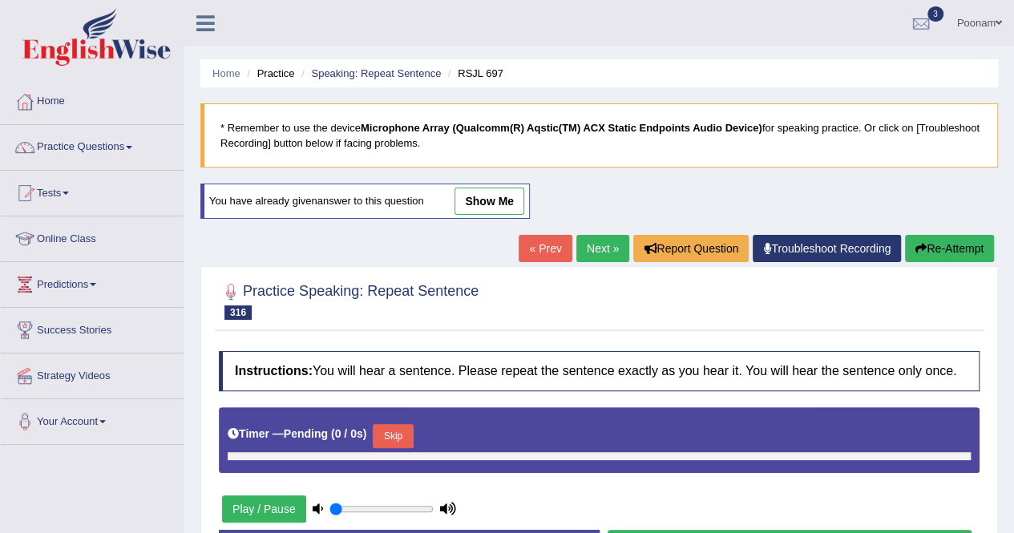
type input "1"
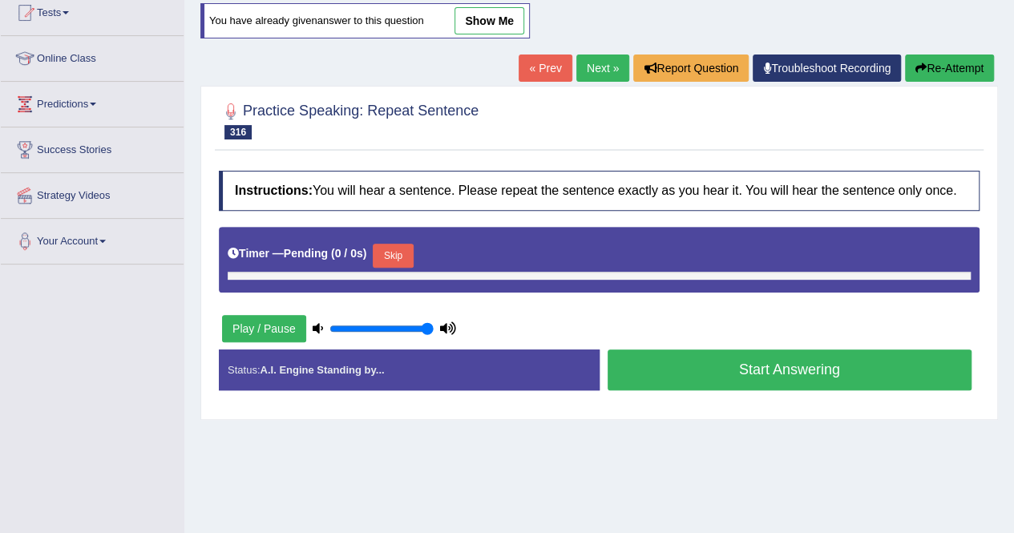
scroll to position [192, 0]
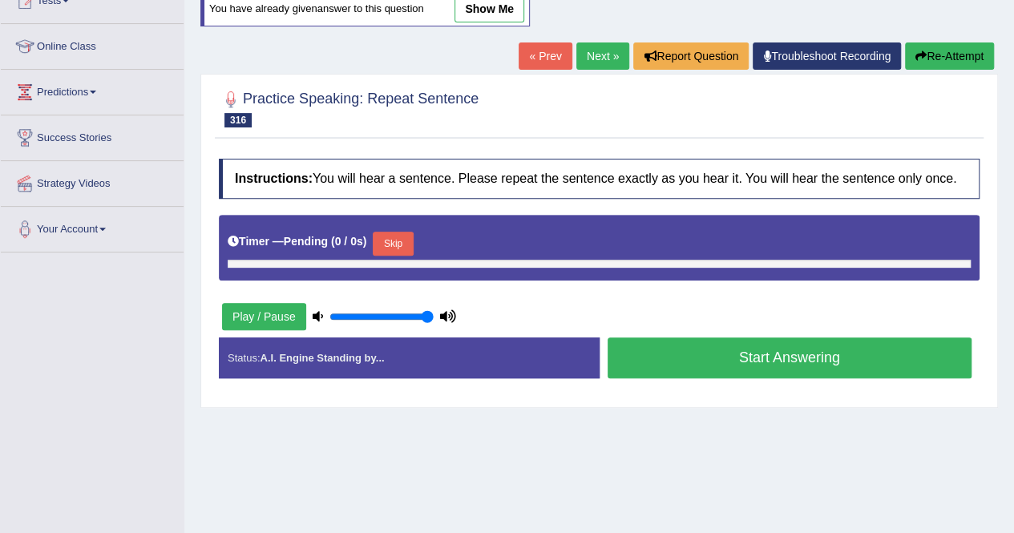
click at [489, 8] on link "show me" at bounding box center [490, 8] width 70 height 27
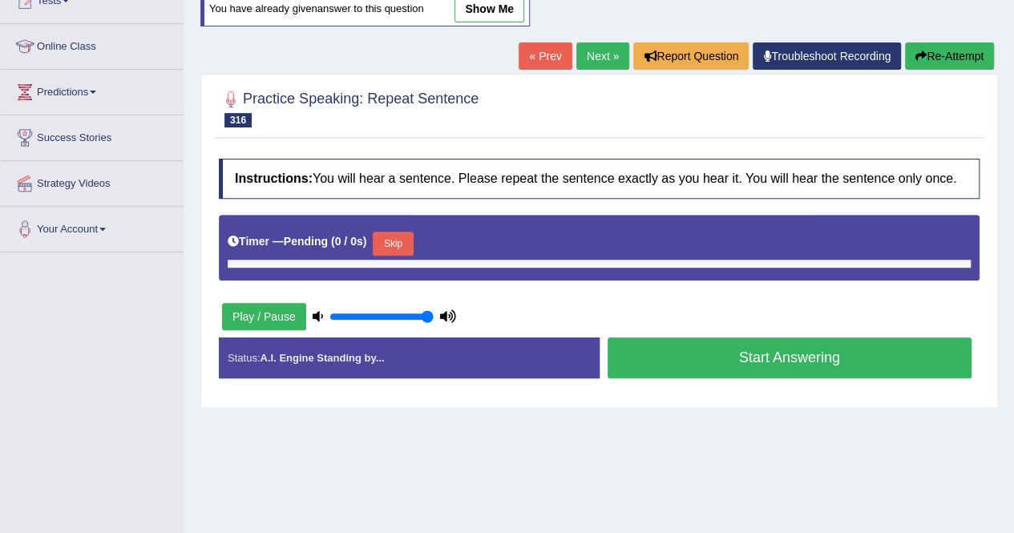
drag, startPoint x: 489, startPoint y: 8, endPoint x: 403, endPoint y: 194, distance: 204.8
click at [403, 194] on div "Home Practice Speaking: Repeat Sentence RSJL 697 * Remember to use the device M…" at bounding box center [599, 209] width 830 height 802
click at [399, 244] on button "Skip" at bounding box center [393, 244] width 40 height 24
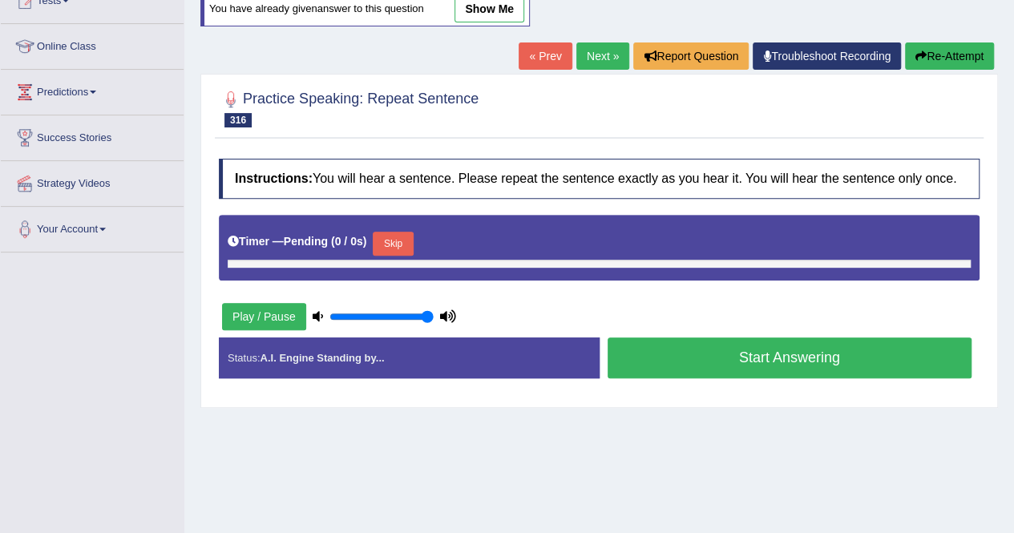
click at [399, 244] on button "Skip" at bounding box center [393, 244] width 40 height 24
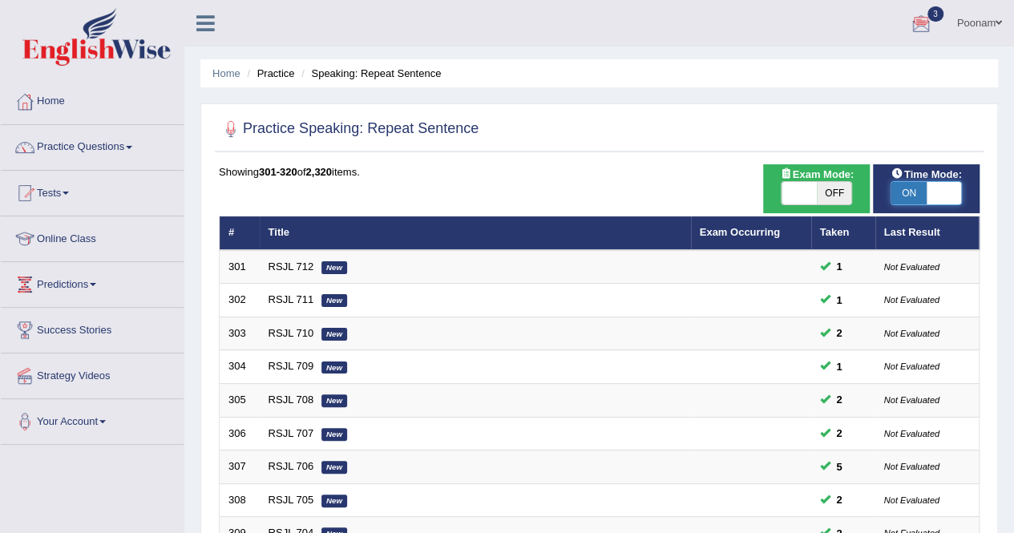
click at [942, 195] on span at bounding box center [944, 193] width 35 height 22
checkbox input "false"
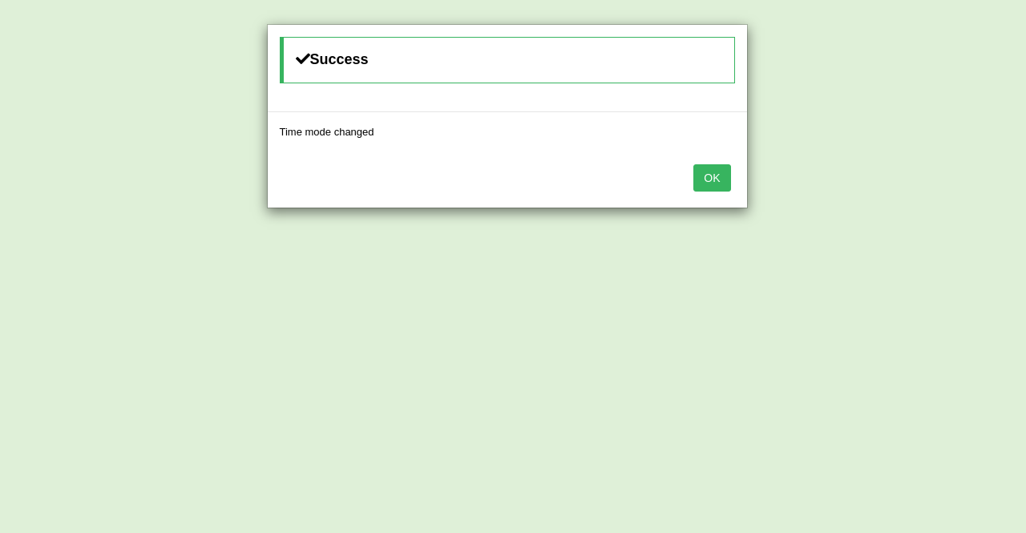
click at [715, 172] on button "OK" at bounding box center [711, 177] width 37 height 27
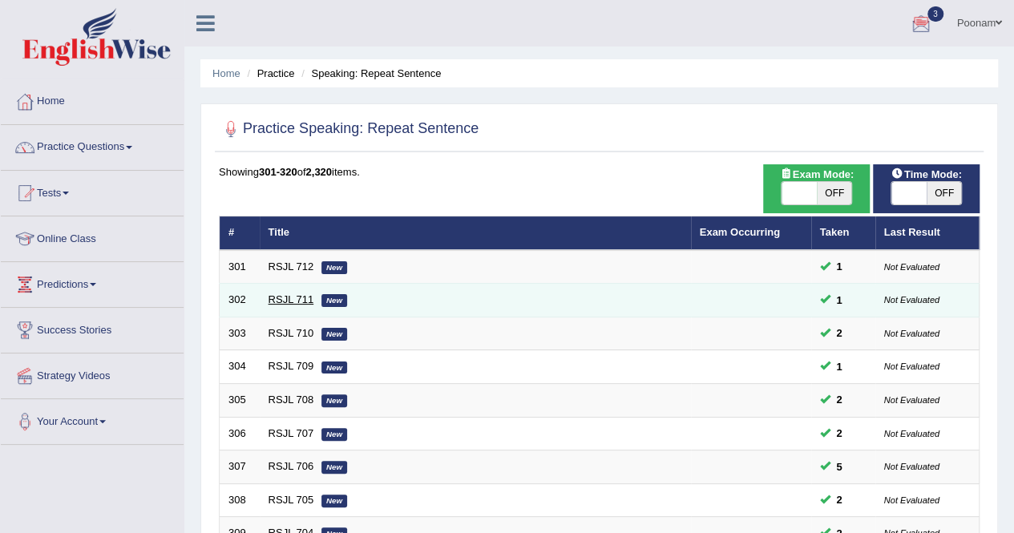
click at [297, 299] on link "RSJL 711" at bounding box center [292, 299] width 46 height 12
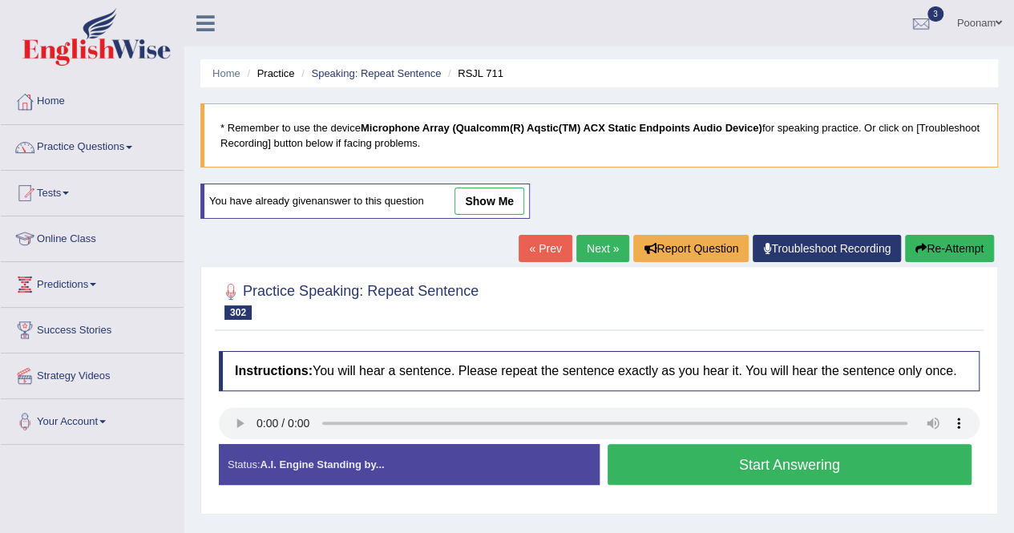
click at [765, 465] on button "Start Answering" at bounding box center [790, 464] width 365 height 41
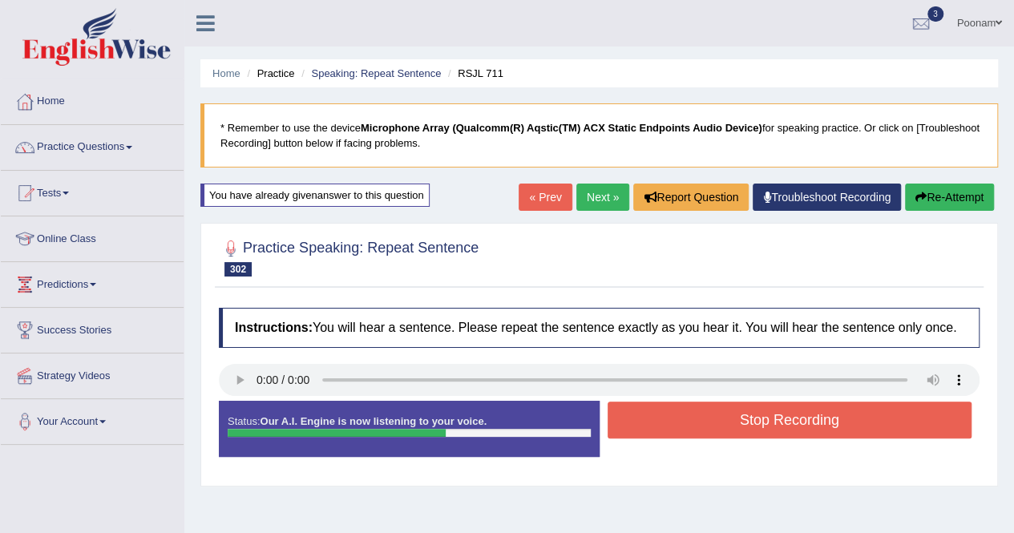
click at [755, 418] on button "Stop Recording" at bounding box center [790, 420] width 365 height 37
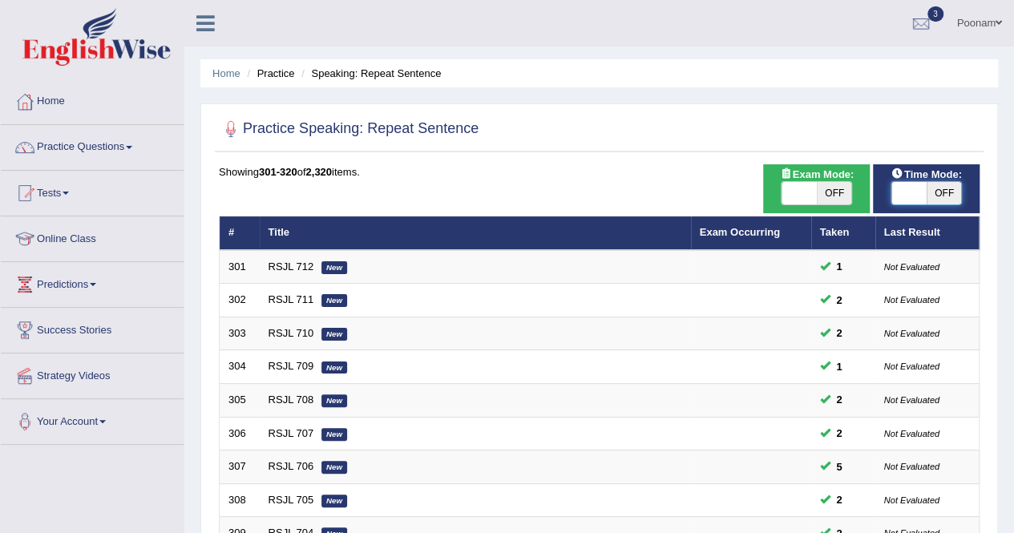
click at [903, 193] on span at bounding box center [908, 193] width 35 height 22
checkbox input "true"
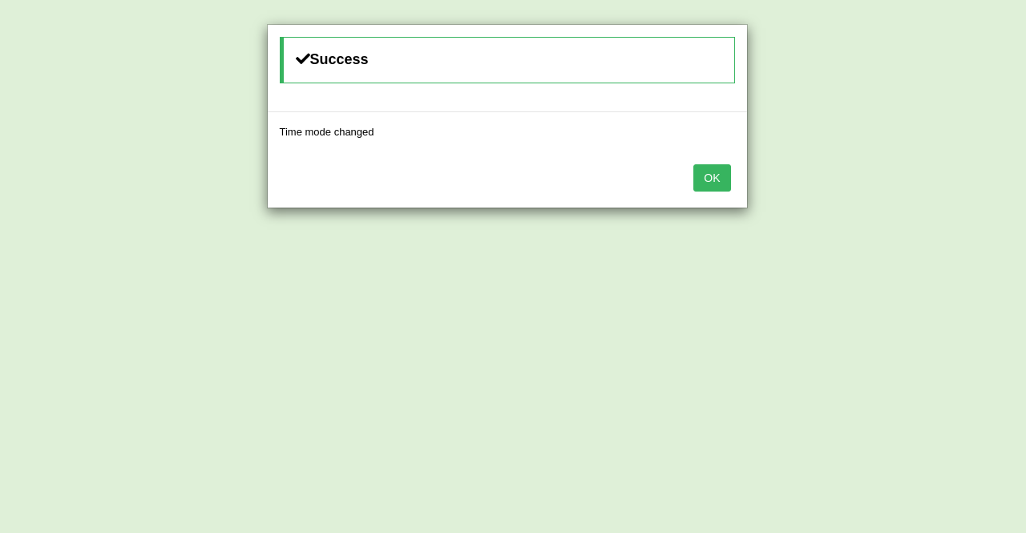
click at [720, 171] on button "OK" at bounding box center [711, 177] width 37 height 27
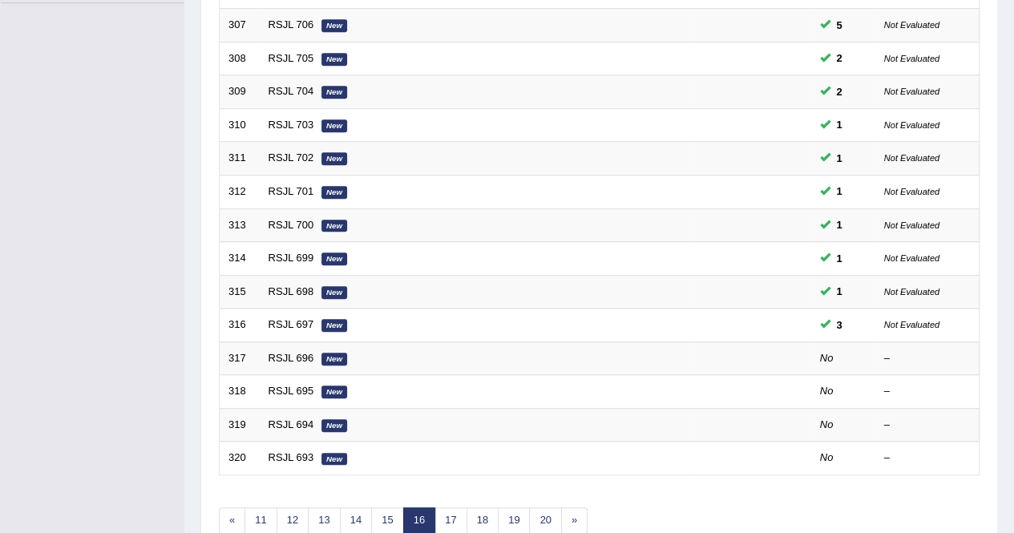
scroll to position [520, 0]
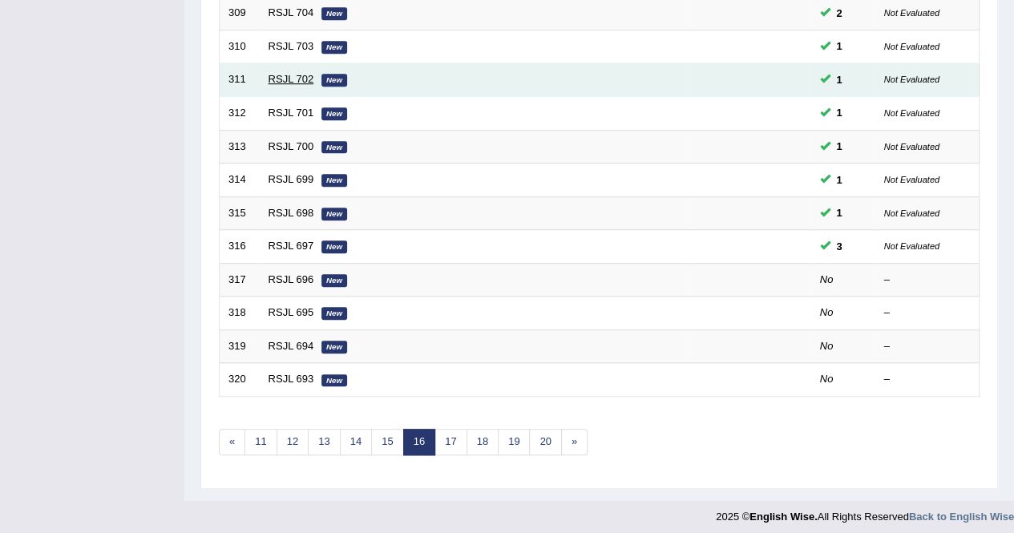
click at [282, 74] on link "RSJL 702" at bounding box center [292, 79] width 46 height 12
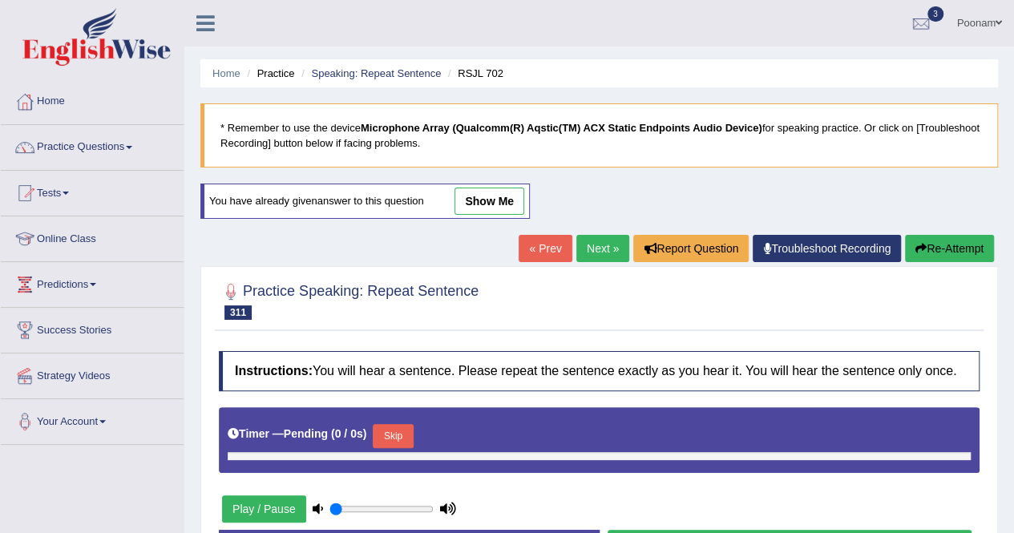
type input "1"
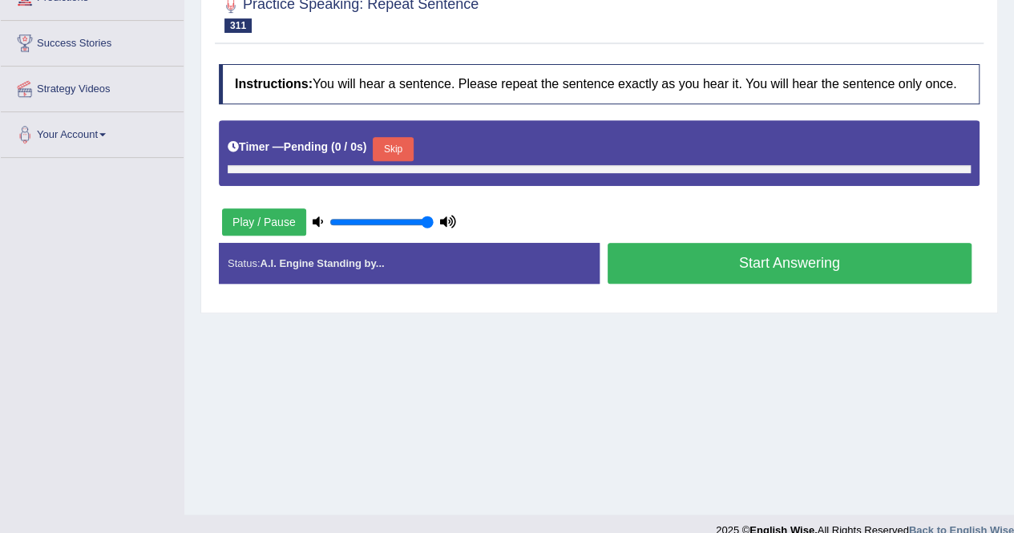
scroll to position [289, 0]
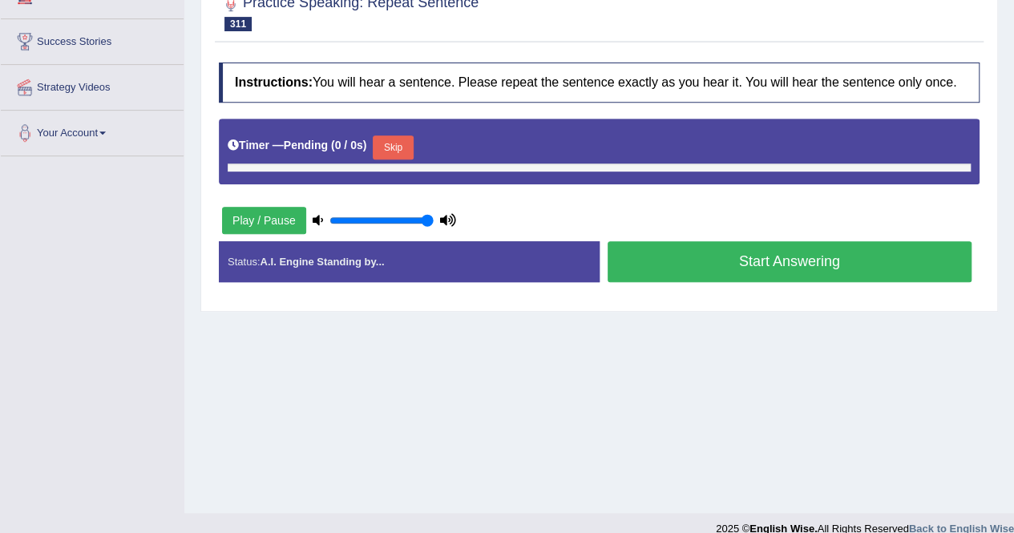
click at [395, 135] on button "Skip" at bounding box center [393, 147] width 40 height 24
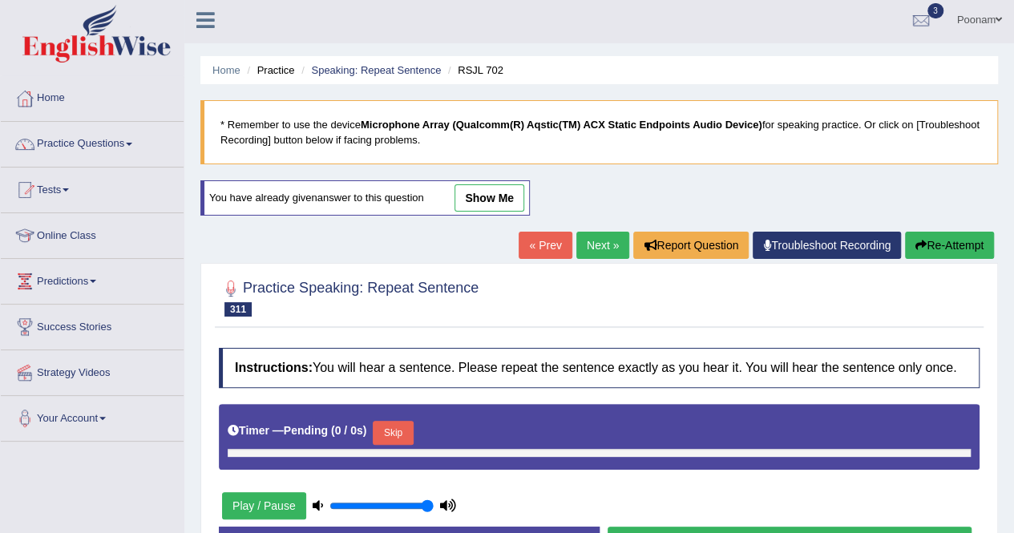
scroll to position [0, 0]
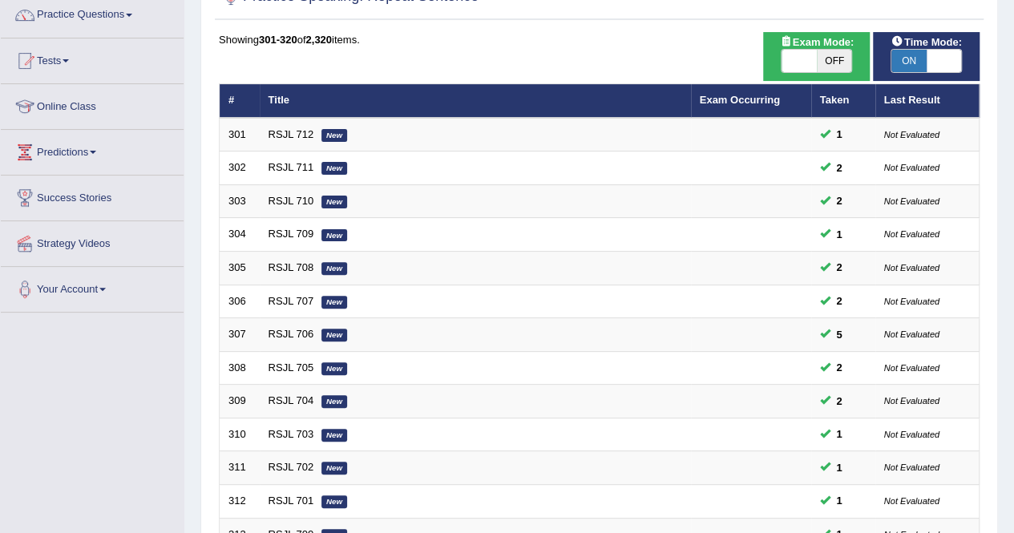
scroll to position [125, 0]
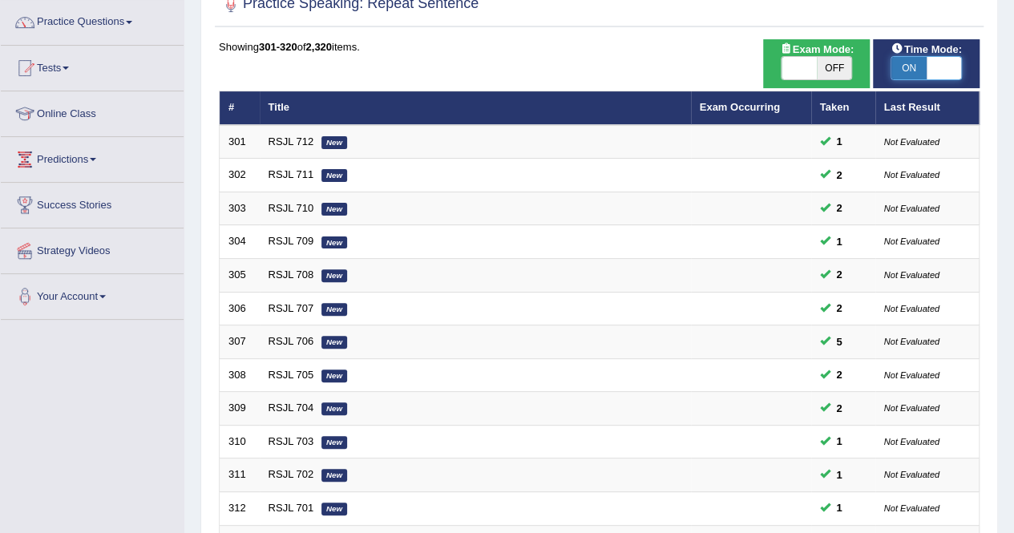
click at [944, 76] on span at bounding box center [944, 68] width 35 height 22
checkbox input "false"
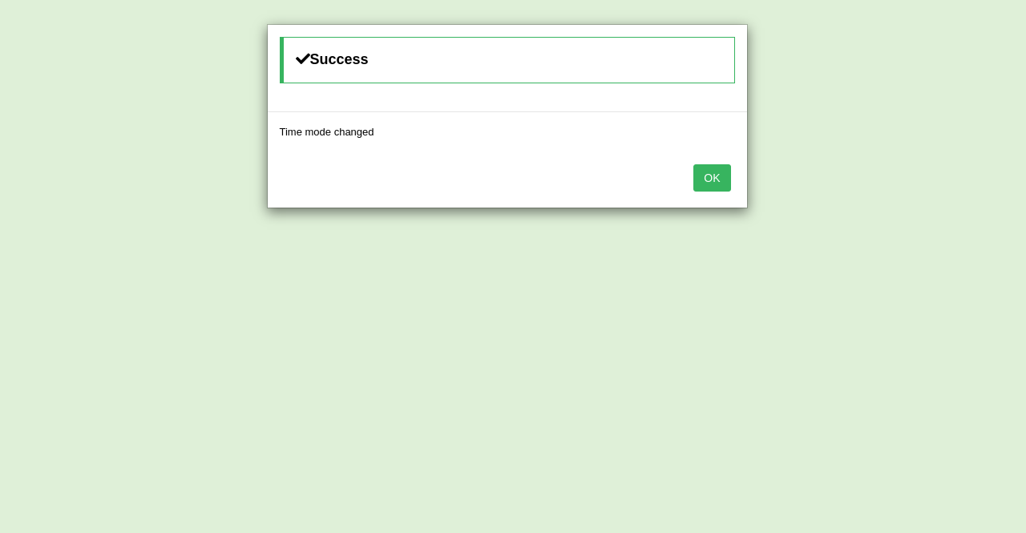
click at [710, 178] on button "OK" at bounding box center [711, 177] width 37 height 27
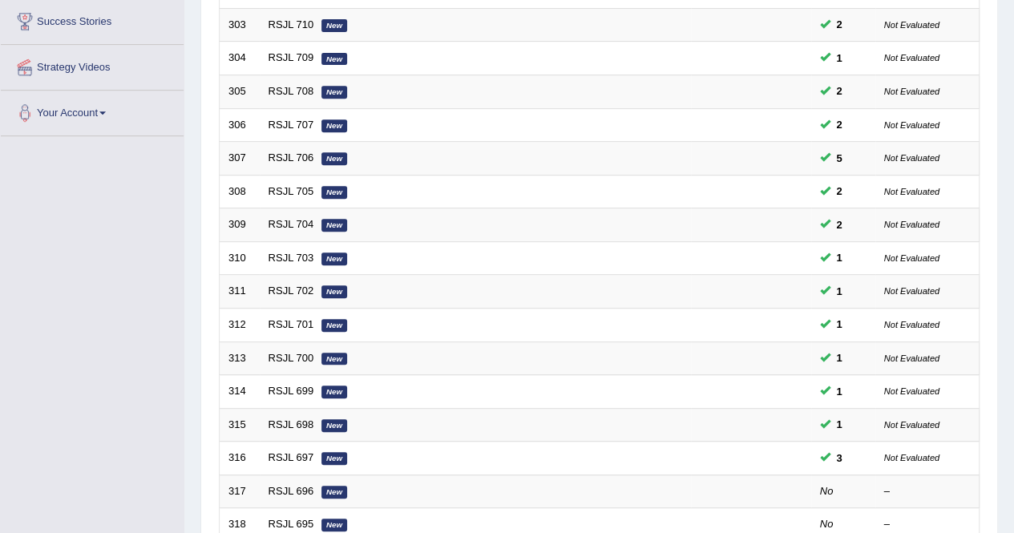
scroll to position [349, 0]
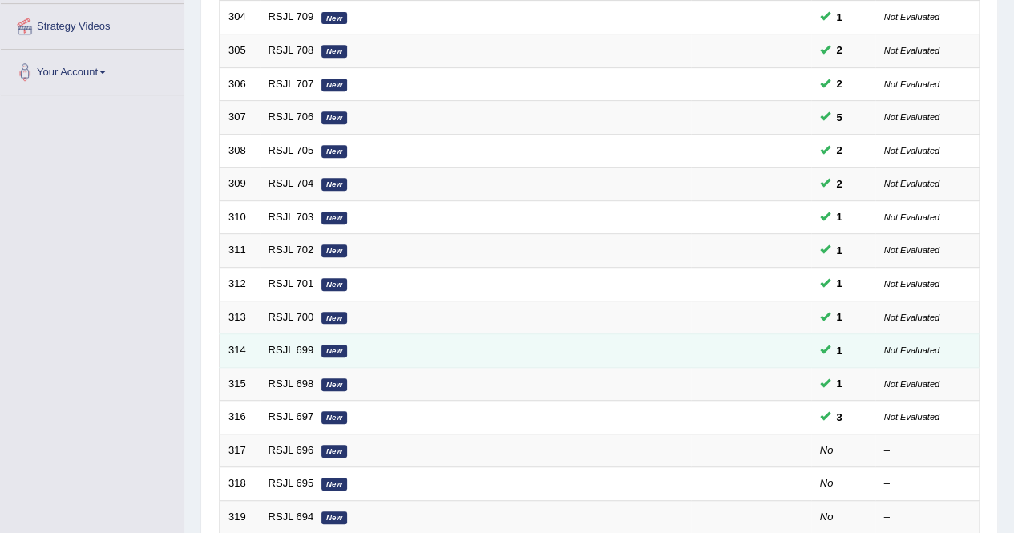
click at [297, 353] on td "RSJL 699 New" at bounding box center [475, 351] width 431 height 34
click at [293, 348] on link "RSJL 699" at bounding box center [292, 350] width 46 height 12
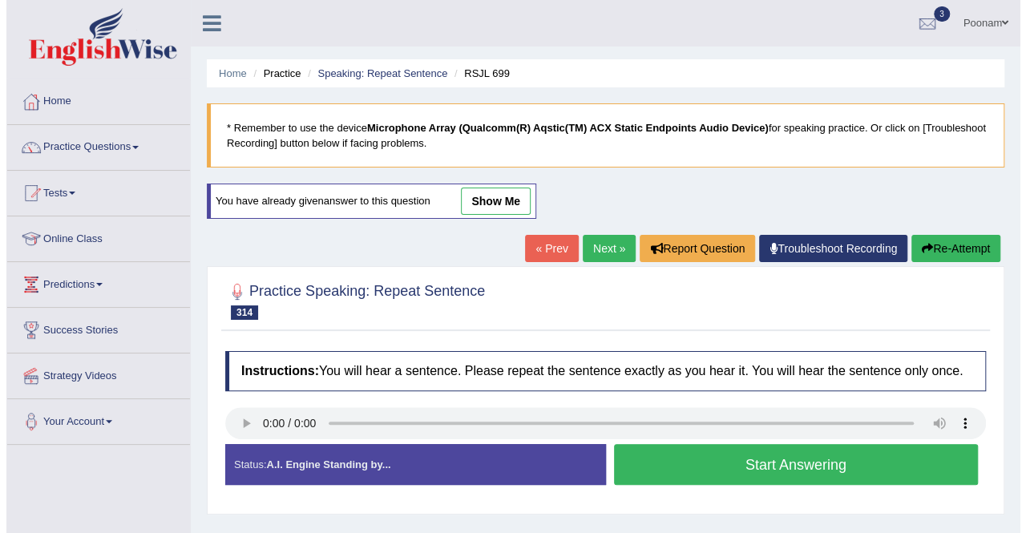
scroll to position [6, 0]
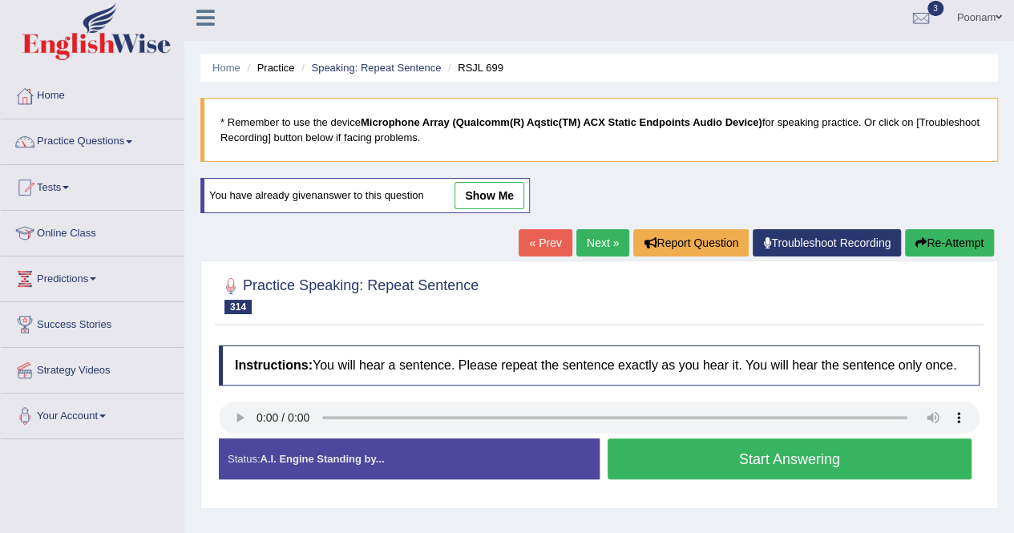
click at [728, 456] on button "Start Answering" at bounding box center [790, 458] width 365 height 41
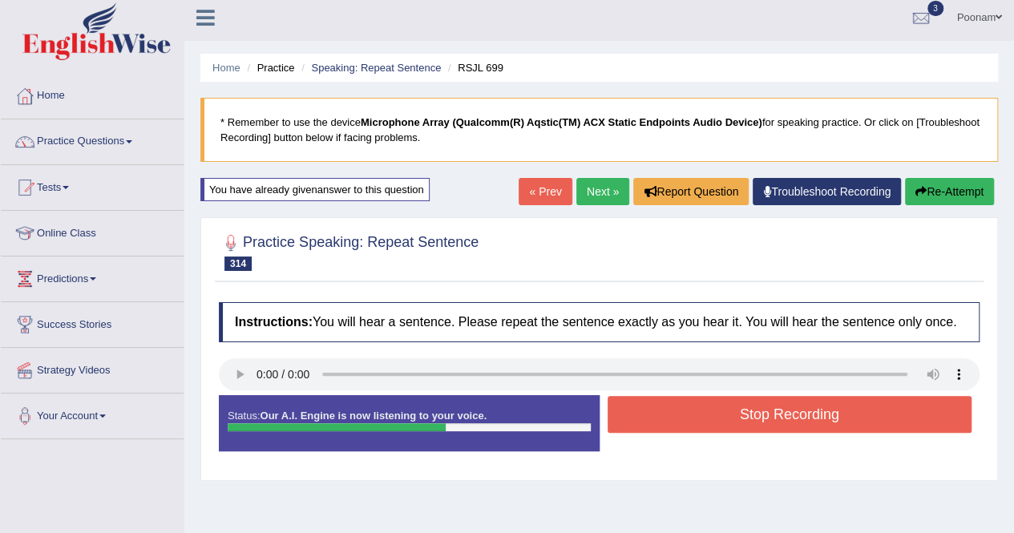
click at [785, 421] on button "Stop Recording" at bounding box center [790, 414] width 365 height 37
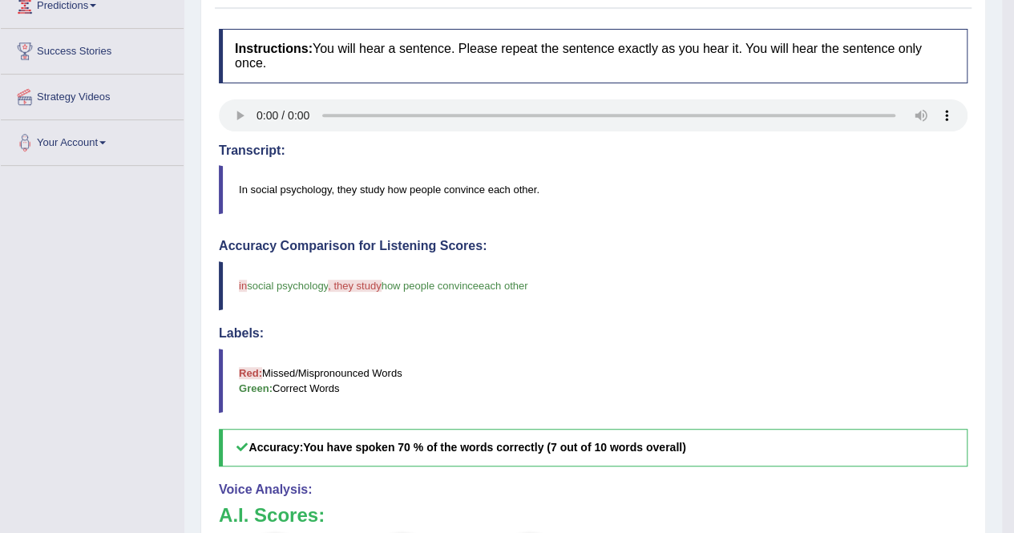
scroll to position [134, 0]
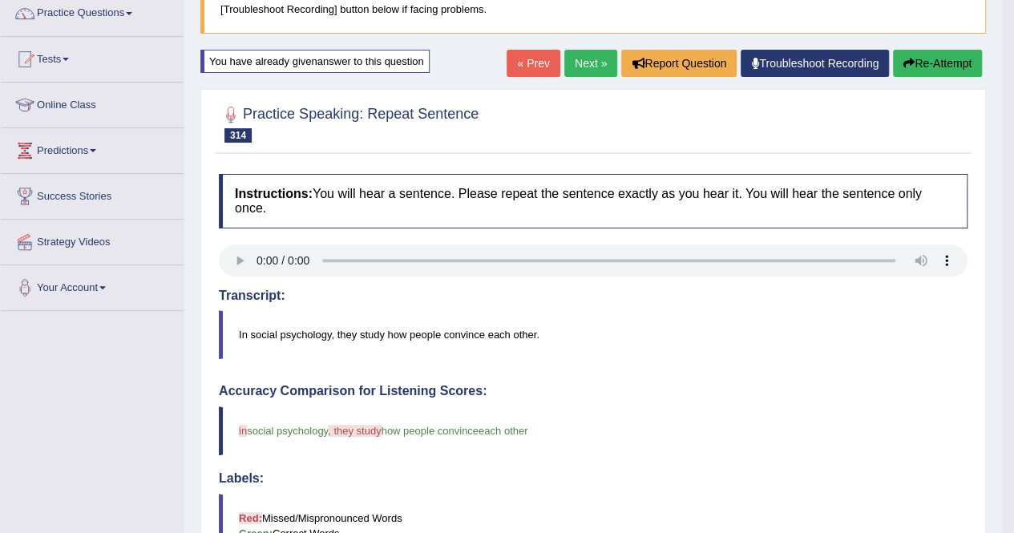
click at [592, 63] on link "Next »" at bounding box center [590, 63] width 53 height 27
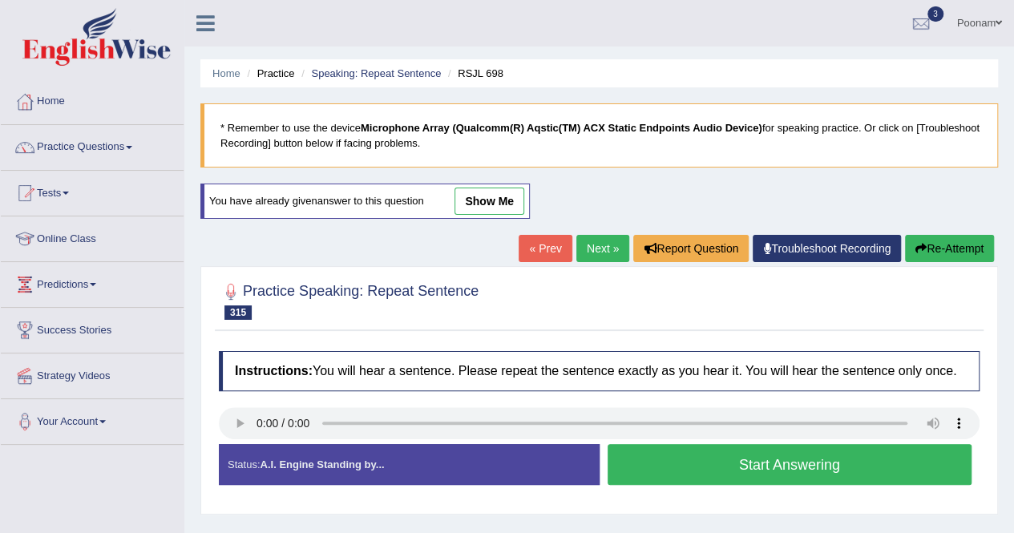
click at [770, 459] on button "Start Answering" at bounding box center [790, 464] width 365 height 41
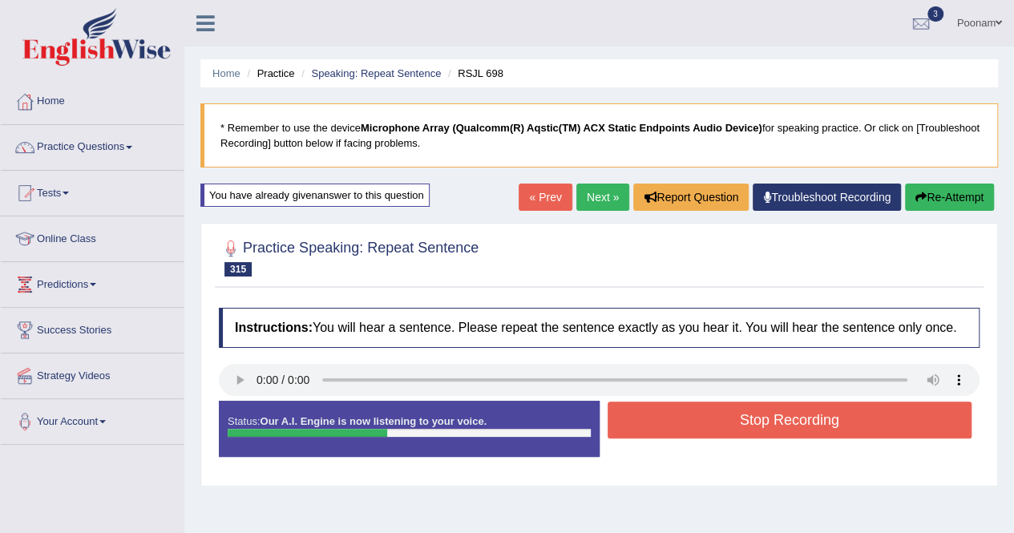
click at [757, 416] on button "Stop Recording" at bounding box center [790, 420] width 365 height 37
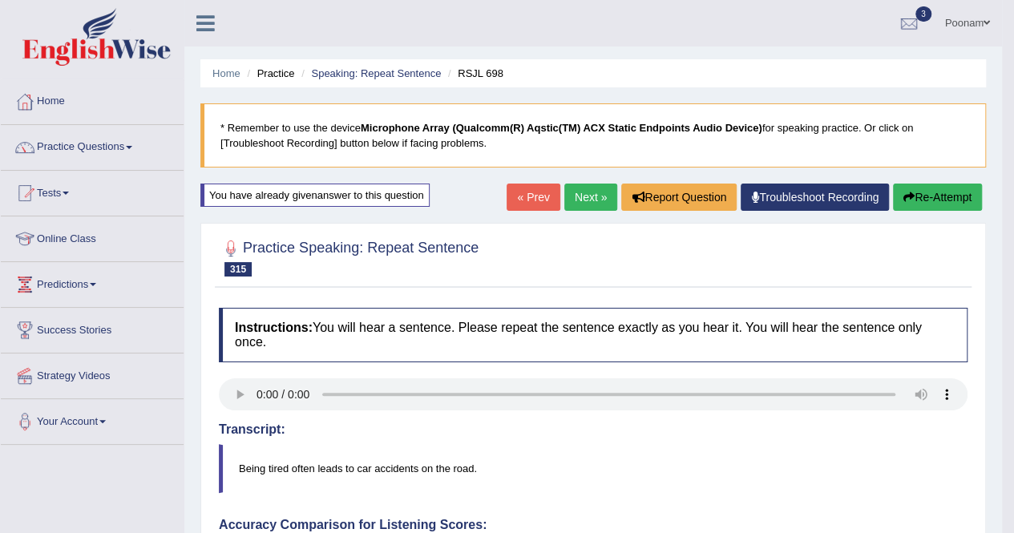
click at [577, 203] on link "Next »" at bounding box center [590, 197] width 53 height 27
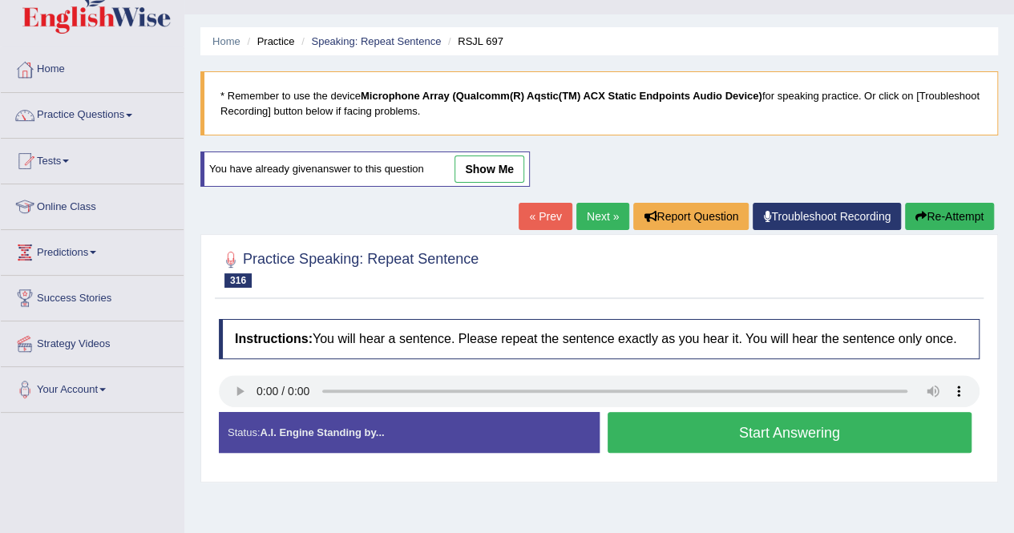
scroll to position [64, 0]
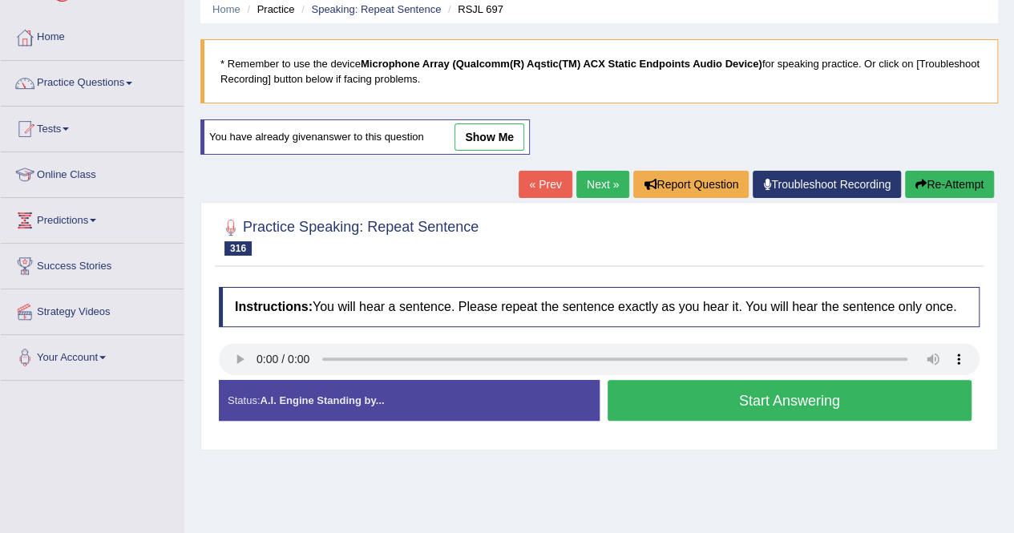
click at [717, 399] on button "Start Answering" at bounding box center [790, 400] width 365 height 41
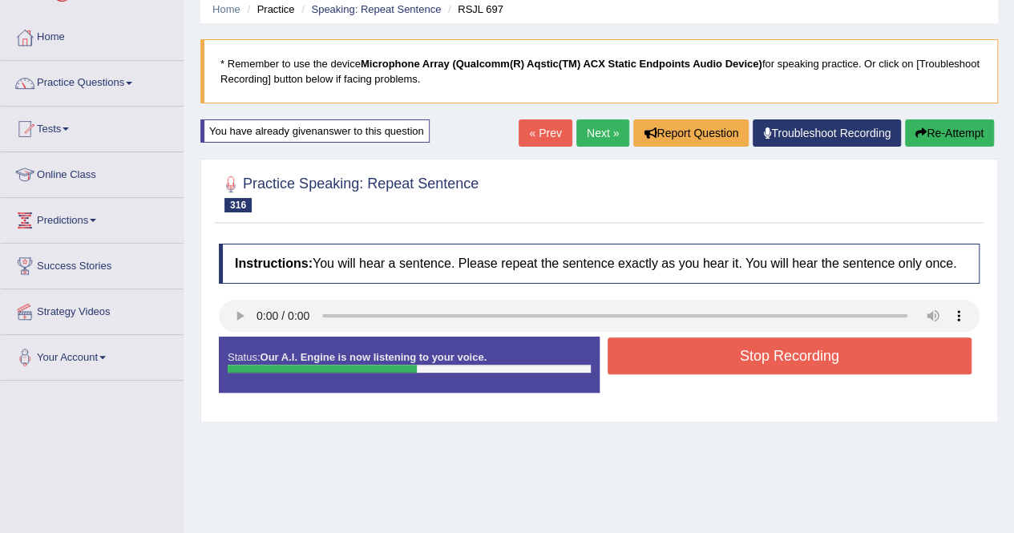
click at [776, 341] on button "Stop Recording" at bounding box center [790, 355] width 365 height 37
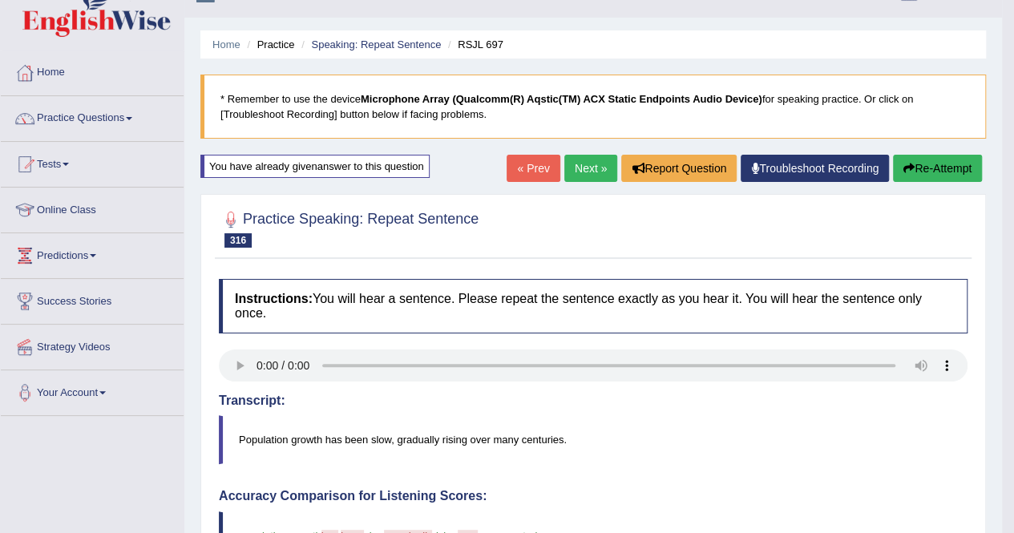
scroll to position [0, 0]
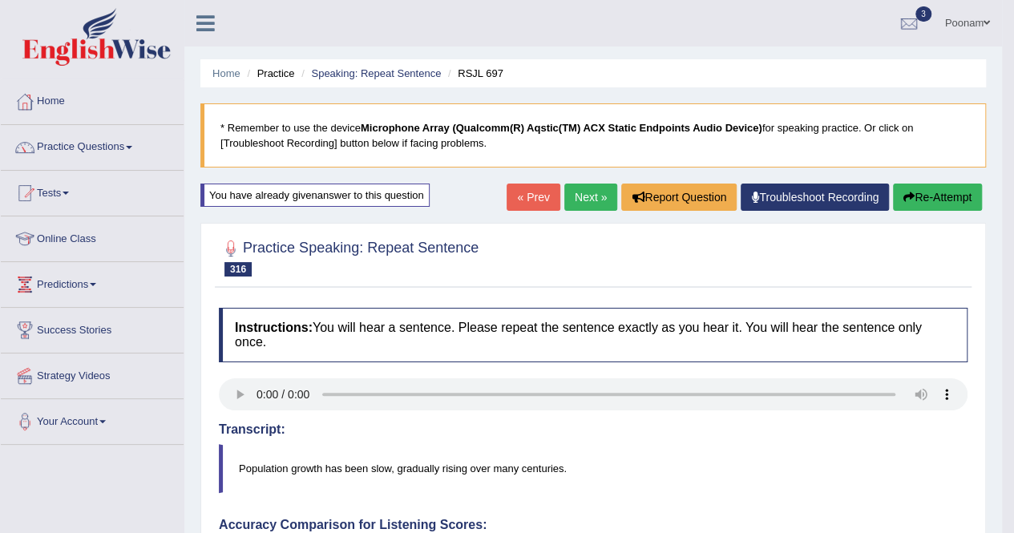
click at [571, 192] on link "Next »" at bounding box center [590, 197] width 53 height 27
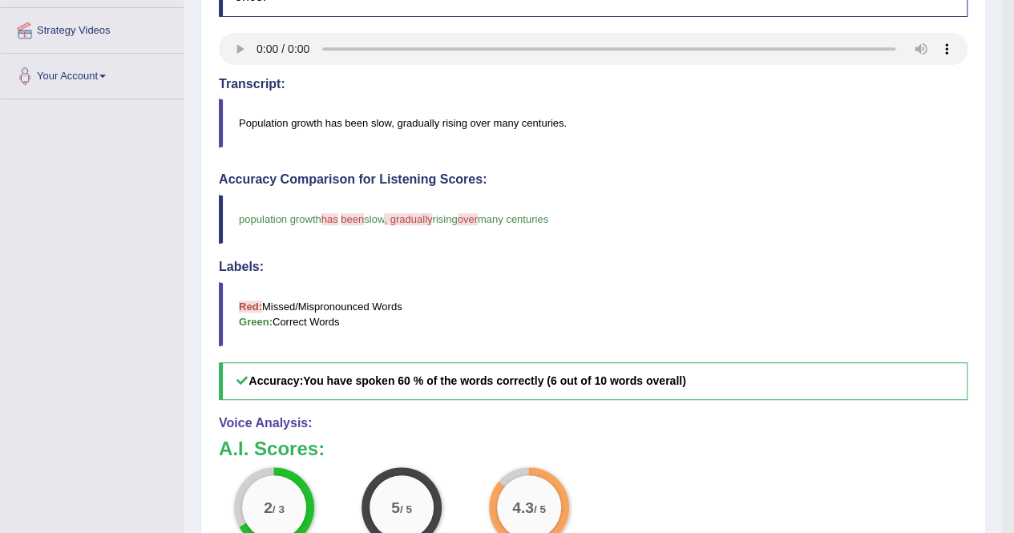
scroll to position [354, 0]
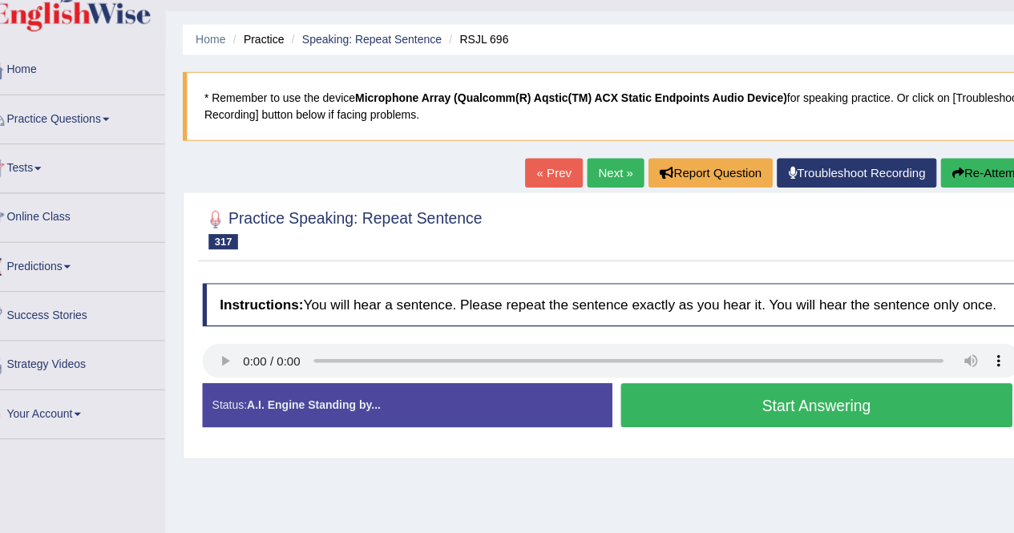
click at [707, 398] on button "Start Answering" at bounding box center [790, 413] width 365 height 41
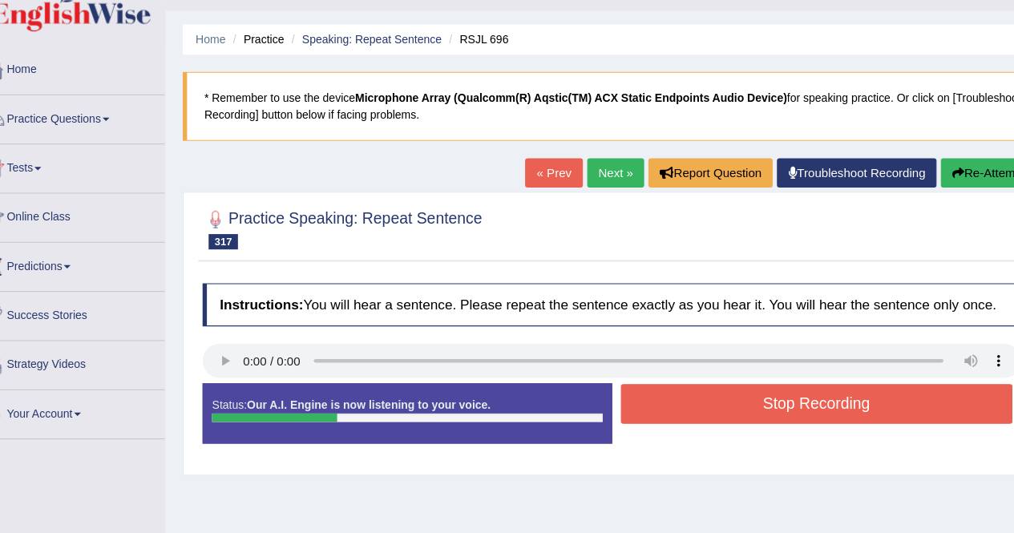
click at [945, 204] on button "Re-Attempt" at bounding box center [949, 197] width 89 height 27
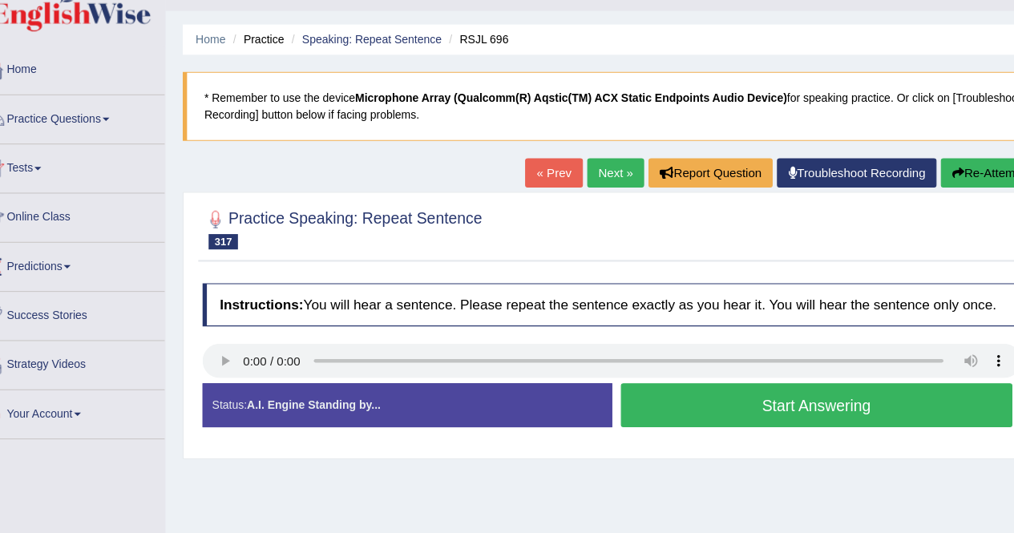
click at [717, 416] on button "Start Answering" at bounding box center [790, 413] width 365 height 41
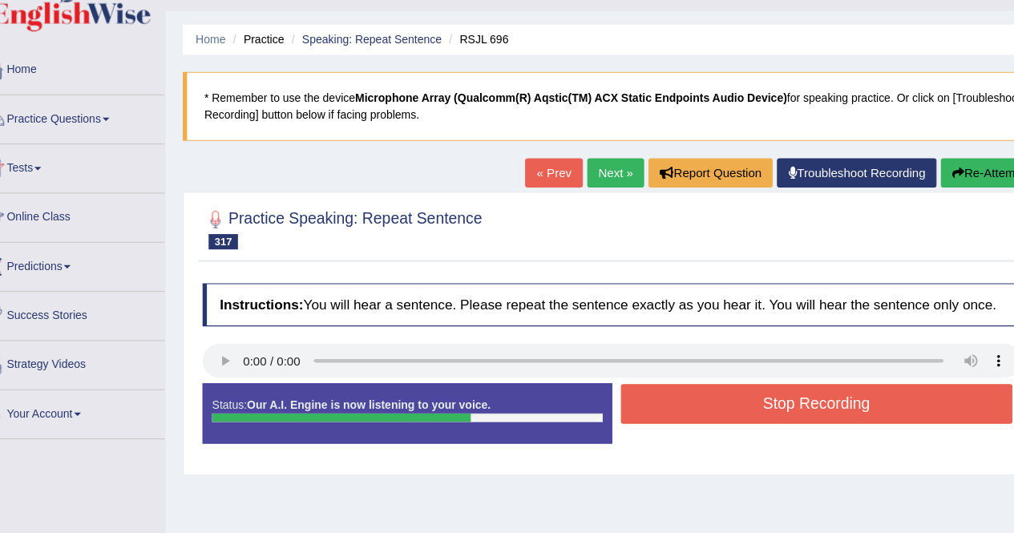
click at [717, 416] on button "Stop Recording" at bounding box center [790, 412] width 365 height 37
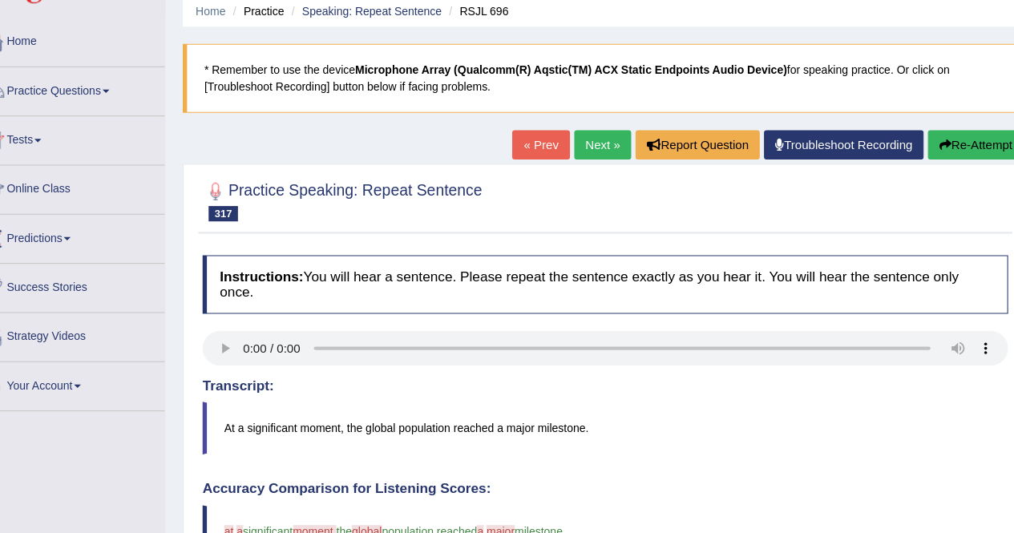
scroll to position [37, 0]
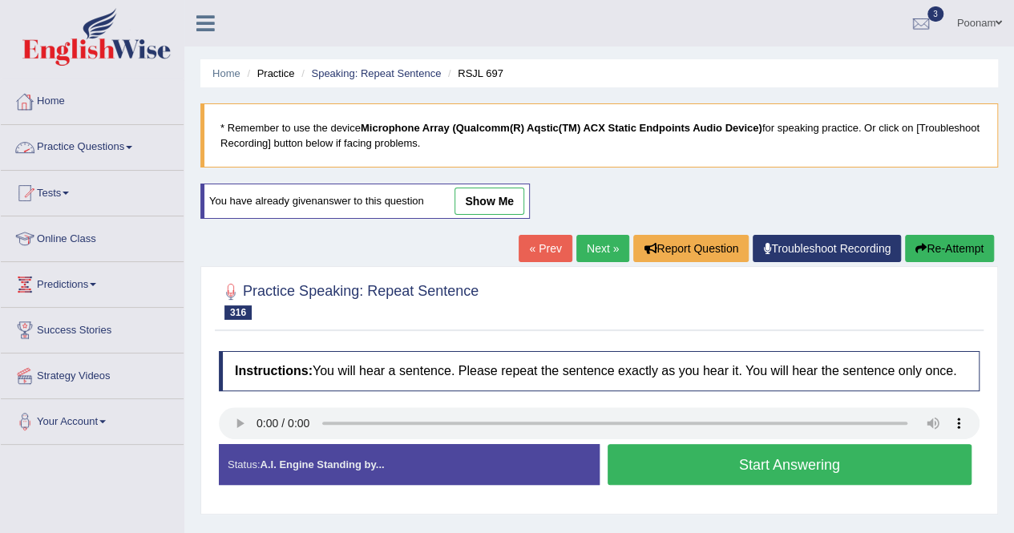
click at [80, 143] on link "Practice Questions" at bounding box center [92, 145] width 183 height 40
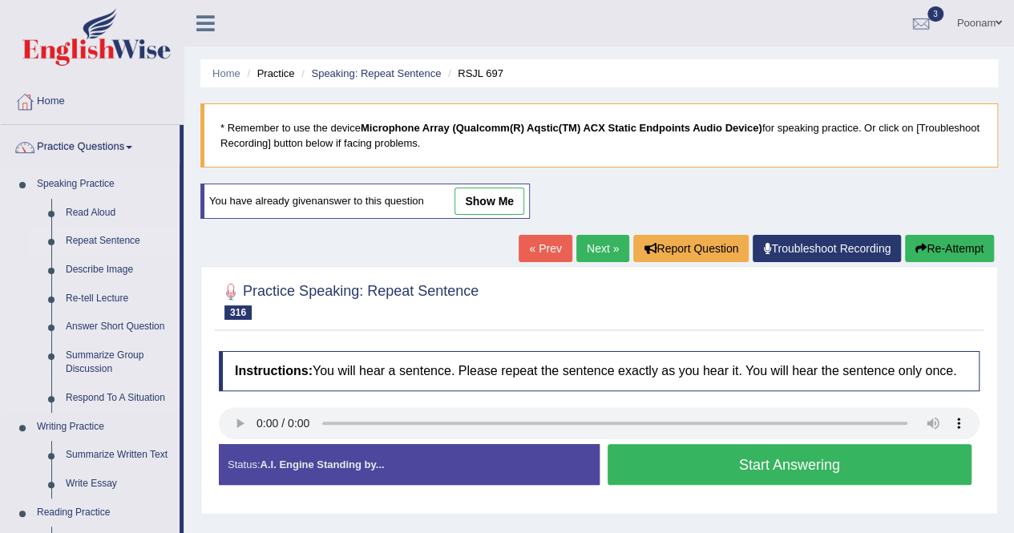
click at [93, 234] on link "Repeat Sentence" at bounding box center [119, 241] width 121 height 29
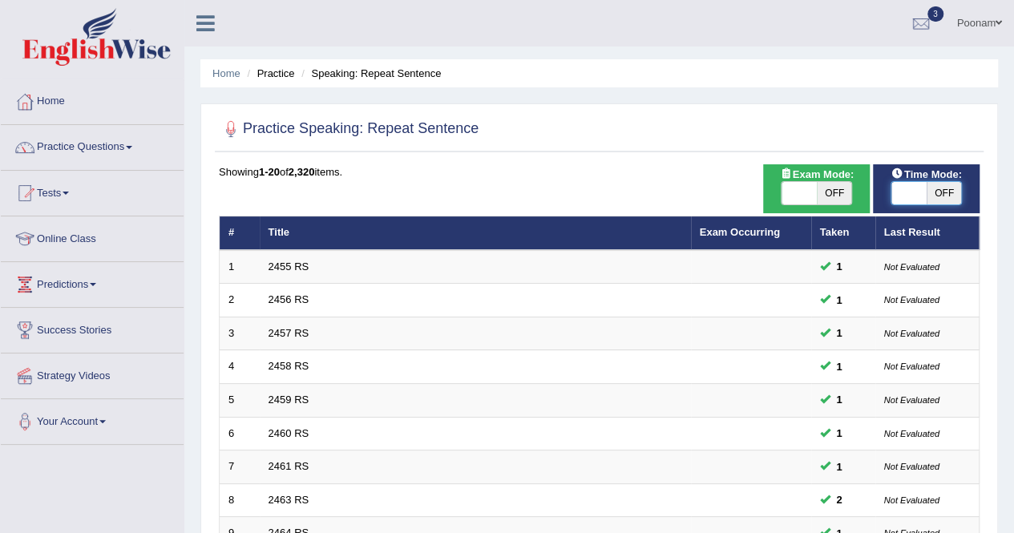
click at [903, 196] on span at bounding box center [908, 193] width 35 height 22
checkbox input "true"
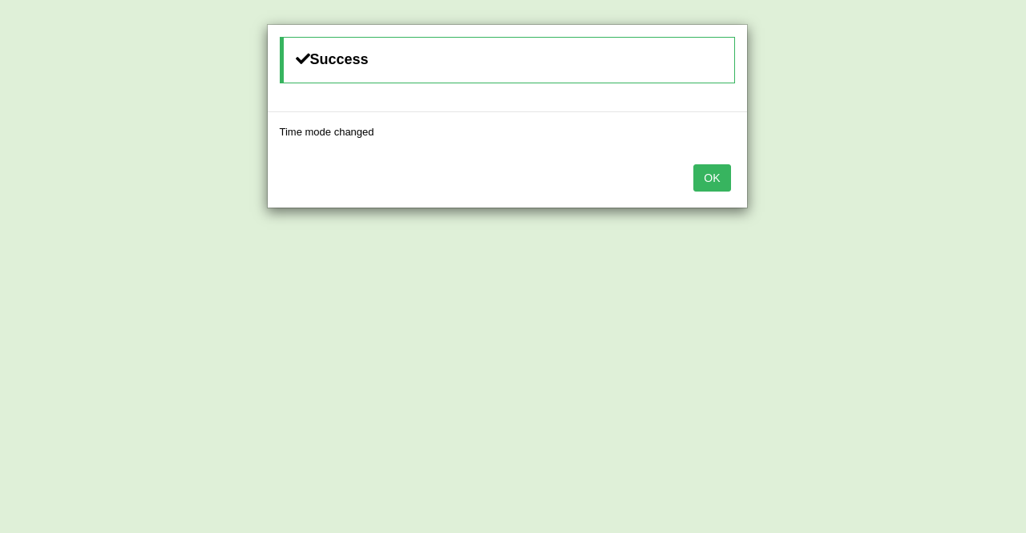
click at [709, 175] on button "OK" at bounding box center [711, 177] width 37 height 27
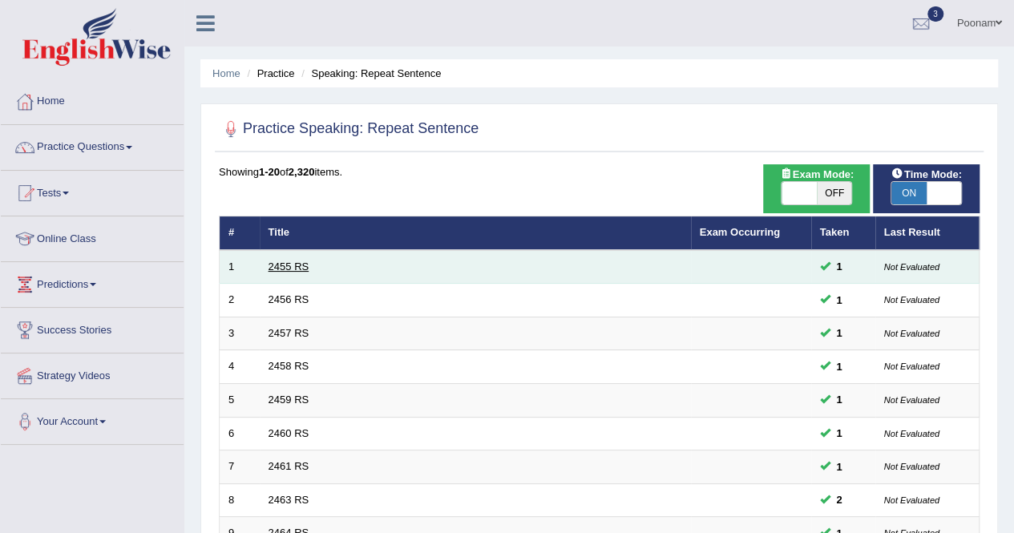
click at [289, 267] on link "2455 RS" at bounding box center [289, 267] width 41 height 12
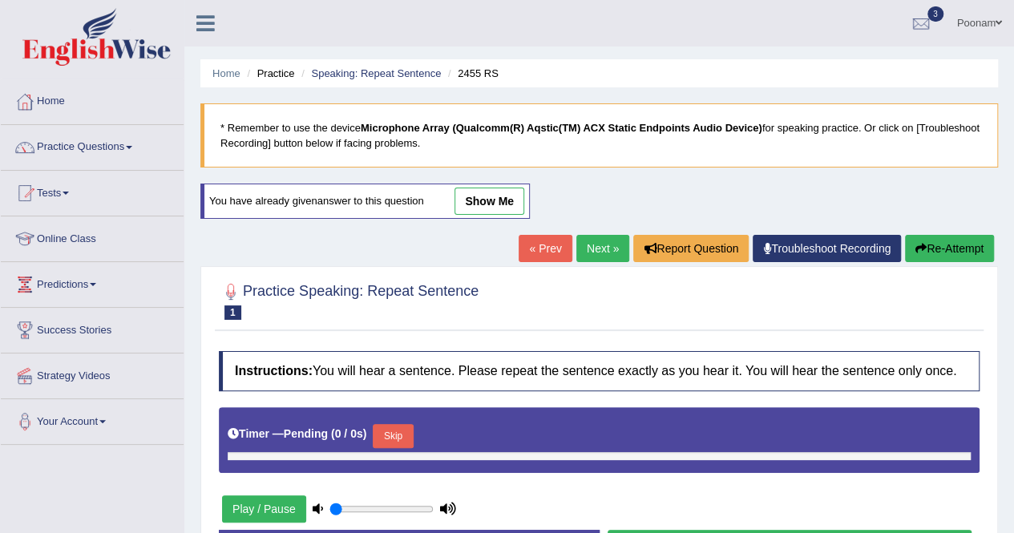
type input "1"
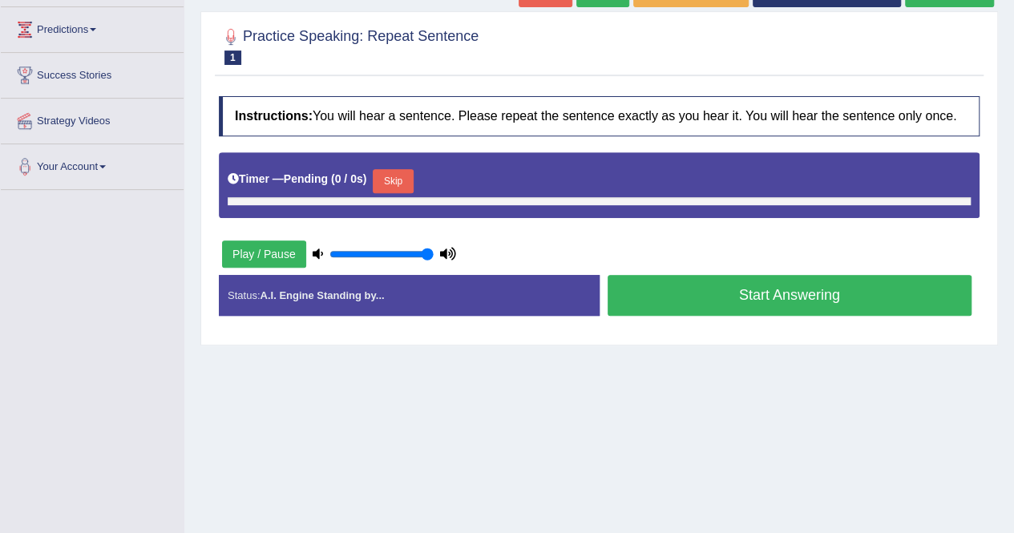
scroll to position [257, 0]
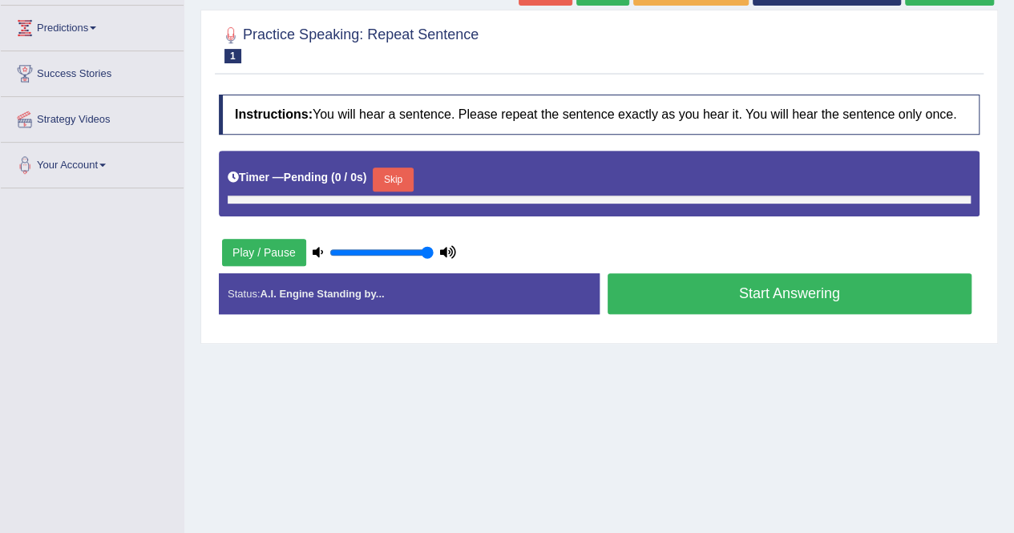
click at [404, 177] on button "Skip" at bounding box center [393, 180] width 40 height 24
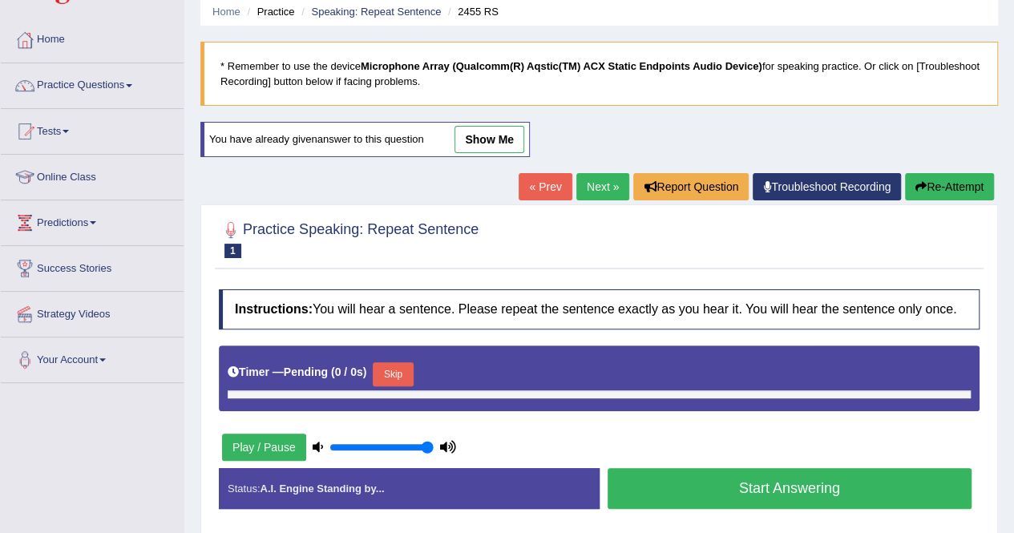
scroll to position [0, 0]
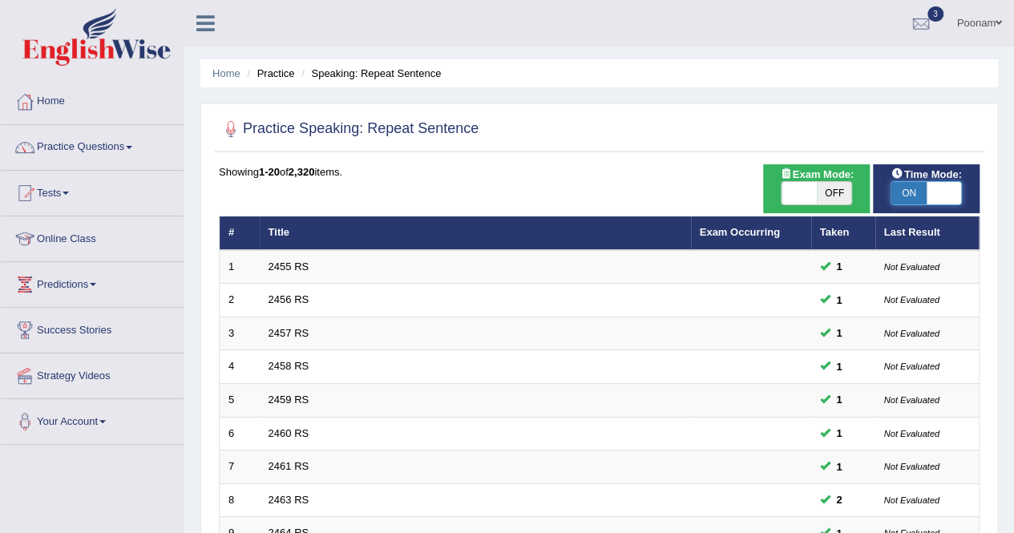
click at [943, 193] on span at bounding box center [944, 193] width 35 height 22
checkbox input "false"
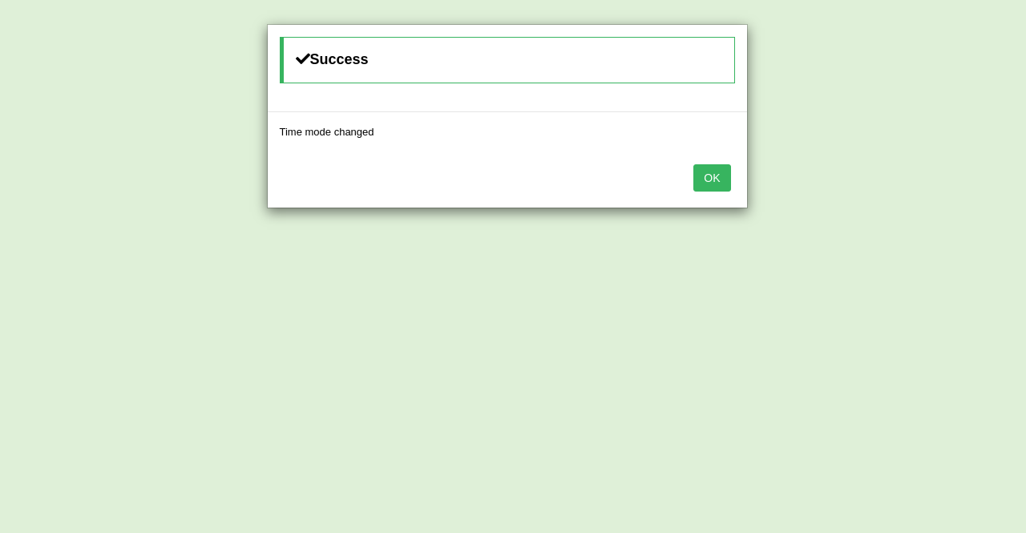
click at [724, 179] on button "OK" at bounding box center [711, 177] width 37 height 27
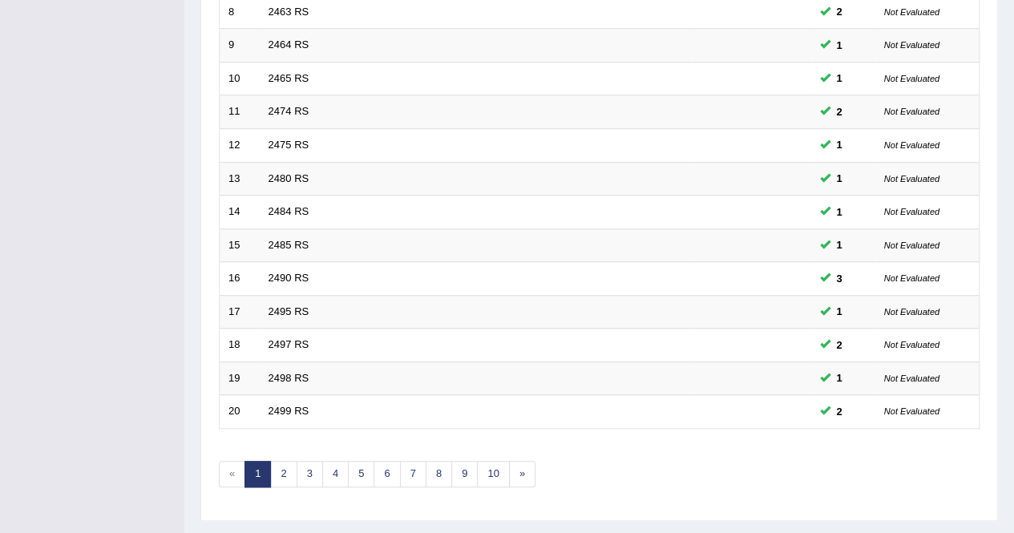
scroll to position [520, 0]
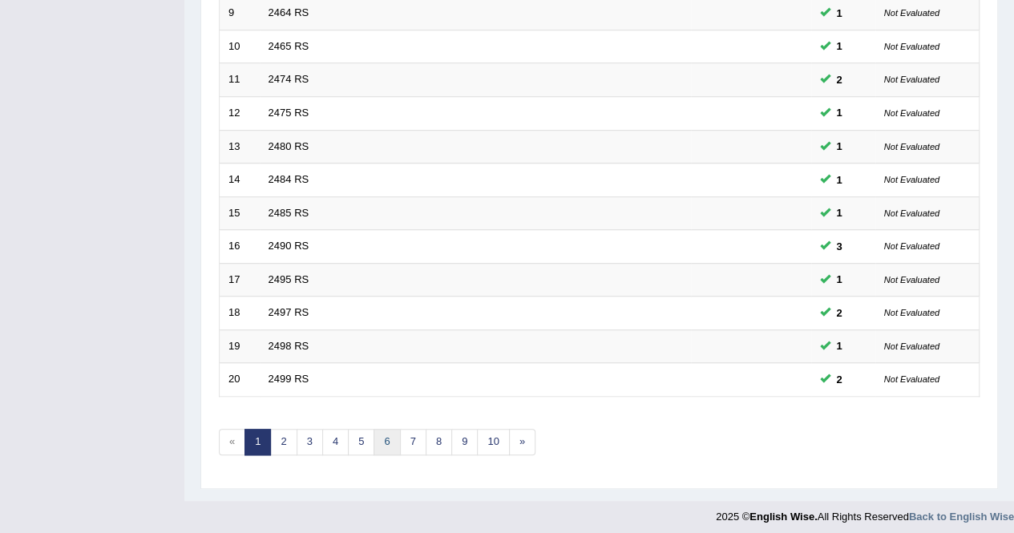
click at [390, 435] on link "6" at bounding box center [387, 442] width 26 height 26
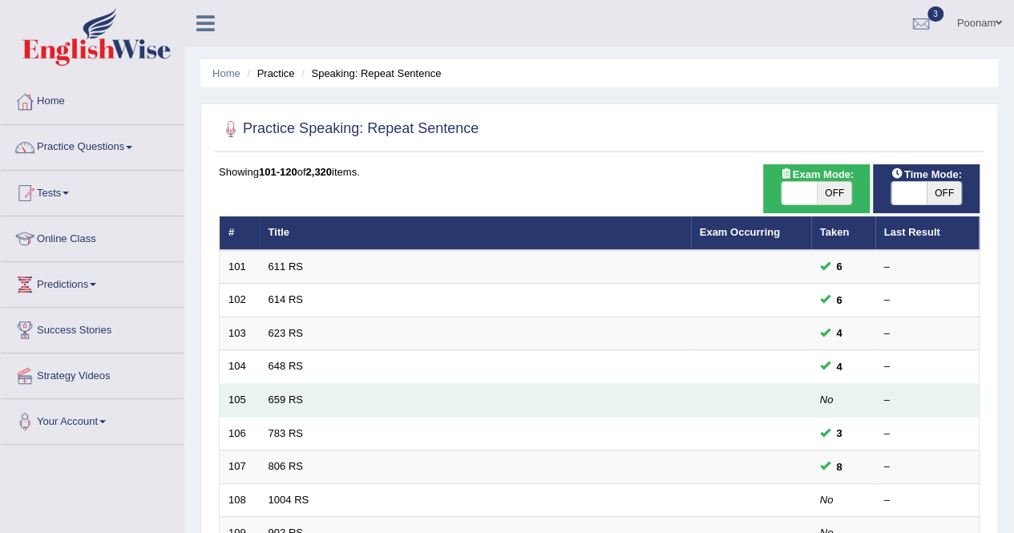
click at [265, 397] on td "659 RS" at bounding box center [475, 401] width 431 height 34
click at [274, 395] on link "659 RS" at bounding box center [286, 400] width 34 height 12
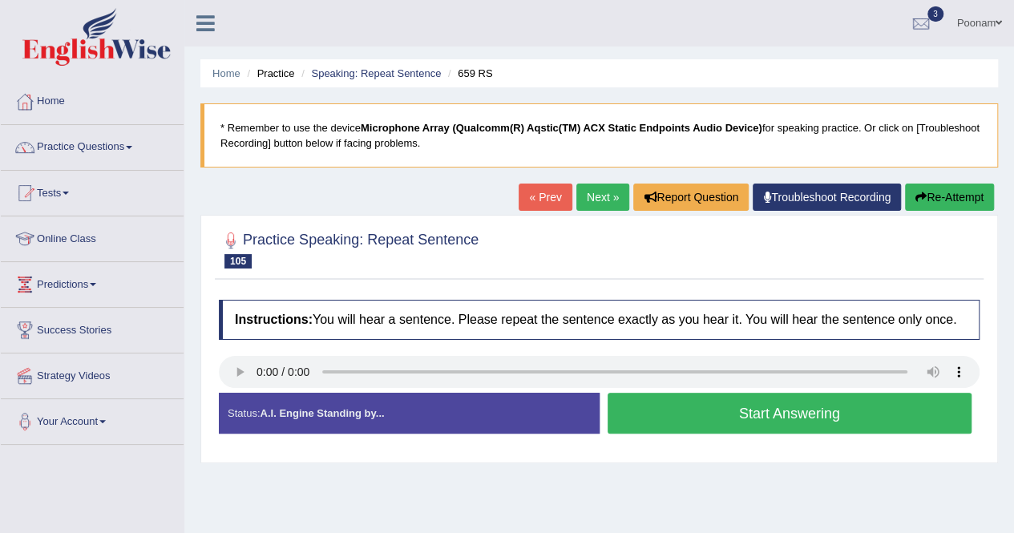
click at [709, 415] on button "Start Answering" at bounding box center [790, 413] width 365 height 41
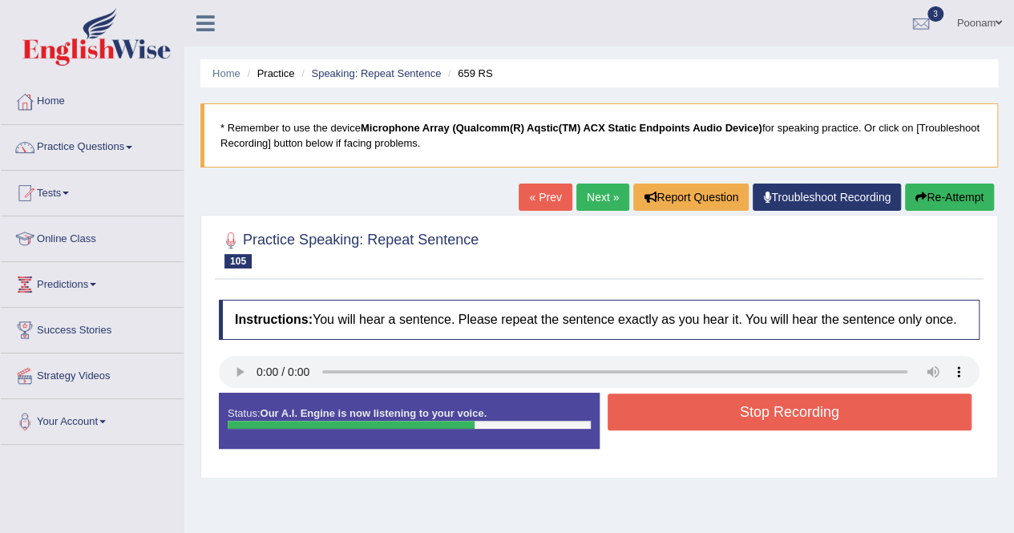
click at [709, 415] on button "Stop Recording" at bounding box center [790, 412] width 365 height 37
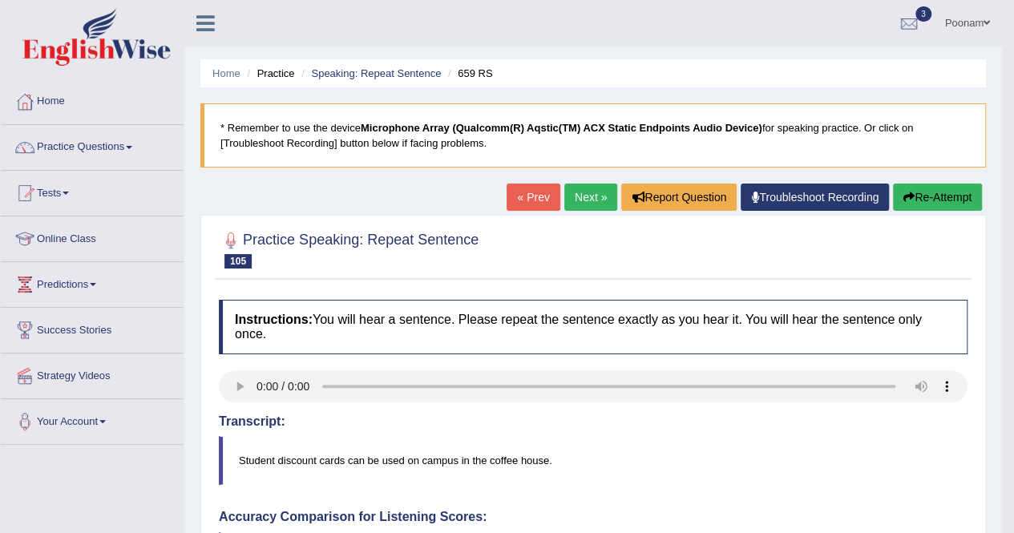
click at [580, 193] on link "Next »" at bounding box center [590, 197] width 53 height 27
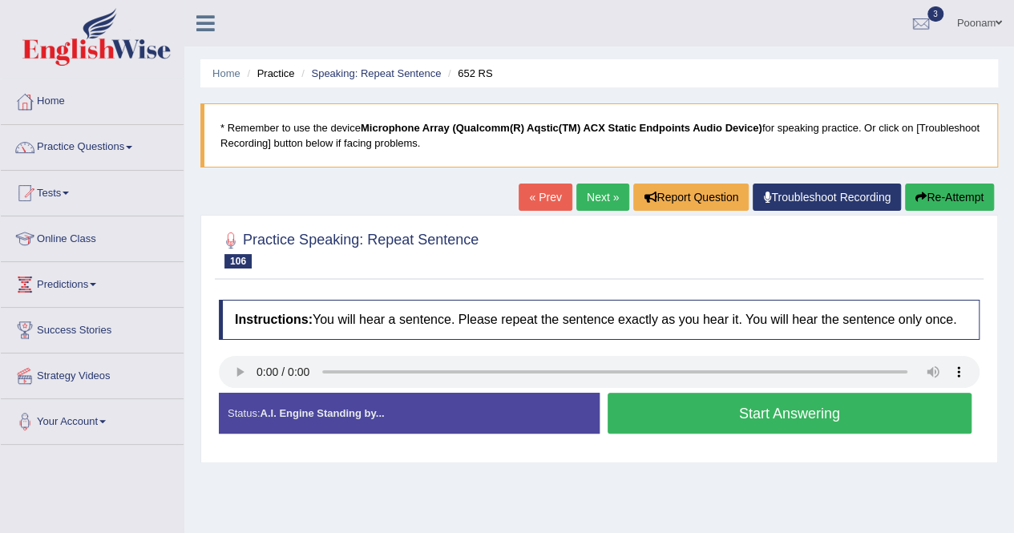
scroll to position [30, 0]
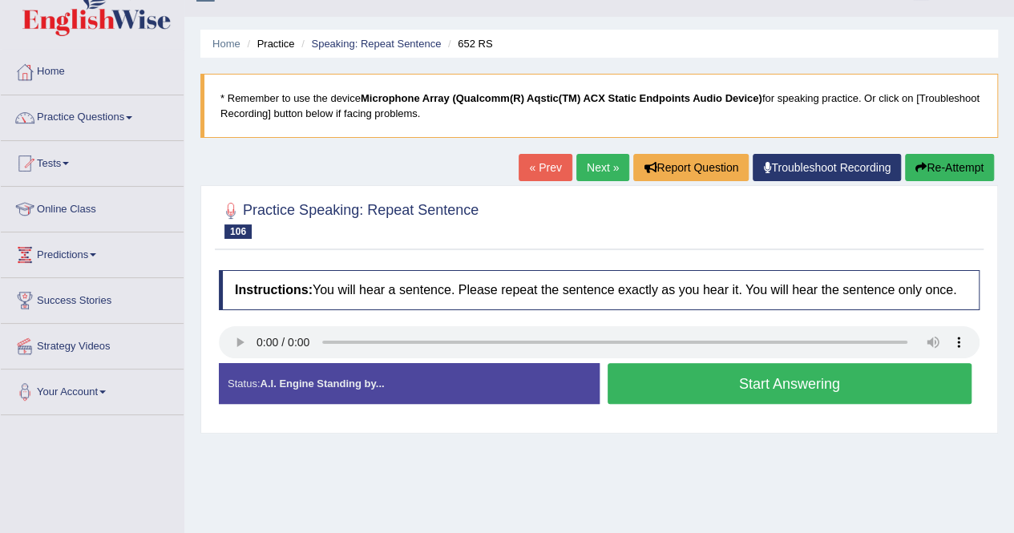
click at [752, 379] on button "Start Answering" at bounding box center [790, 383] width 365 height 41
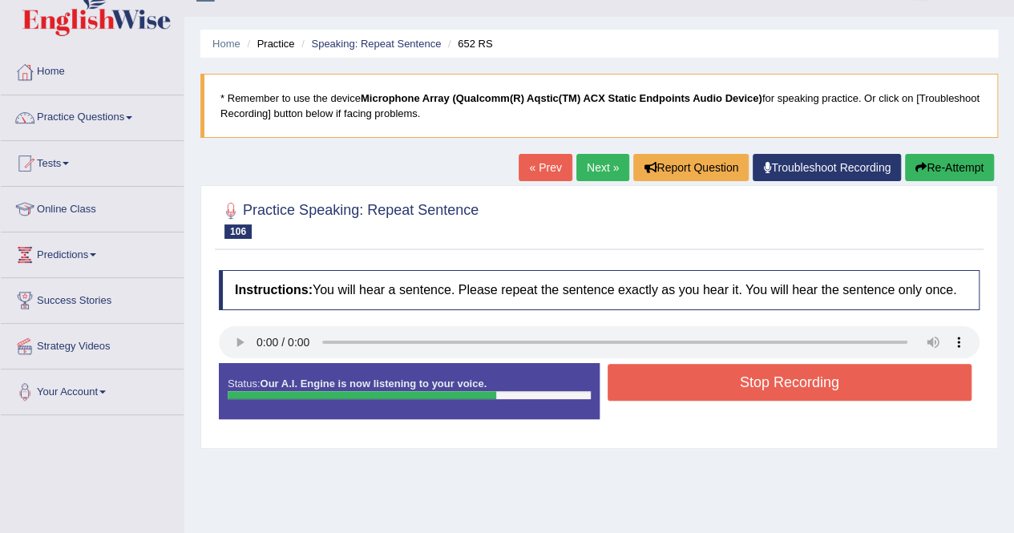
click at [752, 379] on button "Stop Recording" at bounding box center [790, 382] width 365 height 37
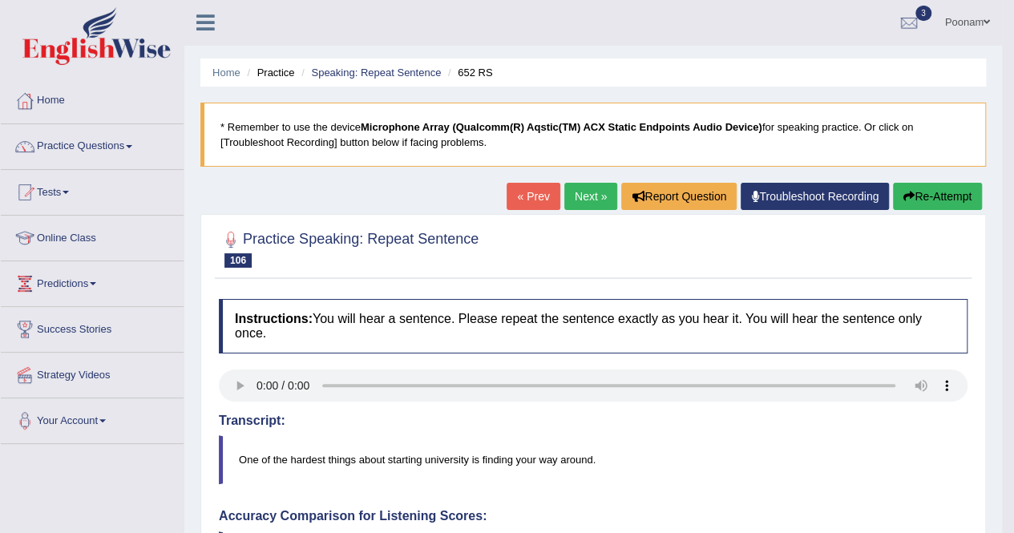
scroll to position [0, 0]
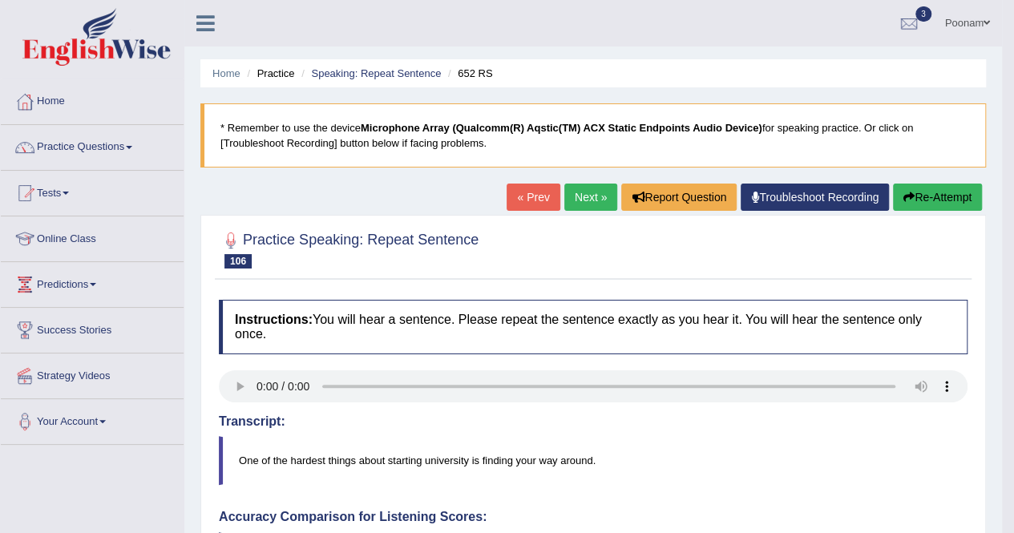
click at [584, 200] on link "Next »" at bounding box center [590, 197] width 53 height 27
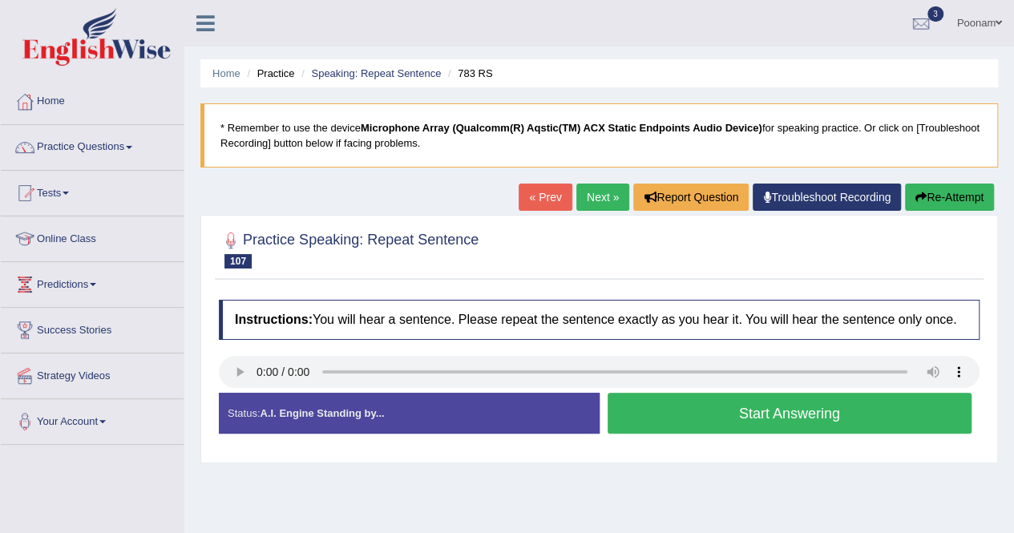
click at [681, 414] on button "Start Answering" at bounding box center [790, 413] width 365 height 41
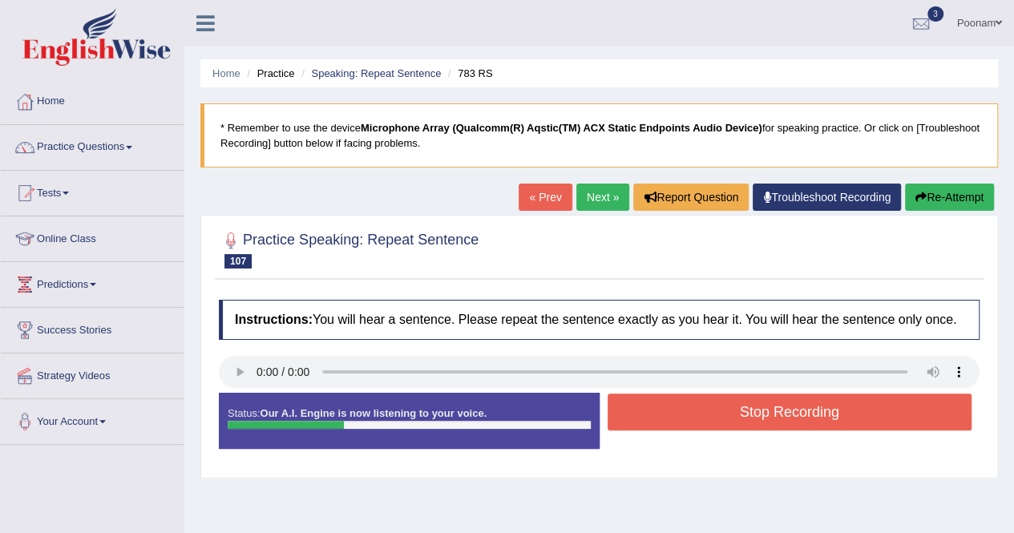
click at [681, 414] on button "Stop Recording" at bounding box center [790, 412] width 365 height 37
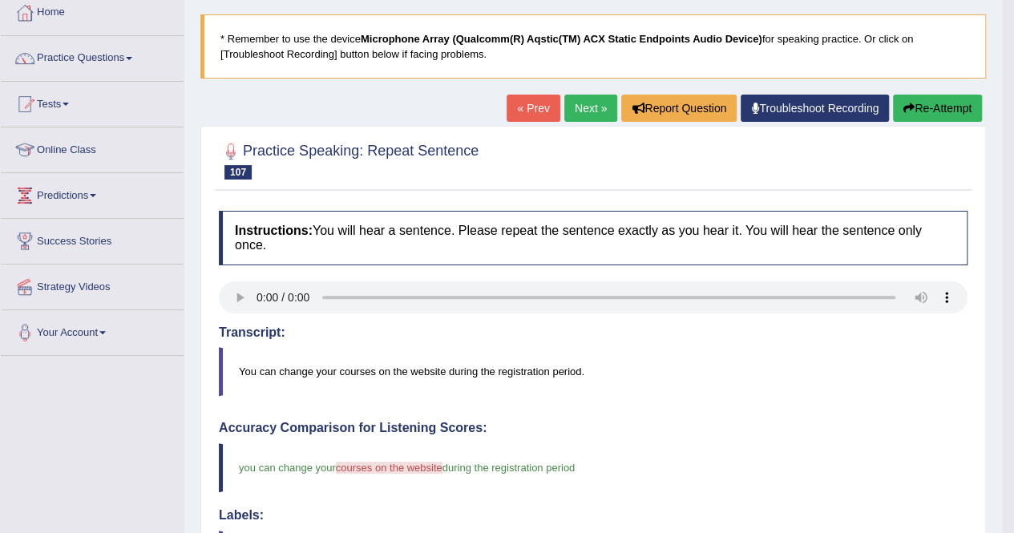
scroll to position [64, 0]
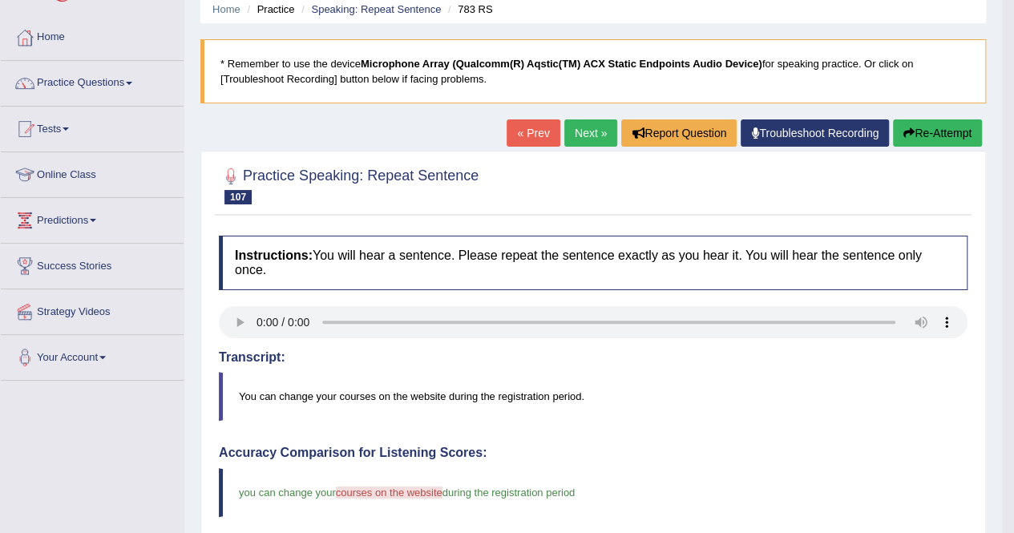
click at [571, 136] on link "Next »" at bounding box center [590, 132] width 53 height 27
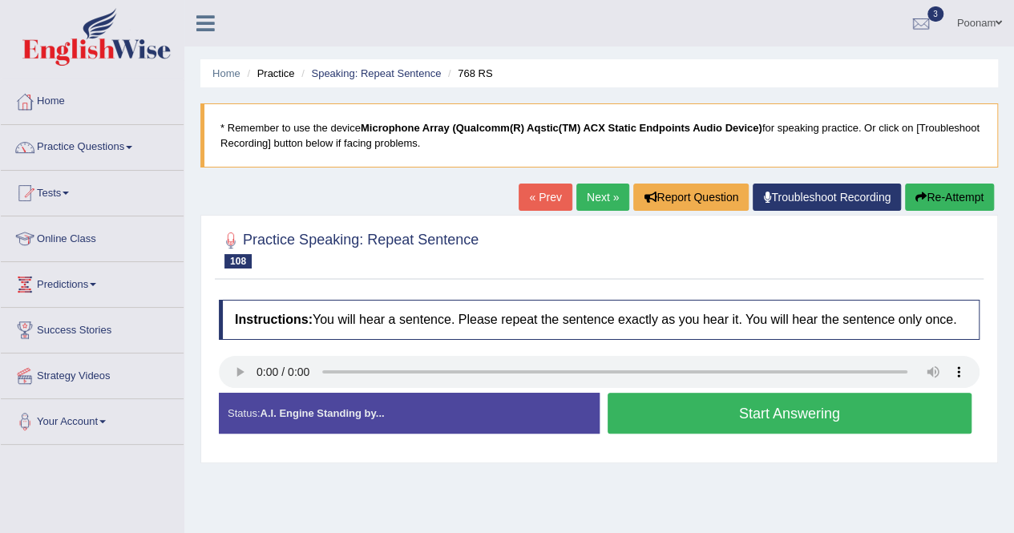
click at [774, 410] on button "Start Answering" at bounding box center [790, 413] width 365 height 41
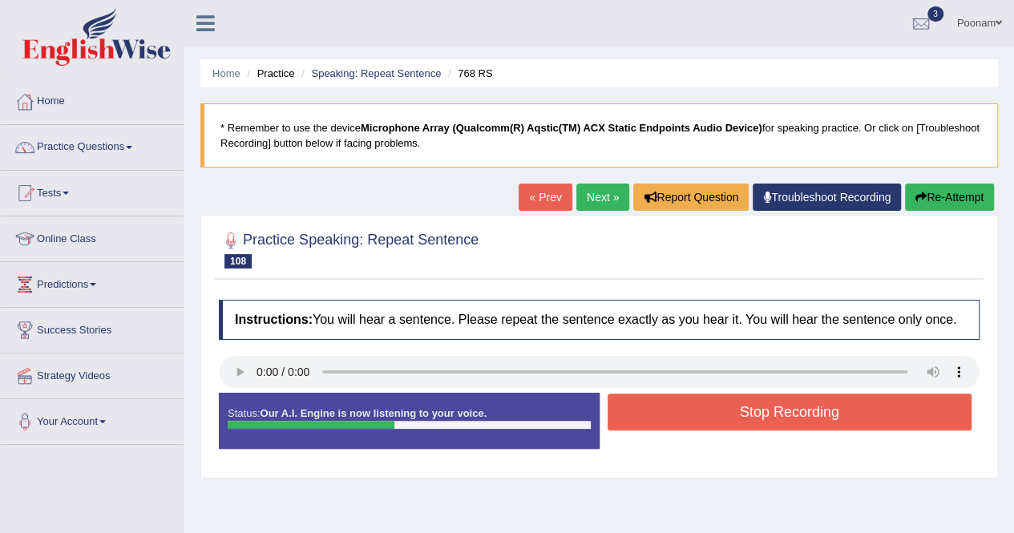
click at [774, 410] on button "Stop Recording" at bounding box center [790, 412] width 365 height 37
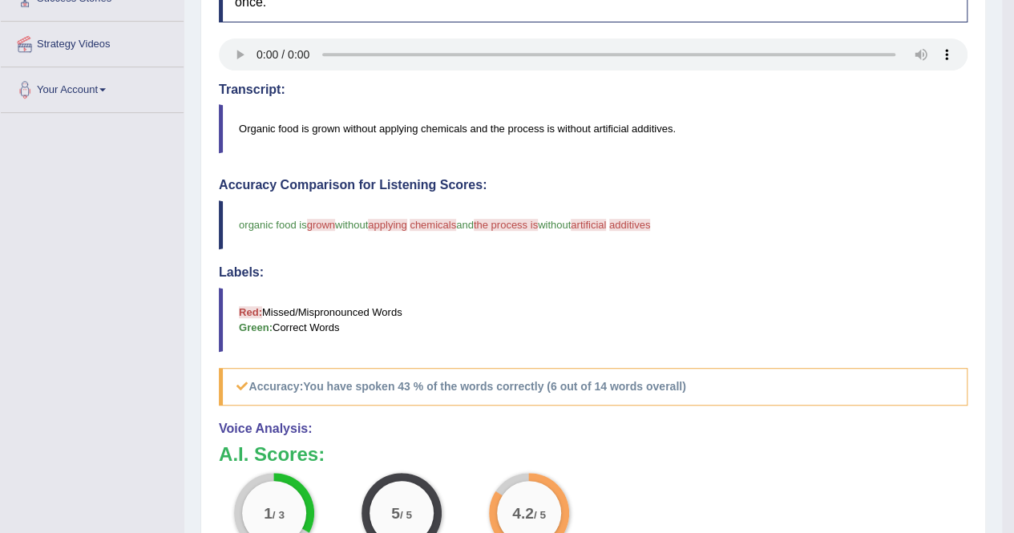
scroll to position [353, 0]
